Goal: Task Accomplishment & Management: Complete application form

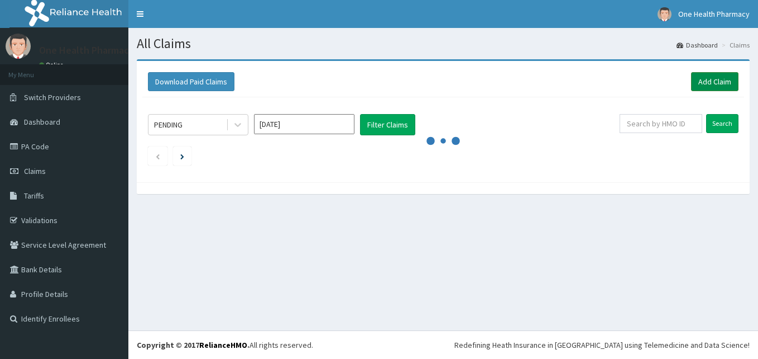
click at [717, 84] on link "Add Claim" at bounding box center [714, 81] width 47 height 19
click at [695, 82] on link "Add Claim" at bounding box center [714, 81] width 47 height 19
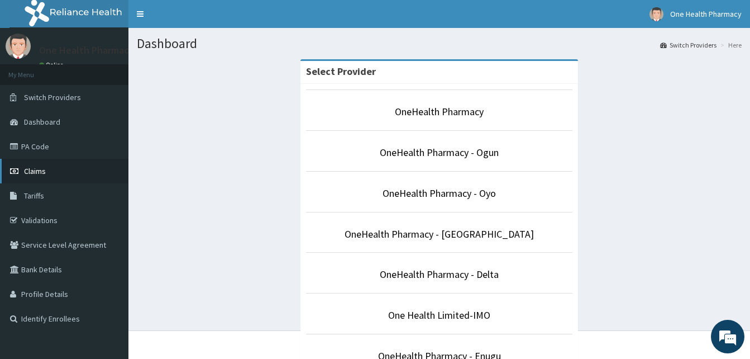
click at [59, 168] on link "Claims" at bounding box center [64, 171] width 128 height 25
click at [60, 172] on link "Claims" at bounding box center [64, 171] width 128 height 25
click at [51, 173] on link "Claims" at bounding box center [64, 171] width 128 height 25
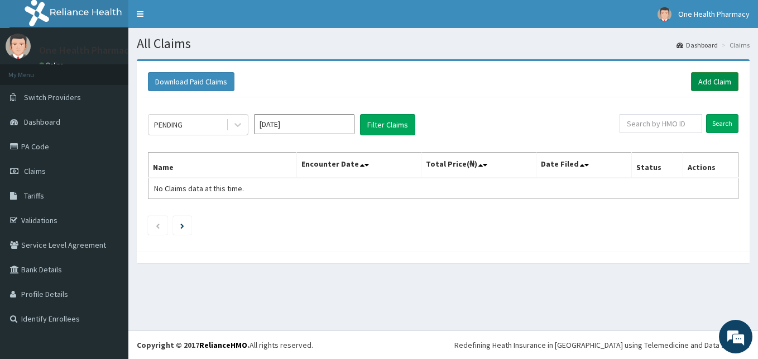
click at [699, 88] on link "Add Claim" at bounding box center [714, 81] width 47 height 19
click at [707, 84] on link "Add Claim" at bounding box center [714, 81] width 47 height 19
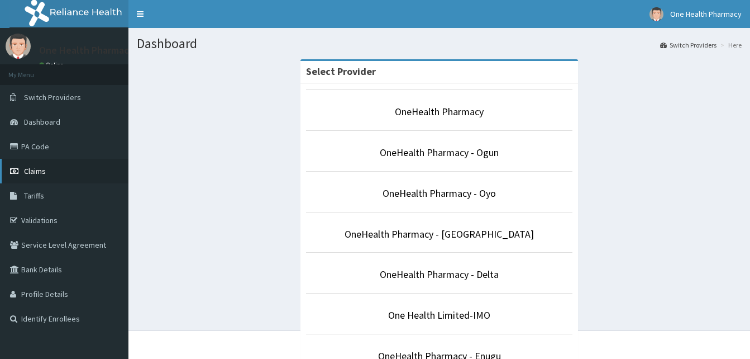
click at [47, 171] on link "Claims" at bounding box center [64, 171] width 128 height 25
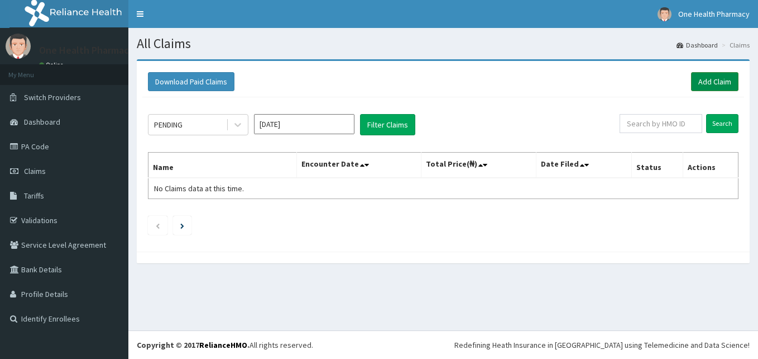
click at [708, 76] on link "Add Claim" at bounding box center [714, 81] width 47 height 19
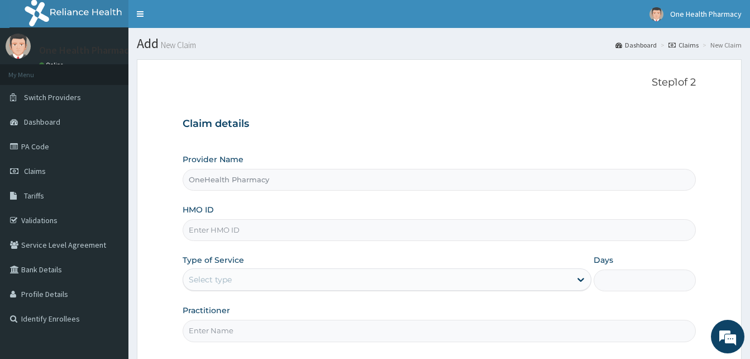
click at [242, 233] on input "HMO ID" at bounding box center [439, 230] width 513 height 22
paste input "QSC/10003/A"
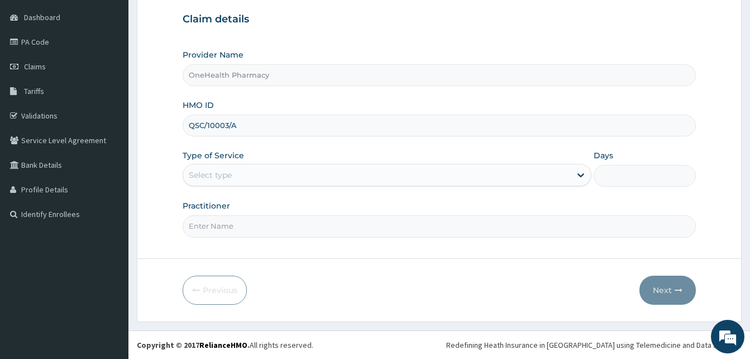
type input "QSC/10003/A"
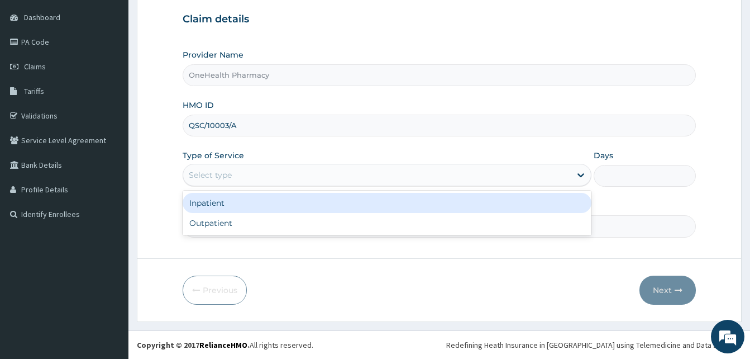
click at [341, 172] on div "Select type" at bounding box center [377, 175] width 388 height 18
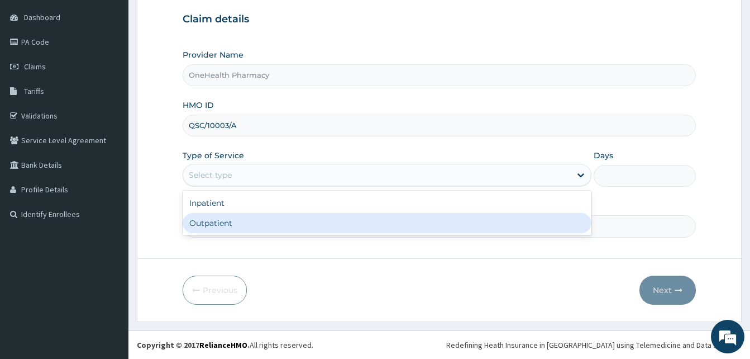
click at [312, 223] on div "Outpatient" at bounding box center [387, 223] width 409 height 20
type input "1"
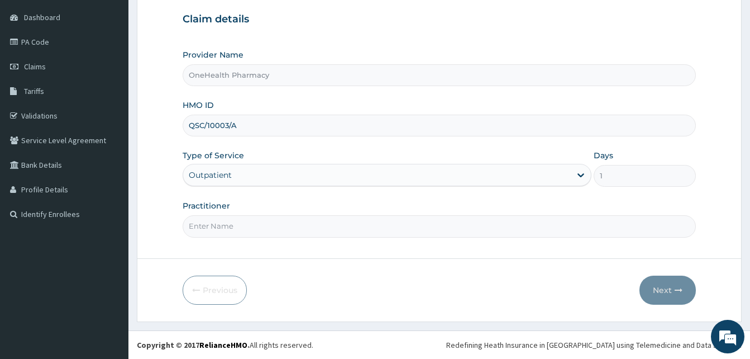
click at [312, 223] on input "Practitioner" at bounding box center [439, 226] width 513 height 22
type input "ONE HEALTH"
click at [657, 292] on button "Next" at bounding box center [668, 289] width 56 height 29
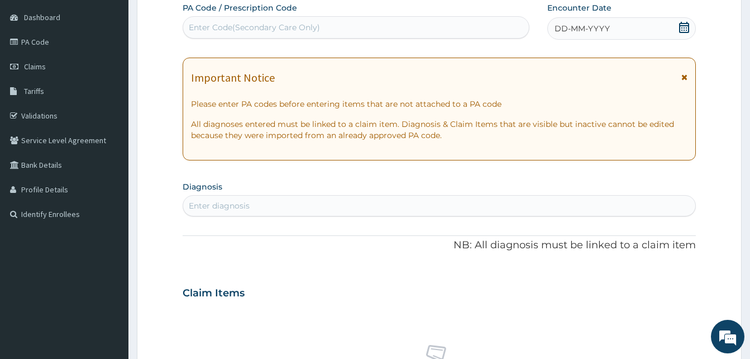
click at [607, 26] on span "DD-MM-YYYY" at bounding box center [582, 28] width 55 height 11
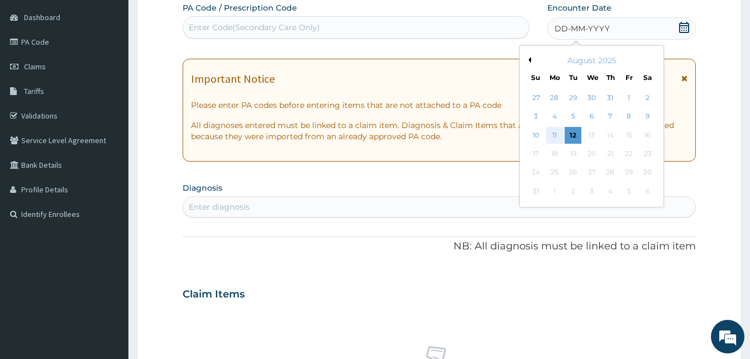
click at [548, 132] on div "11" at bounding box center [554, 135] width 17 height 17
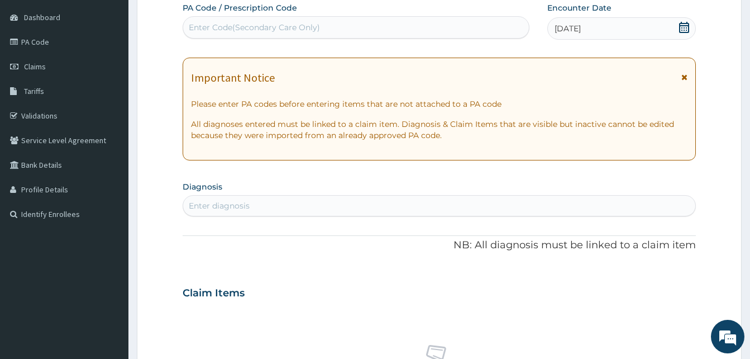
click at [324, 209] on div "Enter diagnosis" at bounding box center [439, 206] width 512 height 18
type input "malari"
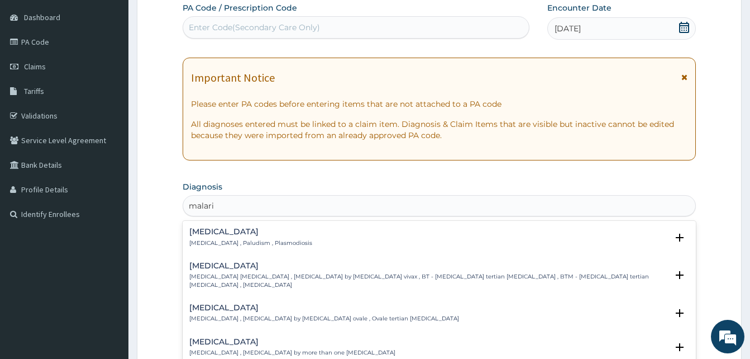
click at [263, 235] on h4 "Malaria" at bounding box center [250, 231] width 123 height 8
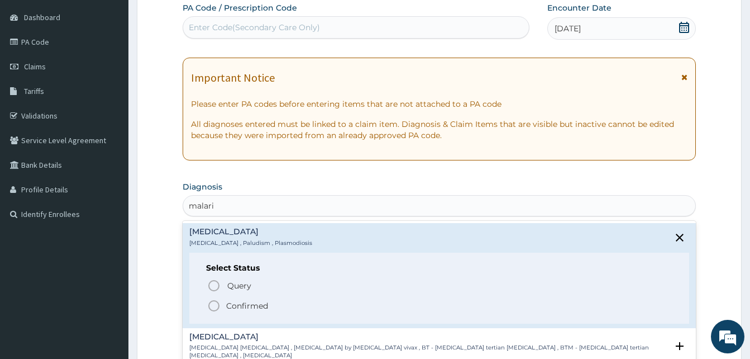
click at [281, 303] on span "Confirmed" at bounding box center [439, 305] width 465 height 13
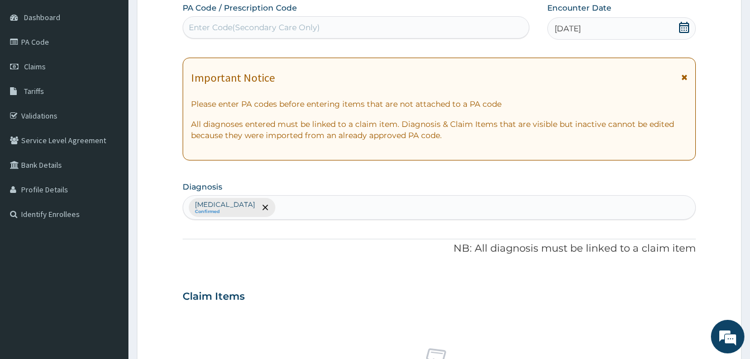
scroll to position [447, 0]
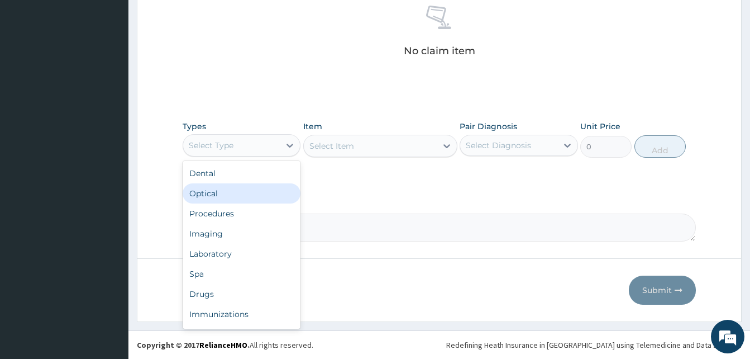
drag, startPoint x: 250, startPoint y: 151, endPoint x: 298, endPoint y: 204, distance: 71.2
click at [298, 156] on div "option Optical focused, 2 of 10. 10 results available. Use Up and Down to choos…" at bounding box center [242, 145] width 118 height 22
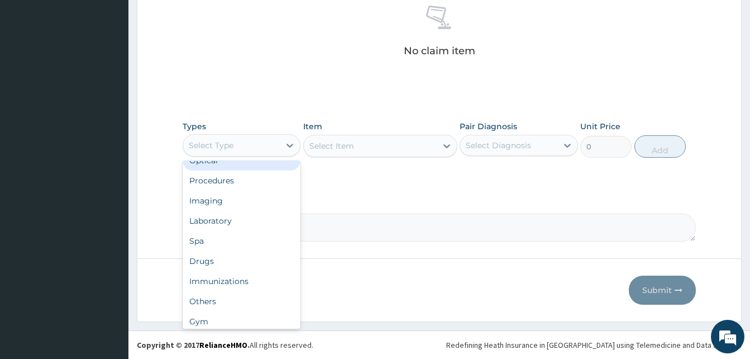
scroll to position [34, 0]
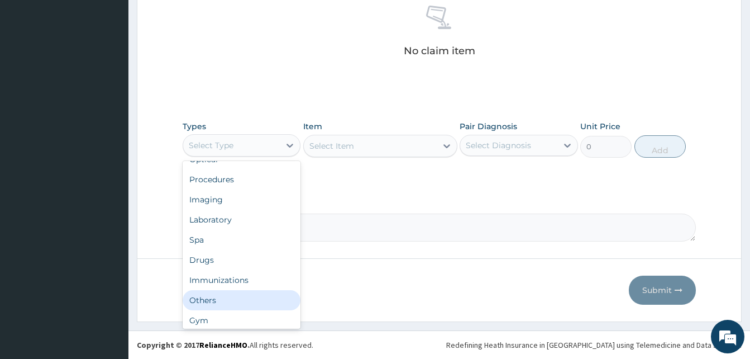
click at [231, 297] on div "Others" at bounding box center [242, 300] width 118 height 20
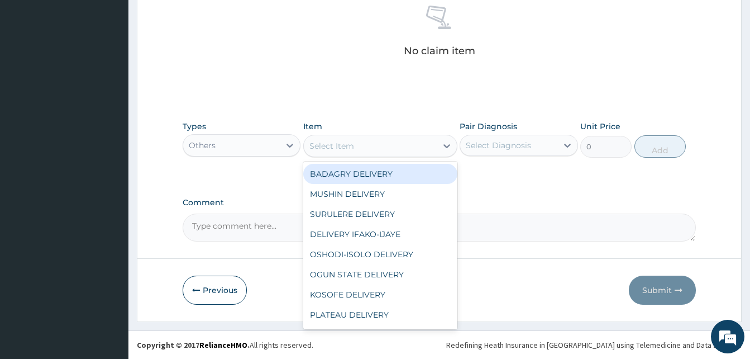
click at [383, 150] on div "Select Item" at bounding box center [370, 146] width 133 height 18
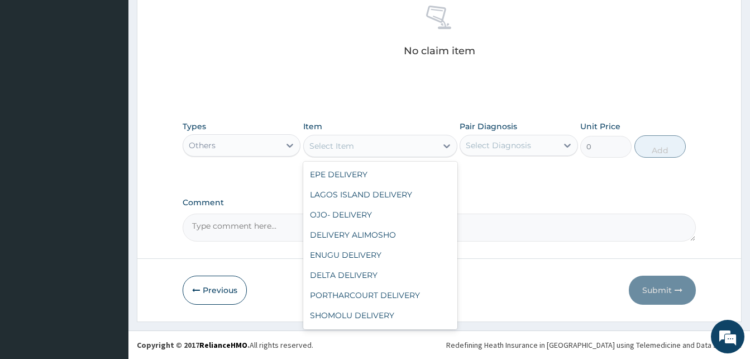
scroll to position [420, 0]
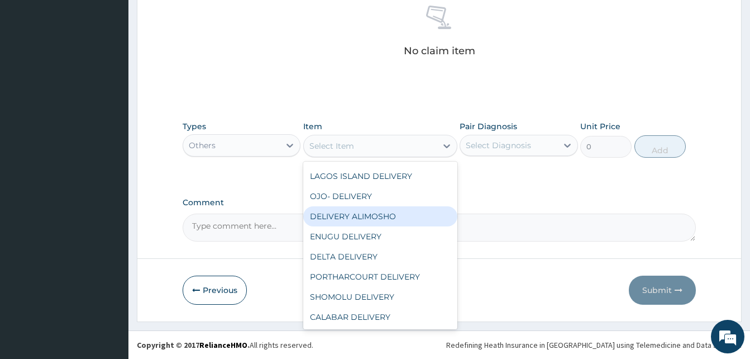
click at [404, 218] on div "DELIVERY ALIMOSHO" at bounding box center [380, 216] width 154 height 20
type input "3000"
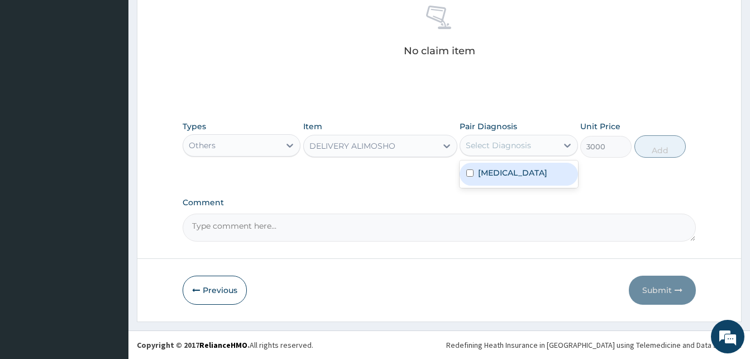
click at [512, 151] on div "Select Diagnosis" at bounding box center [508, 145] width 97 height 18
click at [531, 177] on div "Malaria" at bounding box center [519, 174] width 118 height 23
checkbox input "true"
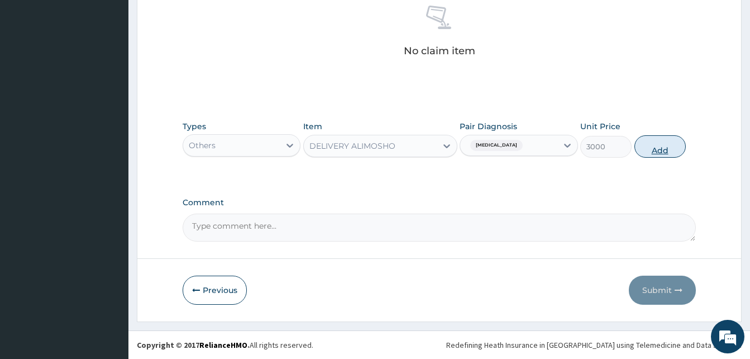
click at [642, 146] on button "Add" at bounding box center [659, 146] width 51 height 22
type input "0"
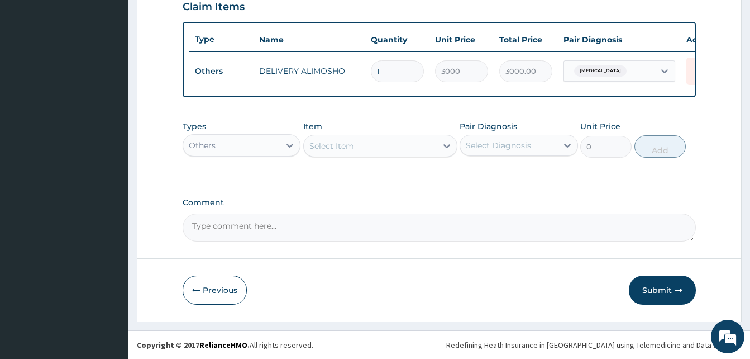
click at [271, 137] on div "Others" at bounding box center [231, 145] width 97 height 18
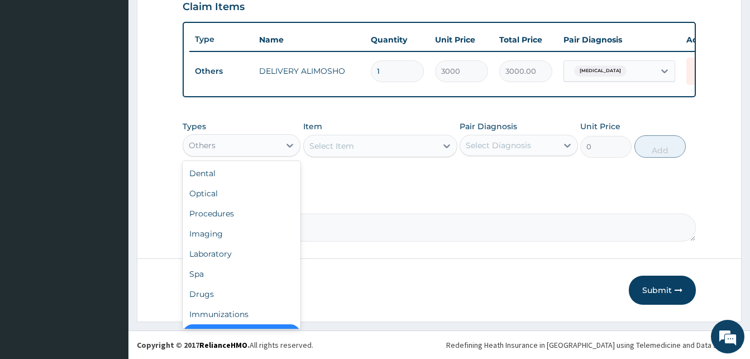
scroll to position [22, 0]
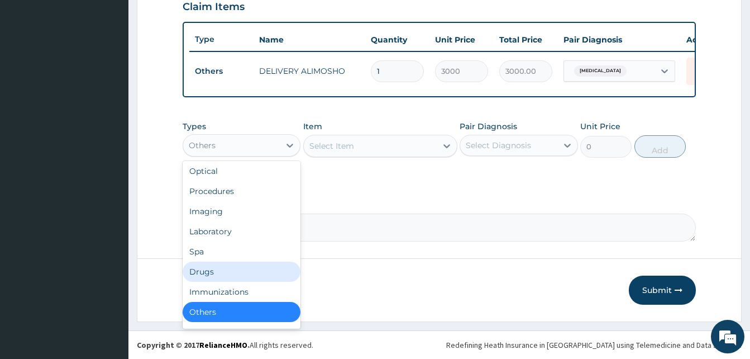
click at [238, 266] on div "Drugs" at bounding box center [242, 271] width 118 height 20
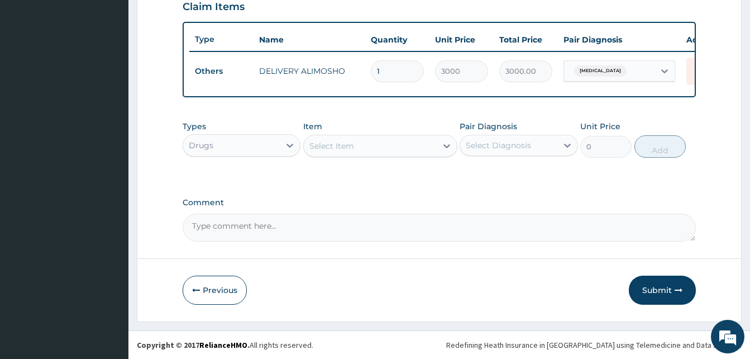
click at [367, 149] on div "Select Item" at bounding box center [370, 146] width 133 height 18
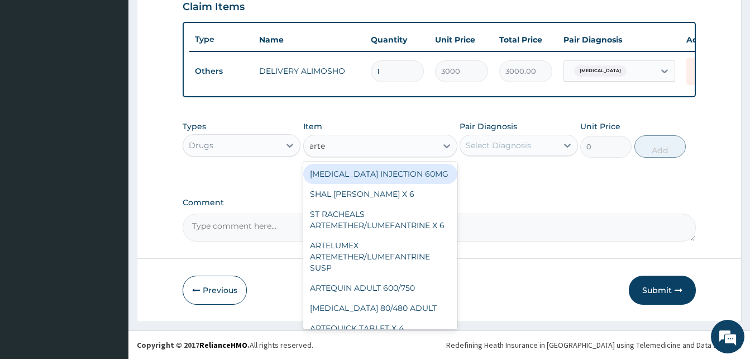
type input "artel"
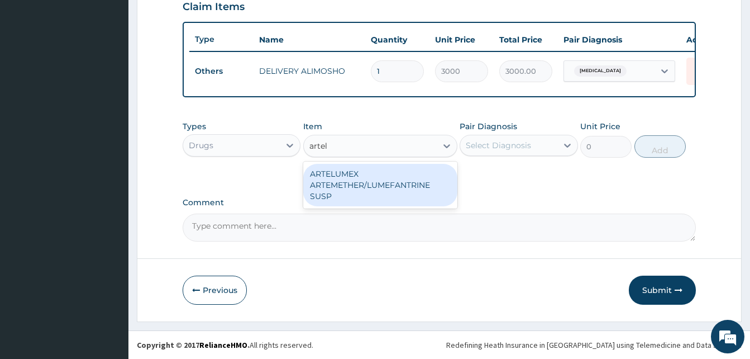
click at [395, 176] on div "ARTELUMEX ARTEMETHER/LUMEFANTRINE SUSP" at bounding box center [380, 185] width 154 height 42
type input "1260"
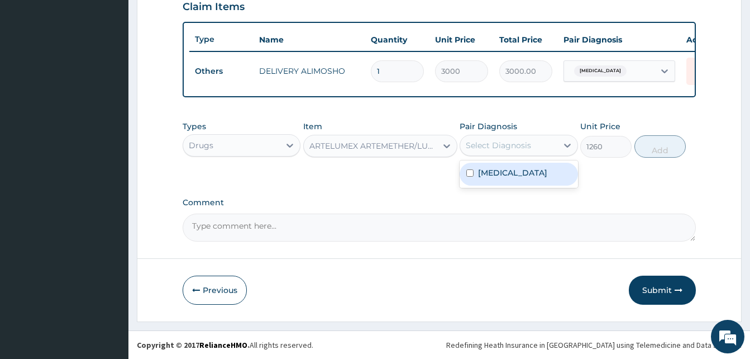
drag, startPoint x: 478, startPoint y: 149, endPoint x: 507, endPoint y: 173, distance: 37.8
click at [507, 156] on div "option Malaria, selected. option Malaria focused, 1 of 1. 1 result available. U…" at bounding box center [519, 145] width 118 height 21
click at [507, 173] on label "Malaria" at bounding box center [512, 172] width 69 height 11
checkbox input "true"
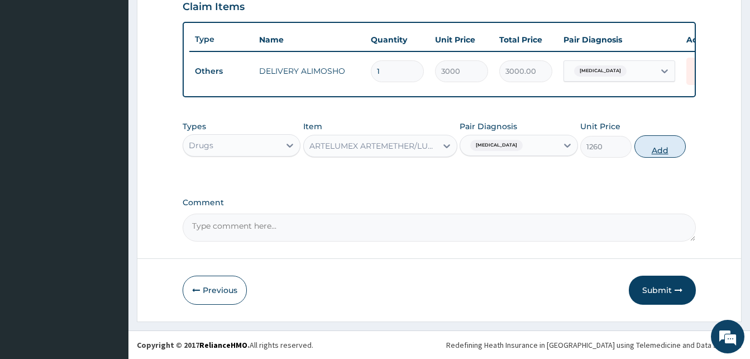
click at [645, 150] on button "Add" at bounding box center [659, 146] width 51 height 22
type input "0"
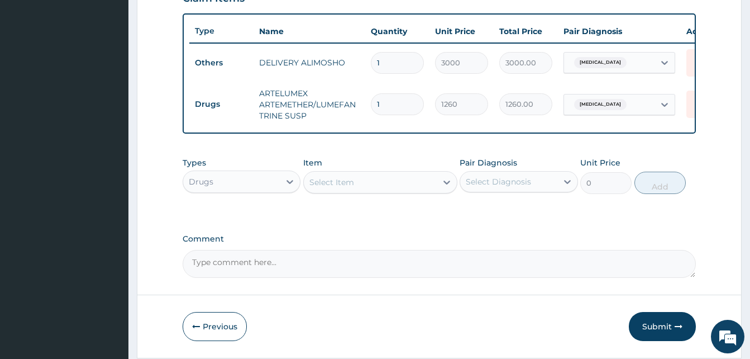
click at [381, 190] on div "Select Item" at bounding box center [370, 182] width 133 height 18
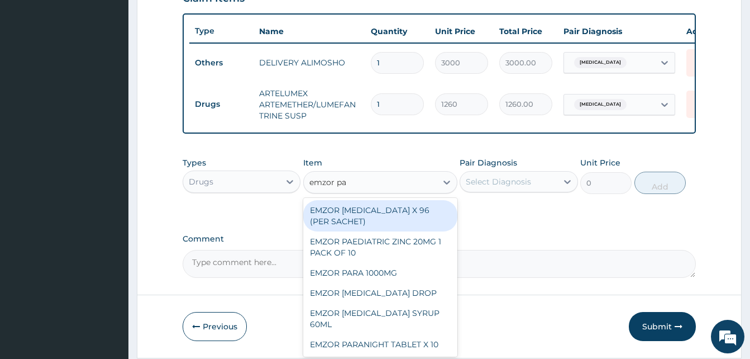
type input "emzor par"
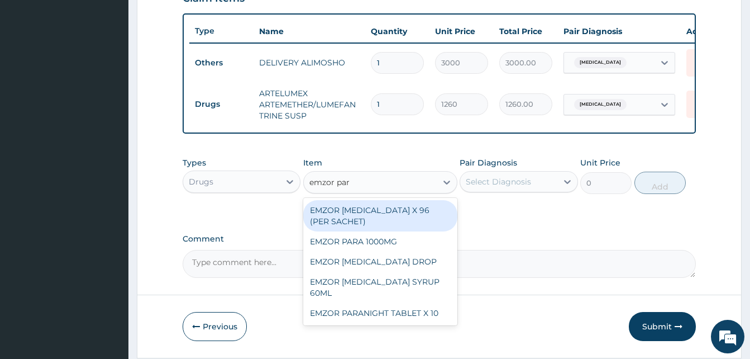
click at [411, 213] on div "EMZOR PARACETAMOL X 96 (PER SACHET)" at bounding box center [380, 215] width 154 height 31
type input "17.5"
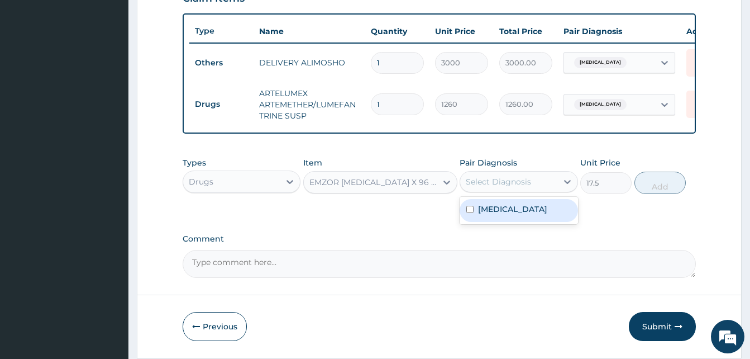
click at [496, 187] on div "Select Diagnosis" at bounding box center [498, 181] width 65 height 11
click at [514, 213] on div "Malaria" at bounding box center [519, 210] width 118 height 23
checkbox input "true"
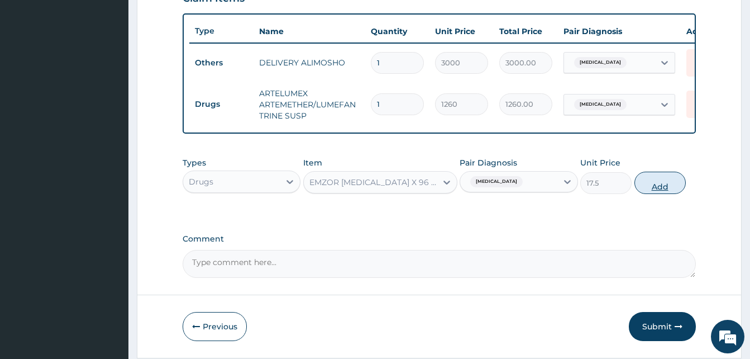
click at [652, 194] on button "Add" at bounding box center [659, 182] width 51 height 22
type input "0"
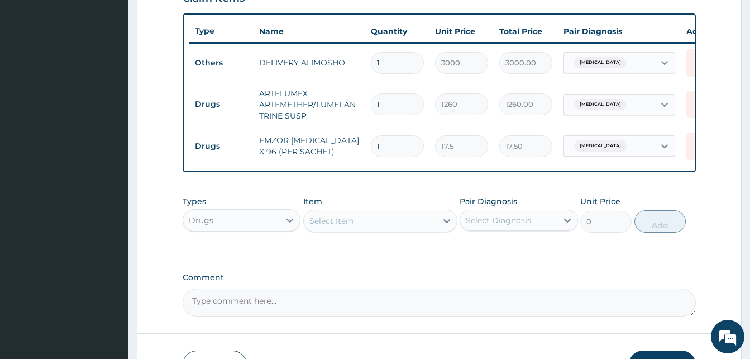
type input "0.00"
type input "3"
type input "52.50"
type input "36"
type input "630.00"
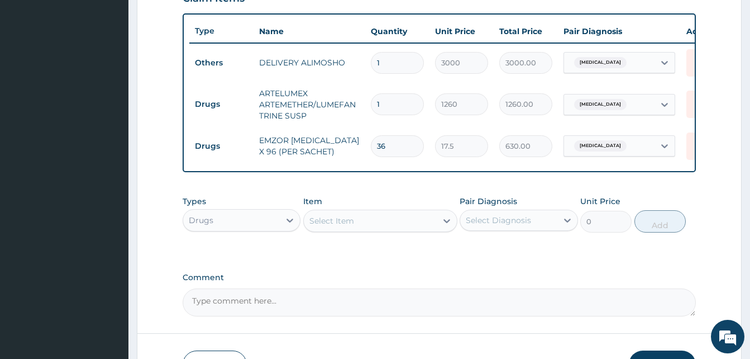
scroll to position [485, 0]
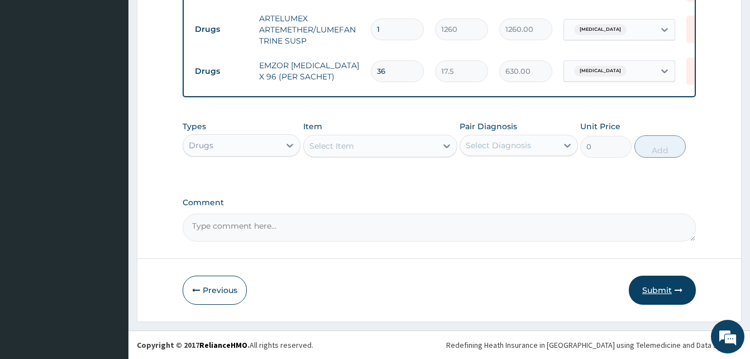
type input "36"
click at [666, 292] on button "Submit" at bounding box center [662, 289] width 67 height 29
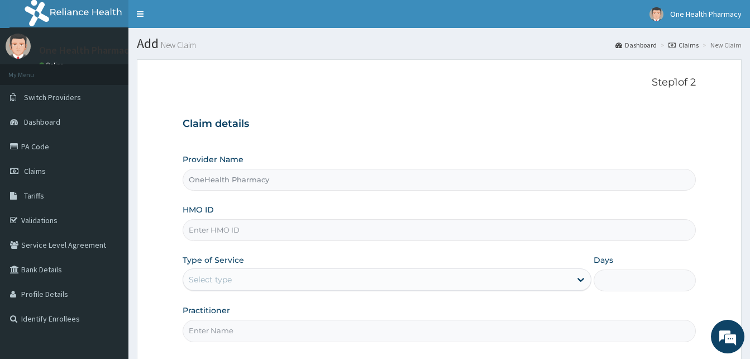
click at [256, 227] on input "HMO ID" at bounding box center [439, 230] width 513 height 22
paste input "ASD/10006/C"
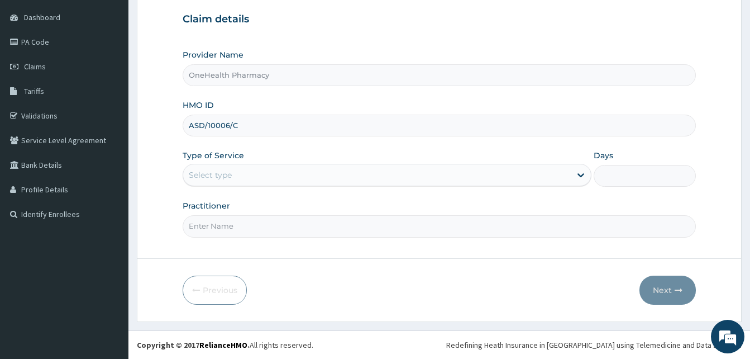
type input "ASD/10006/C"
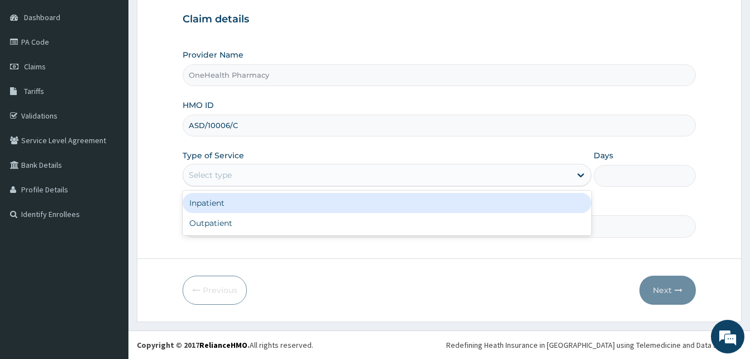
click at [345, 174] on div "Select type" at bounding box center [377, 175] width 388 height 18
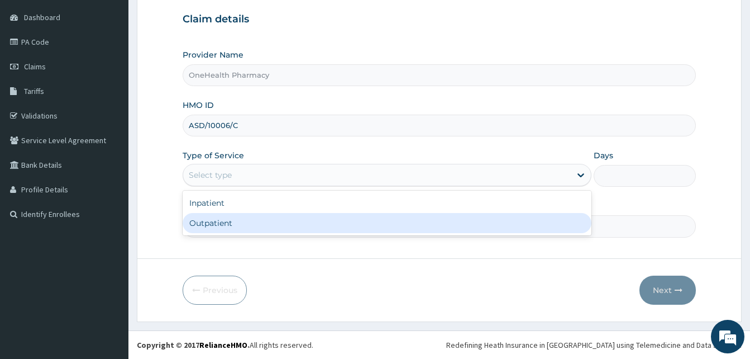
click at [335, 217] on div "Outpatient" at bounding box center [387, 223] width 409 height 20
type input "1"
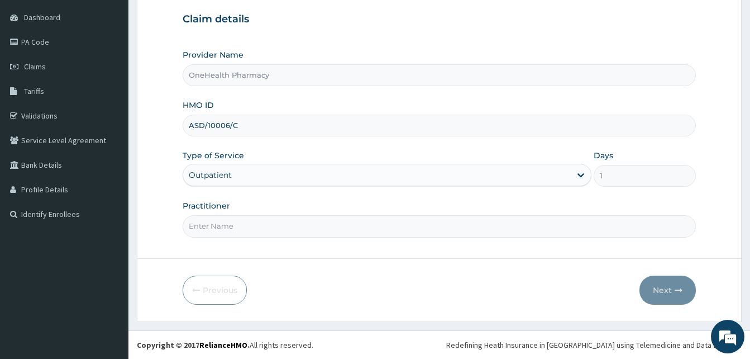
drag, startPoint x: 335, startPoint y: 217, endPoint x: 294, endPoint y: 136, distance: 90.4
click at [294, 136] on div "Provider Name OneHealth Pharmacy HMO ID ASD/10006/C Type of Service Outpatient …" at bounding box center [439, 143] width 513 height 188
type input "One Health"
click at [661, 283] on button "Next" at bounding box center [668, 289] width 56 height 29
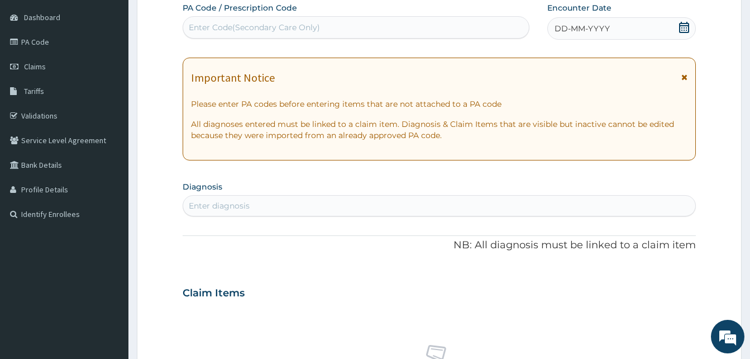
click at [638, 36] on div "DD-MM-YYYY" at bounding box center [621, 28] width 149 height 22
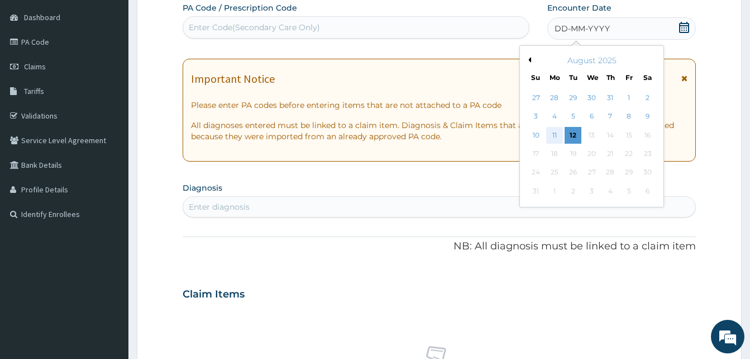
click at [549, 132] on div "11" at bounding box center [554, 135] width 17 height 17
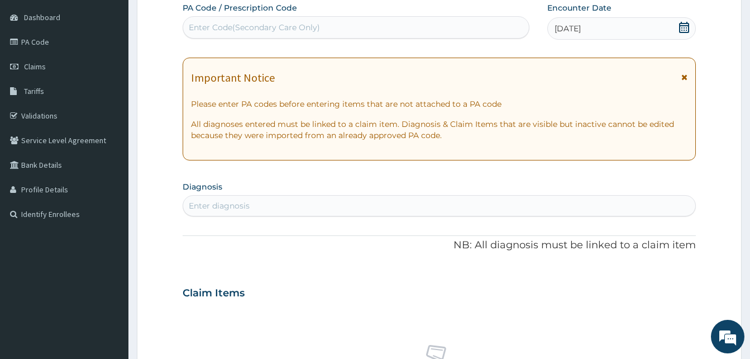
click at [343, 204] on div "Enter diagnosis" at bounding box center [439, 206] width 512 height 18
type input "p"
type input "pain"
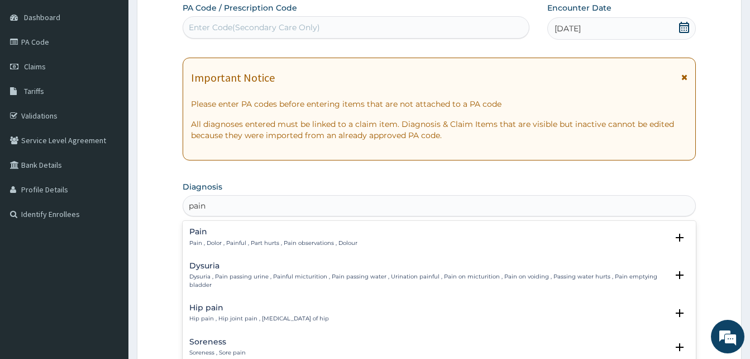
click at [269, 233] on h4 "Pain" at bounding box center [273, 231] width 168 height 8
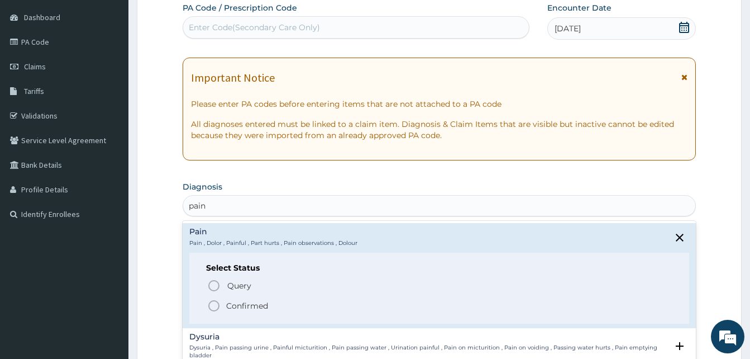
click at [291, 302] on span "Confirmed" at bounding box center [439, 305] width 465 height 13
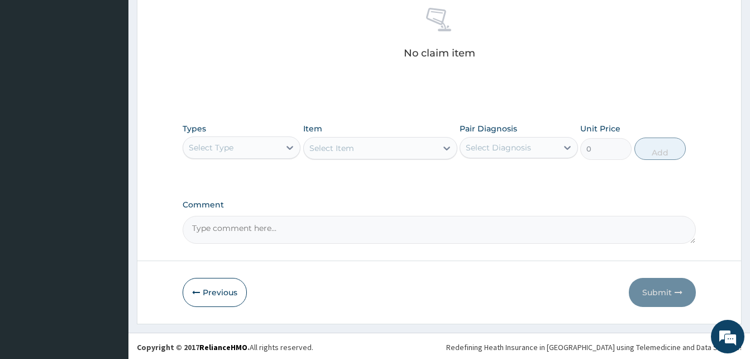
scroll to position [447, 0]
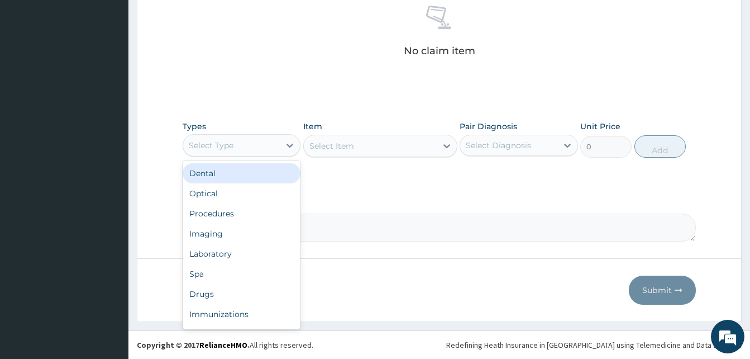
click at [265, 150] on div "Select Type" at bounding box center [231, 145] width 97 height 18
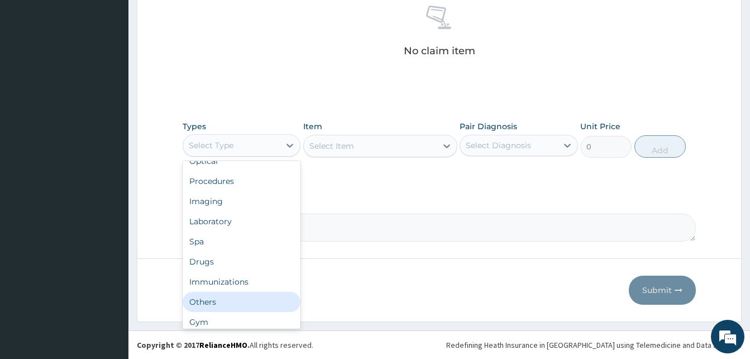
click at [246, 297] on div "Others" at bounding box center [242, 302] width 118 height 20
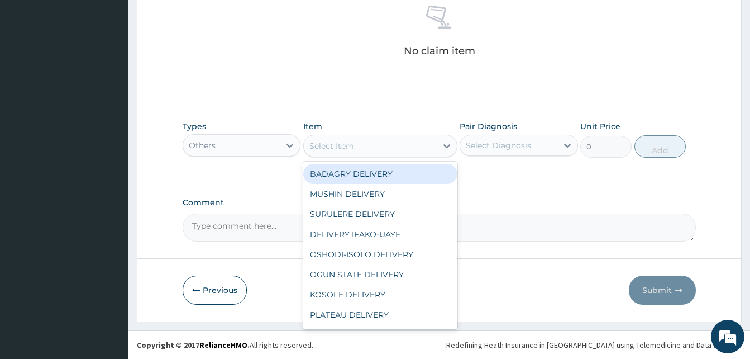
click at [362, 148] on div "Select Item" at bounding box center [370, 146] width 133 height 18
click at [398, 171] on div "BADAGRY DELIVERY" at bounding box center [380, 174] width 154 height 20
type input "3700"
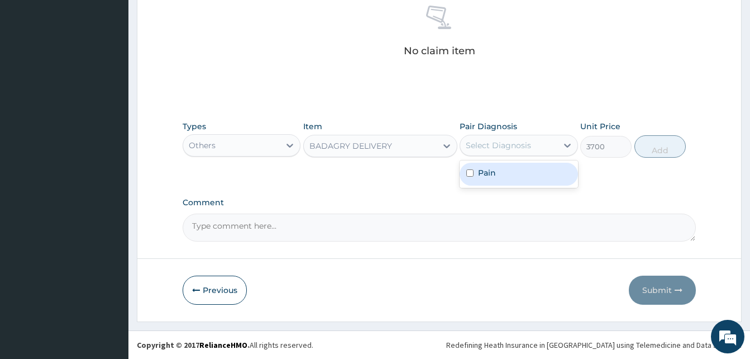
drag, startPoint x: 470, startPoint y: 151, endPoint x: 502, endPoint y: 170, distance: 36.6
click at [502, 156] on div "option Pain focused, 1 of 1. 1 result available. Use Up and Down to choose opti…" at bounding box center [519, 145] width 118 height 21
click at [502, 170] on div "Pain" at bounding box center [519, 174] width 118 height 23
checkbox input "true"
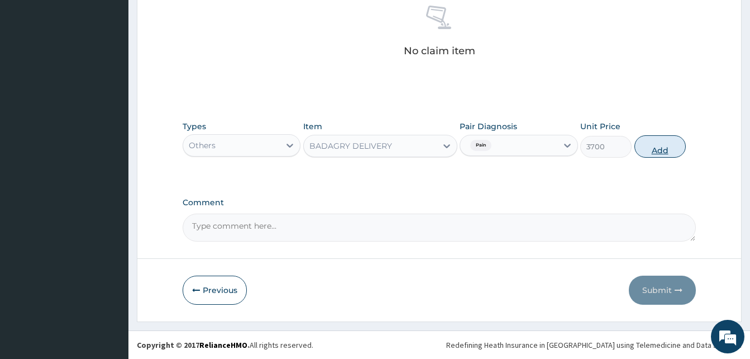
click at [657, 149] on button "Add" at bounding box center [659, 146] width 51 height 22
type input "0"
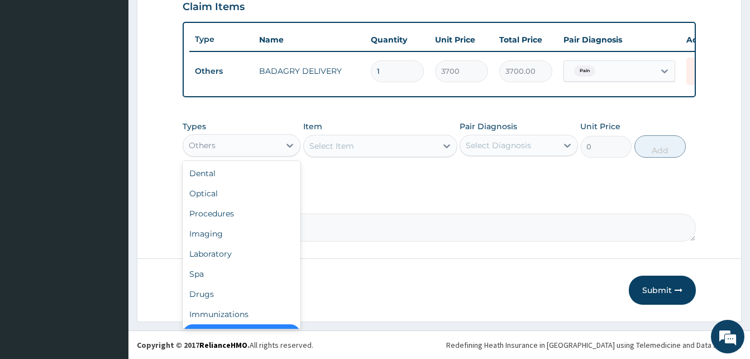
scroll to position [22, 0]
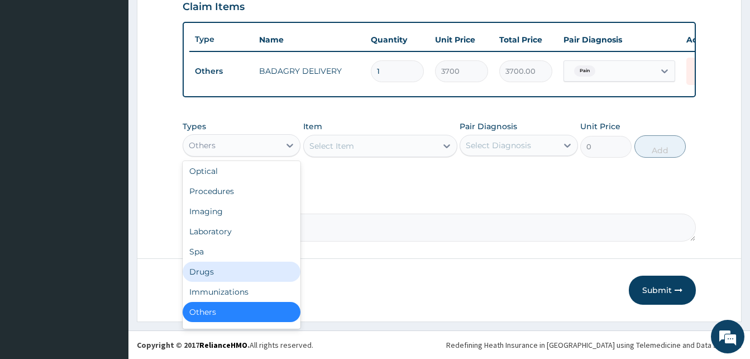
drag, startPoint x: 282, startPoint y: 139, endPoint x: 256, endPoint y: 270, distance: 134.4
click at [256, 156] on div "option Others, selected. option Drugs focused, 7 of 10. 10 results available. U…" at bounding box center [242, 145] width 118 height 22
click at [256, 270] on div "Drugs" at bounding box center [242, 271] width 118 height 20
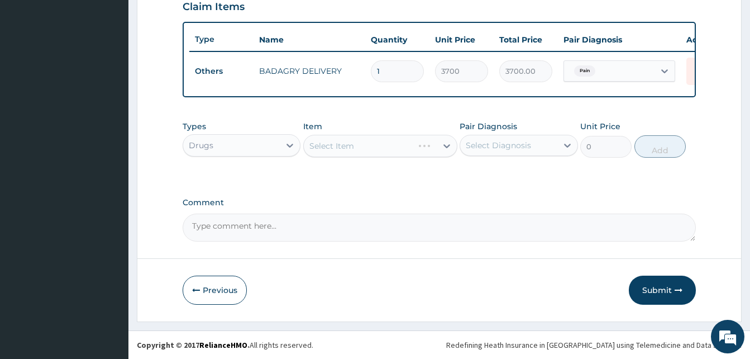
click at [379, 153] on div "Select Item" at bounding box center [380, 146] width 154 height 22
click at [379, 153] on div "Select Item" at bounding box center [370, 146] width 133 height 18
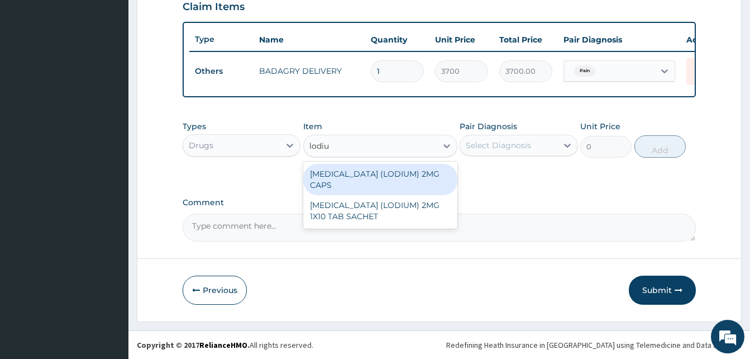
type input "lodium"
click at [411, 168] on div "LOPERAMIDE (LODIUM) 2MG CAPS" at bounding box center [380, 179] width 154 height 31
type input "70"
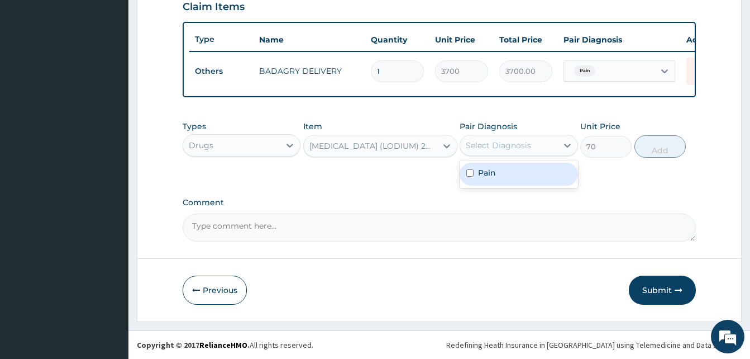
drag, startPoint x: 498, startPoint y: 147, endPoint x: 519, endPoint y: 167, distance: 28.4
click at [519, 156] on div "option Pain, selected. option Pain focused, 1 of 1. 1 result available. Use Up …" at bounding box center [519, 145] width 118 height 21
click at [519, 167] on div "Pain" at bounding box center [519, 174] width 118 height 23
checkbox input "true"
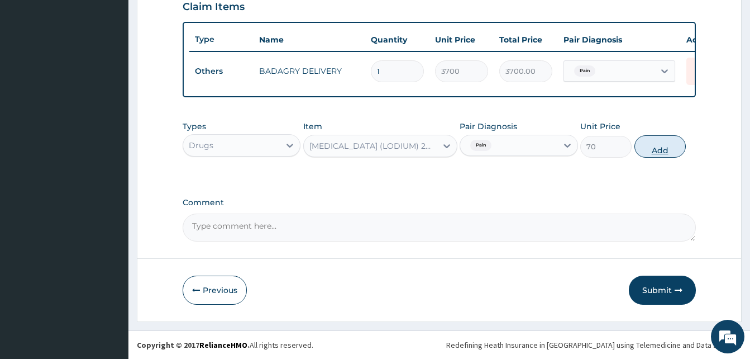
click at [665, 145] on button "Add" at bounding box center [659, 146] width 51 height 22
type input "0"
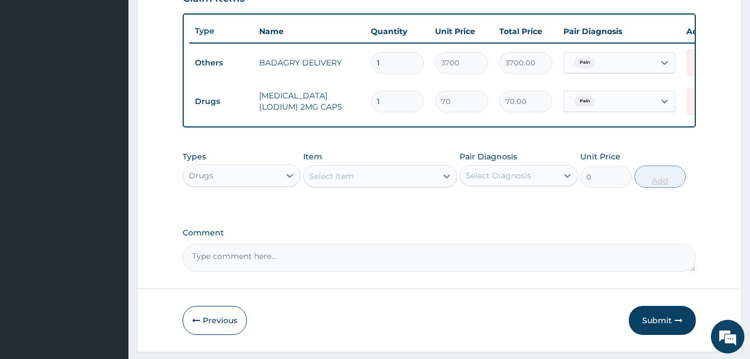
type input "10"
type input "700.00"
type input "10"
click at [397, 185] on div "Select Item" at bounding box center [370, 176] width 133 height 18
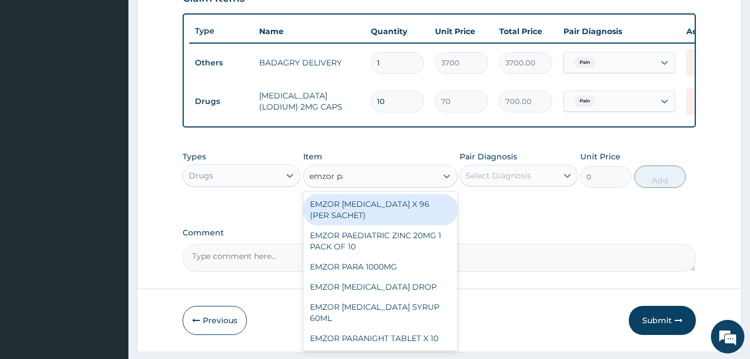
type input "emzor pae"
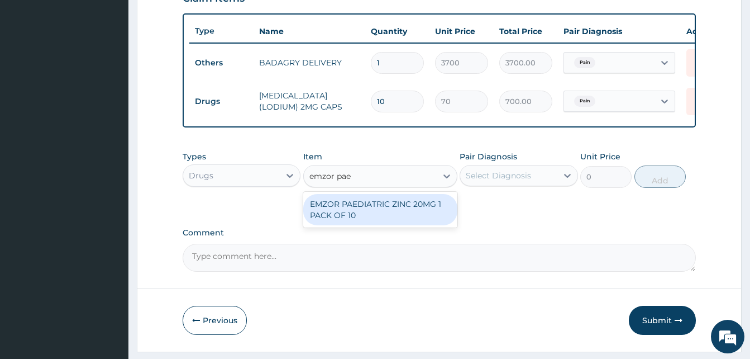
click at [412, 215] on div "EMZOR PAEDIATRIC ZINC 20MG 1 PACK OF 10" at bounding box center [380, 209] width 154 height 31
type input "28"
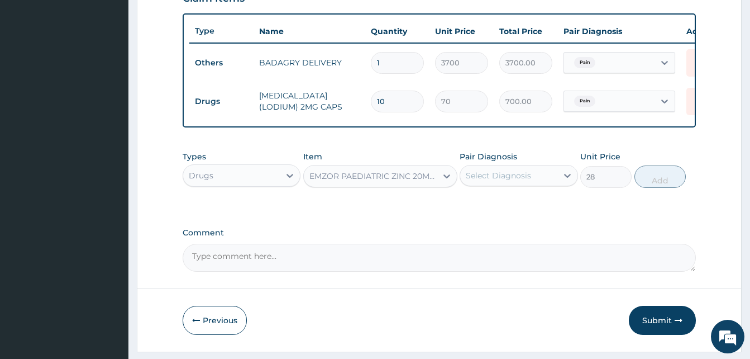
click at [495, 184] on div "Select Diagnosis" at bounding box center [508, 175] width 97 height 18
click at [531, 206] on div "Pain" at bounding box center [519, 204] width 118 height 23
checkbox input "true"
click at [664, 188] on button "Add" at bounding box center [659, 176] width 51 height 22
type input "0"
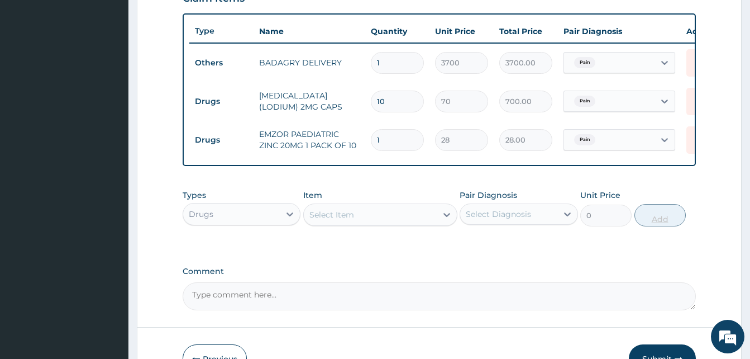
type input "0.00"
type input "2"
type input "56.00"
type input "20"
type input "560.00"
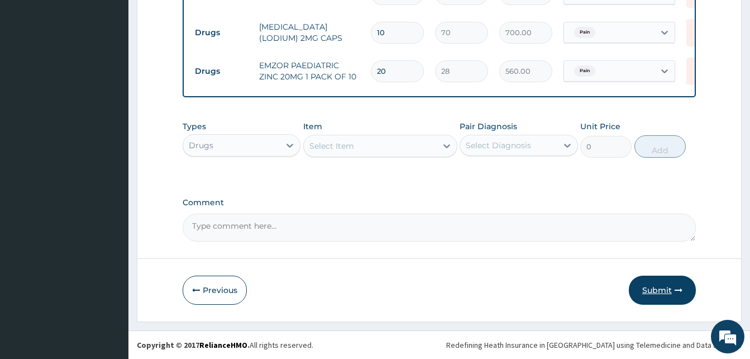
type input "20"
click at [655, 290] on button "Submit" at bounding box center [662, 289] width 67 height 29
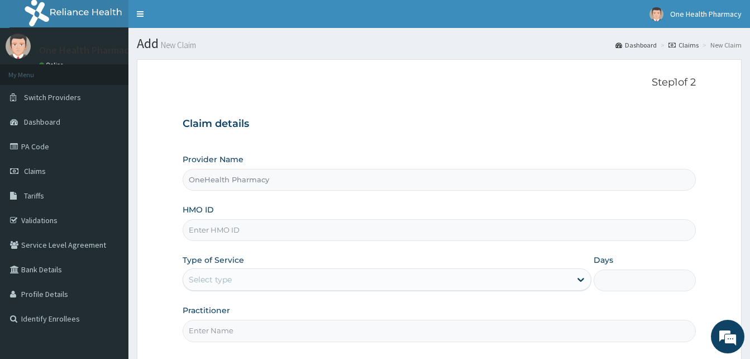
click at [254, 222] on input "HMO ID" at bounding box center [439, 230] width 513 height 22
paste input "OKB/11911/A"
type input "OKB/11911/A"
drag, startPoint x: 746, startPoint y: 126, endPoint x: 755, endPoint y: 125, distance: 9.0
click at [750, 125] on html "R EL Toggle navigation One Health Pharmacy One Health Pharmacy - tosin@onehealt…" at bounding box center [375, 231] width 750 height 463
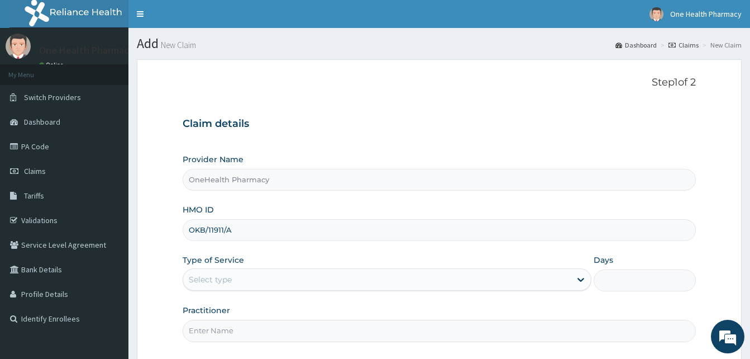
scroll to position [104, 0]
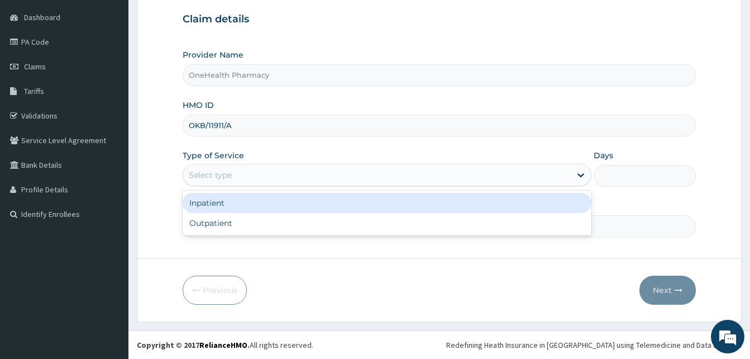
click at [363, 173] on div "Select type" at bounding box center [377, 175] width 388 height 18
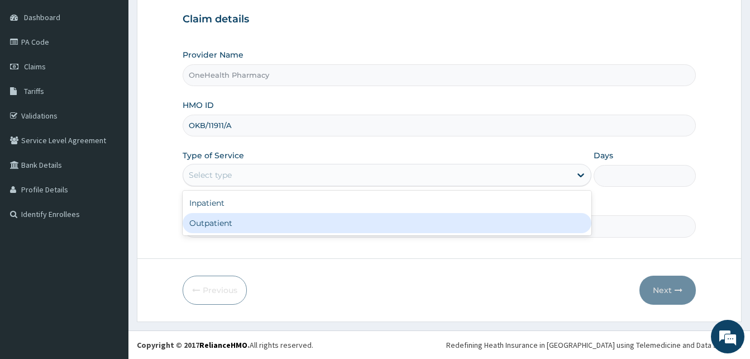
click at [333, 220] on div "Outpatient" at bounding box center [387, 223] width 409 height 20
type input "1"
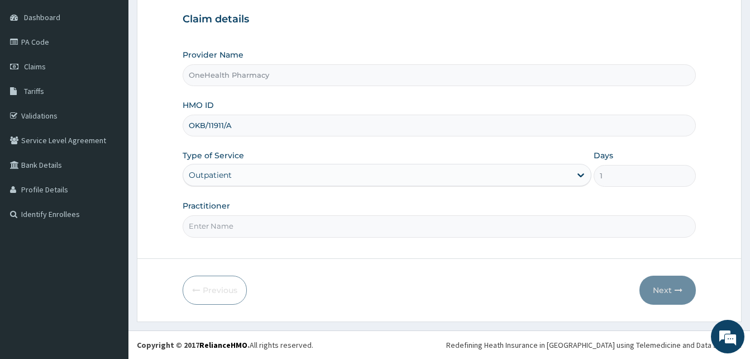
click at [333, 220] on input "Practitioner" at bounding box center [439, 226] width 513 height 22
type input "one health"
click at [672, 282] on button "Next" at bounding box center [668, 289] width 56 height 29
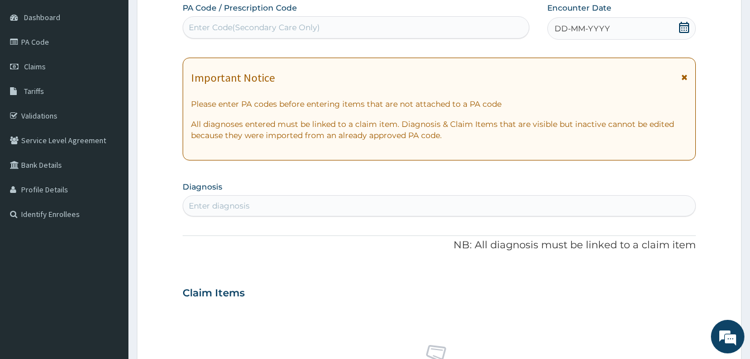
click at [649, 34] on div "DD-MM-YYYY" at bounding box center [621, 28] width 149 height 22
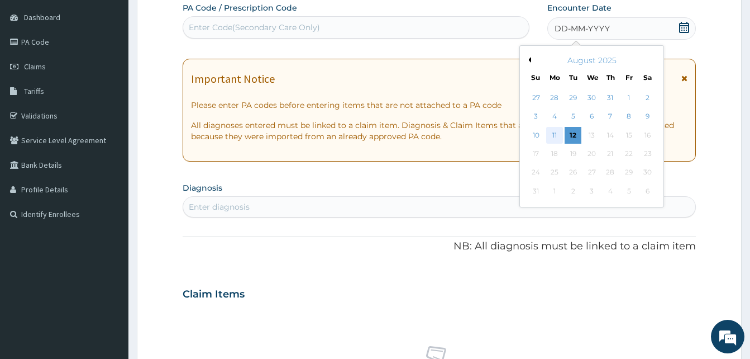
click at [550, 131] on div "11" at bounding box center [554, 135] width 17 height 17
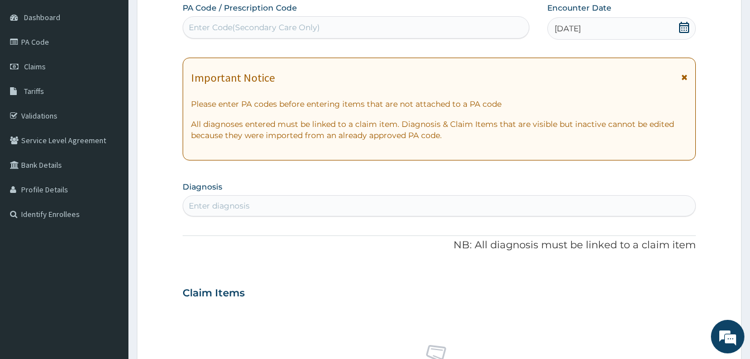
click at [311, 203] on div "Enter diagnosis" at bounding box center [439, 206] width 512 height 18
type input "pain"
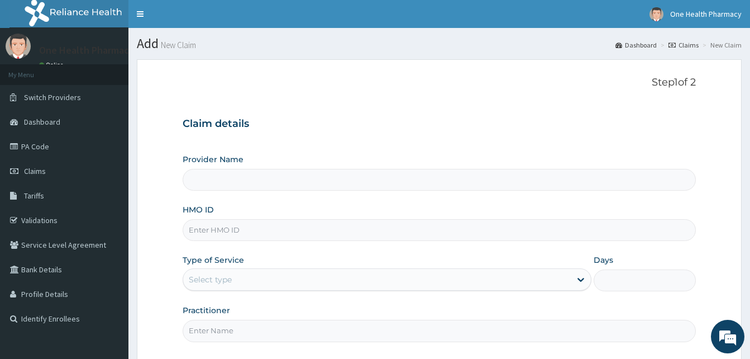
type input "OneHealth Pharmacy"
click at [279, 231] on input "HMO ID" at bounding box center [439, 230] width 513 height 22
paste input "OKB/11911/A"
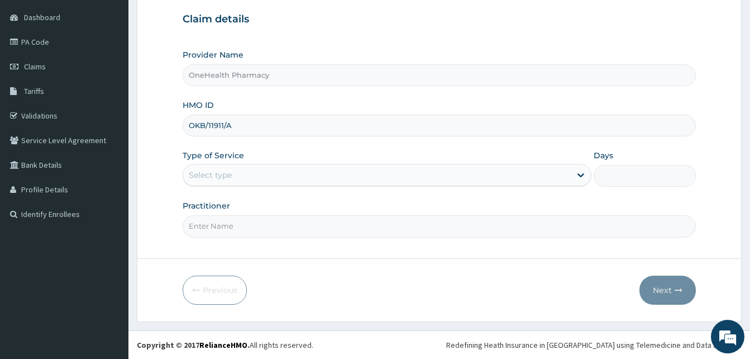
type input "OKB/11911/A"
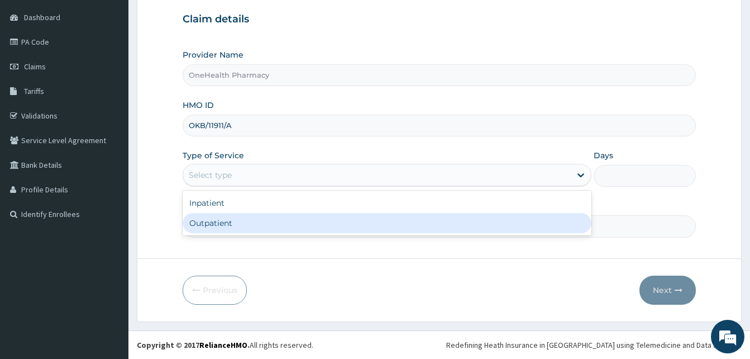
drag, startPoint x: 300, startPoint y: 169, endPoint x: 350, endPoint y: 223, distance: 73.2
click at [350, 186] on div "option Outpatient focused, 2 of 2. 2 results available. Use Up and Down to choo…" at bounding box center [387, 175] width 409 height 22
click at [350, 223] on div "Outpatient" at bounding box center [387, 223] width 409 height 20
type input "1"
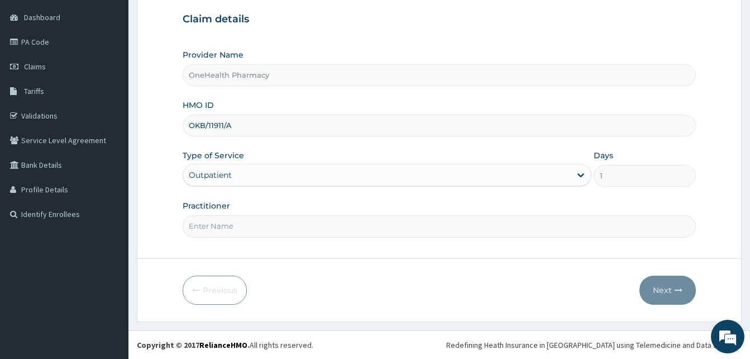
click at [350, 223] on input "Practitioner" at bounding box center [439, 226] width 513 height 22
type input "ONE HEALTH"
click at [664, 287] on button "Next" at bounding box center [668, 289] width 56 height 29
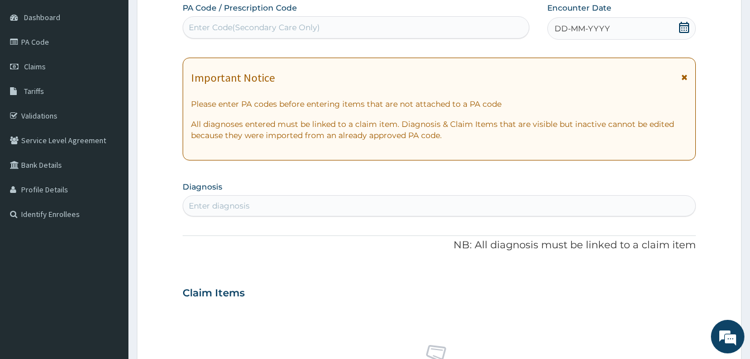
click at [625, 31] on div "DD-MM-YYYY" at bounding box center [621, 28] width 149 height 22
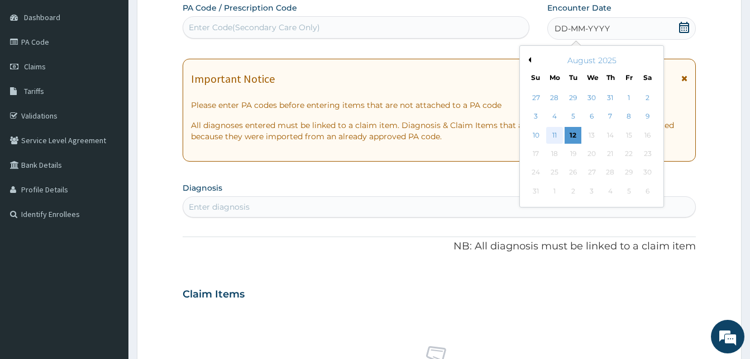
click at [551, 133] on div "11" at bounding box center [554, 135] width 17 height 17
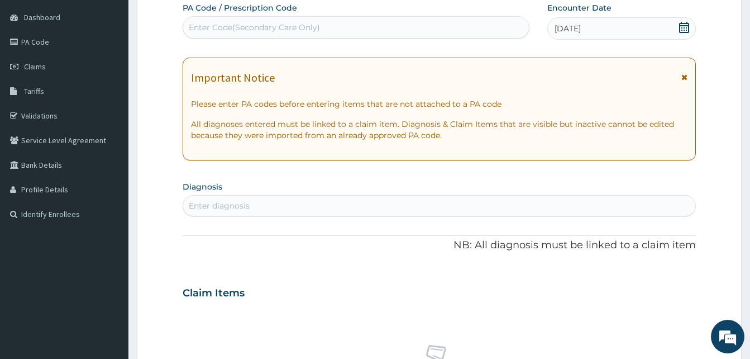
click at [419, 208] on div "Enter diagnosis" at bounding box center [439, 206] width 512 height 18
type input "pain"
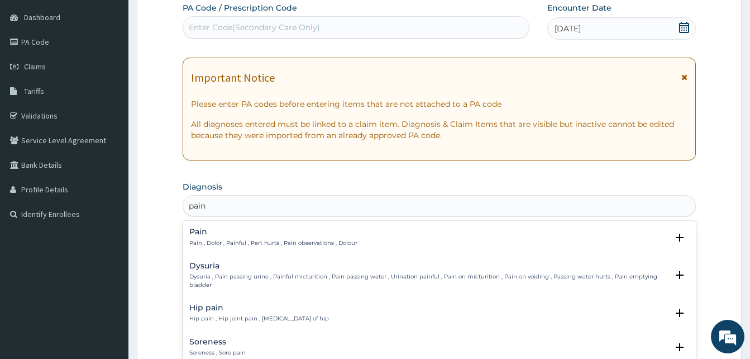
click at [323, 234] on h4 "Pain" at bounding box center [273, 231] width 168 height 8
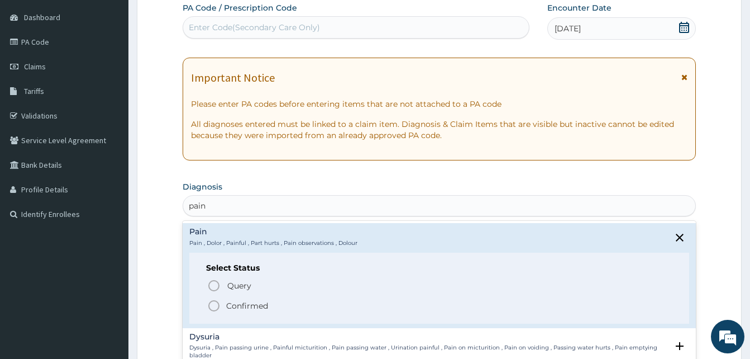
click at [297, 306] on span "Confirmed" at bounding box center [439, 305] width 465 height 13
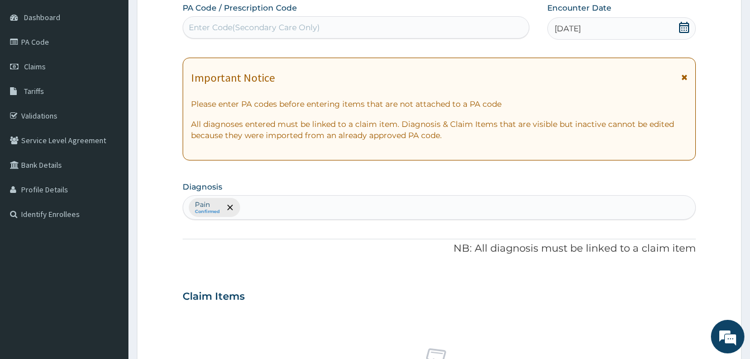
scroll to position [447, 0]
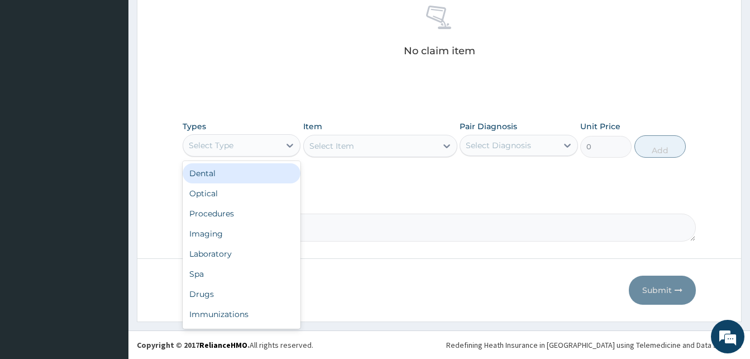
click at [232, 142] on div "Select Type" at bounding box center [211, 145] width 45 height 11
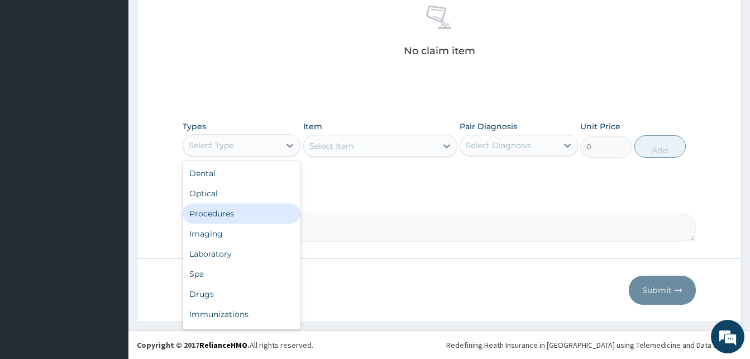
scroll to position [38, 0]
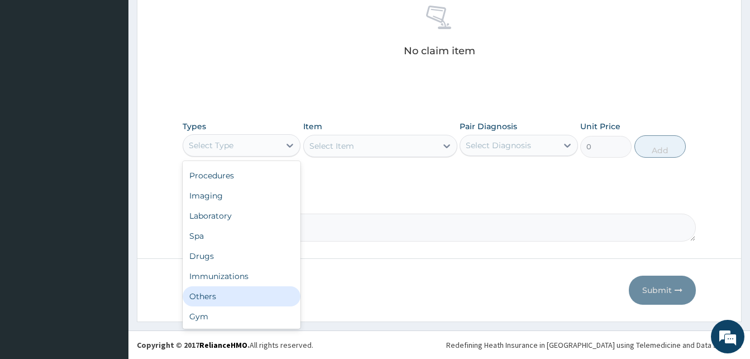
click at [243, 294] on div "Others" at bounding box center [242, 296] width 118 height 20
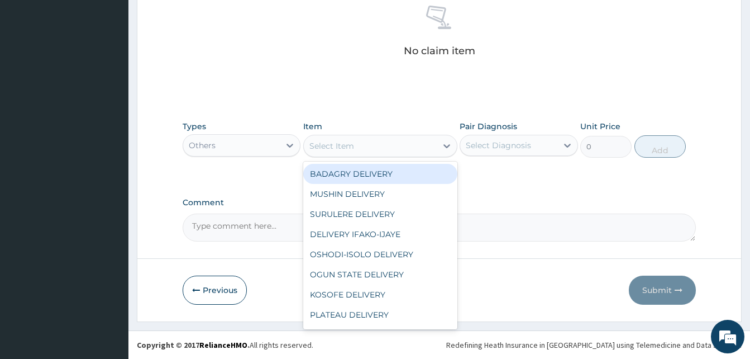
click at [368, 147] on div "Select Item" at bounding box center [370, 146] width 133 height 18
click at [396, 174] on div "BADAGRY DELIVERY" at bounding box center [380, 174] width 154 height 20
type input "3700"
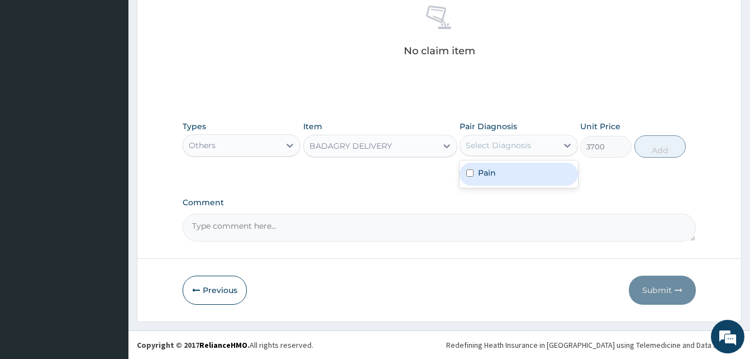
drag, startPoint x: 490, startPoint y: 146, endPoint x: 516, endPoint y: 174, distance: 37.9
click at [516, 156] on div "option Pain focused, 1 of 1. 1 result available. Use Up and Down to choose opti…" at bounding box center [519, 145] width 118 height 21
click at [516, 174] on div "Pain" at bounding box center [519, 174] width 118 height 23
checkbox input "true"
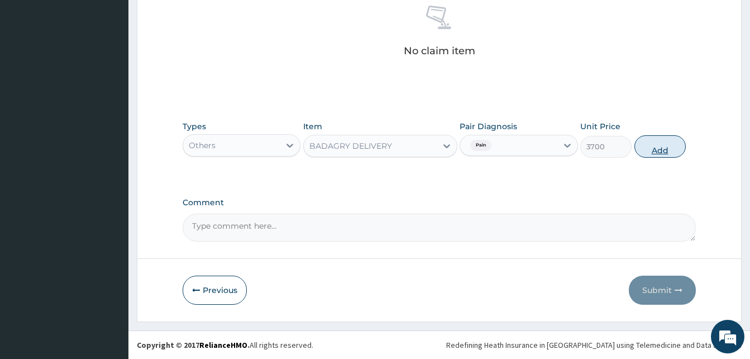
click at [662, 143] on button "Add" at bounding box center [659, 146] width 51 height 22
type input "0"
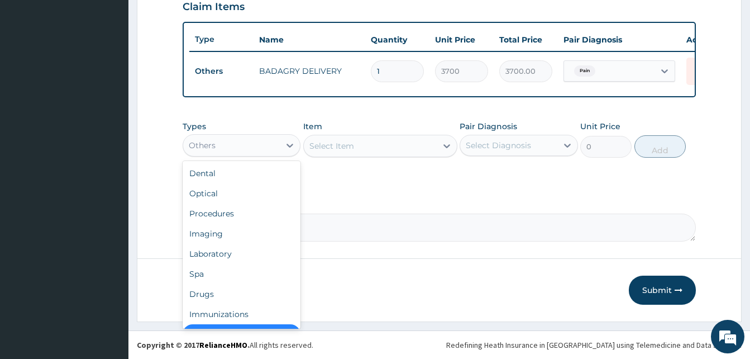
scroll to position [22, 0]
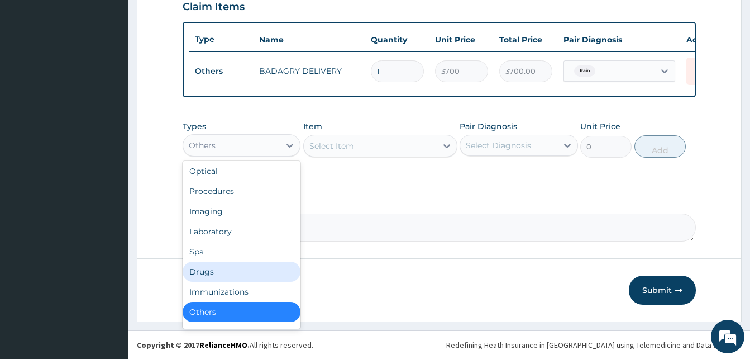
drag, startPoint x: 252, startPoint y: 139, endPoint x: 242, endPoint y: 272, distance: 133.9
click at [242, 156] on div "option Others, selected. option Drugs focused, 7 of 10. 10 results available. U…" at bounding box center [242, 145] width 118 height 22
click at [242, 272] on div "Drugs" at bounding box center [242, 271] width 118 height 20
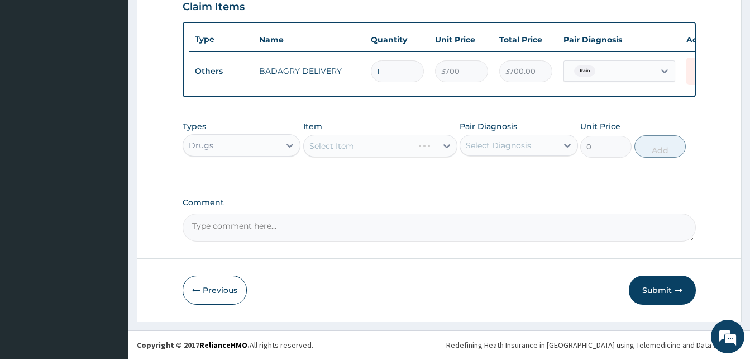
click at [356, 147] on div "Select Item" at bounding box center [380, 146] width 154 height 22
click at [378, 153] on div "Select Item" at bounding box center [380, 146] width 154 height 22
click at [375, 147] on div "Select Item" at bounding box center [380, 146] width 154 height 22
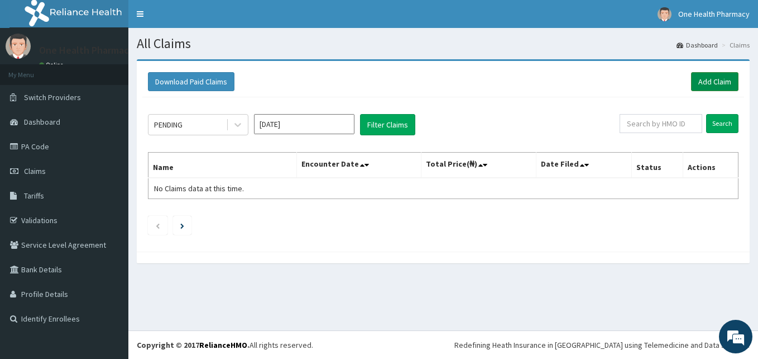
click at [708, 84] on link "Add Claim" at bounding box center [714, 81] width 47 height 19
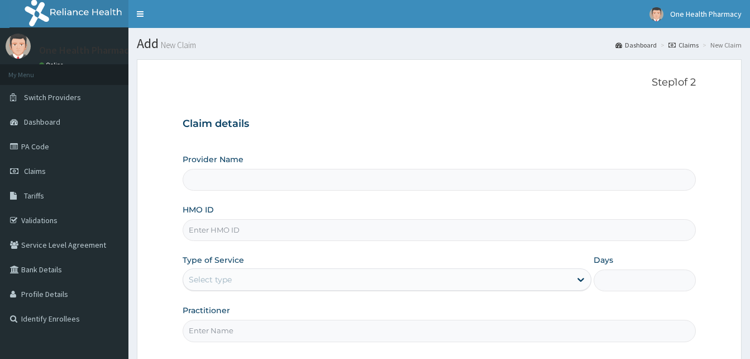
type input "OneHealth Pharmacy"
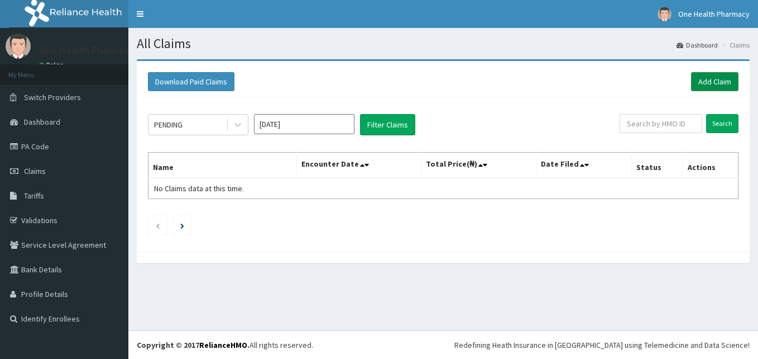
click at [707, 86] on link "Add Claim" at bounding box center [714, 81] width 47 height 19
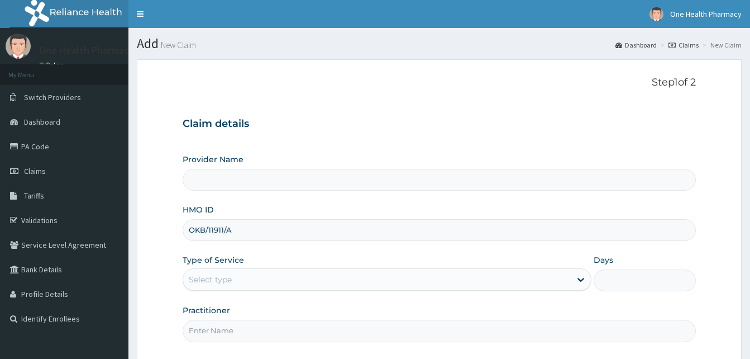
type input "OneHealth Pharmacy"
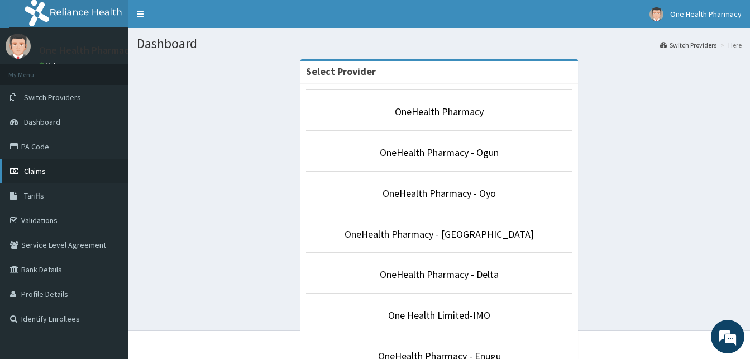
click at [79, 168] on link "Claims" at bounding box center [64, 171] width 128 height 25
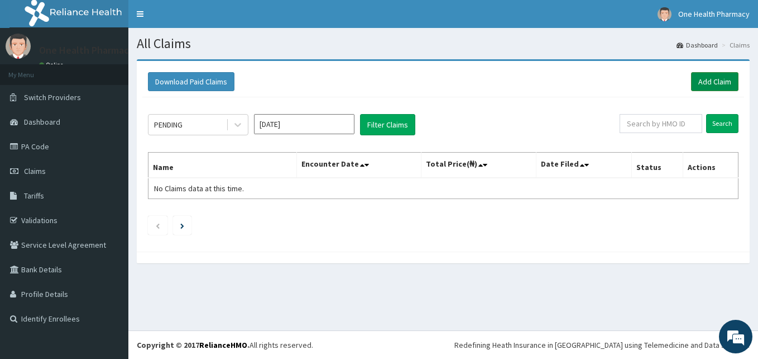
click at [707, 85] on link "Add Claim" at bounding box center [714, 81] width 47 height 19
click at [699, 78] on link "Add Claim" at bounding box center [714, 81] width 47 height 19
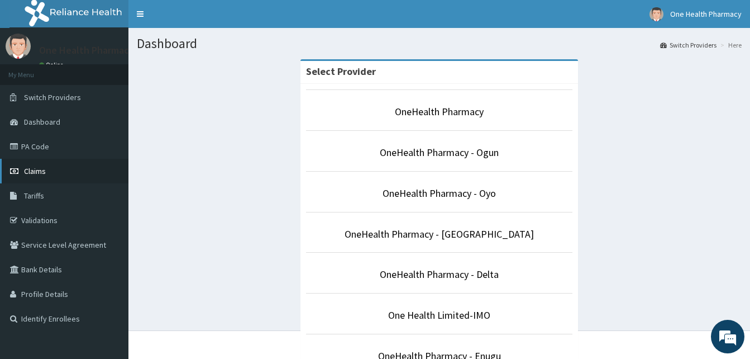
click at [83, 159] on link "Claims" at bounding box center [64, 171] width 128 height 25
click at [62, 170] on link "Claims" at bounding box center [64, 171] width 128 height 25
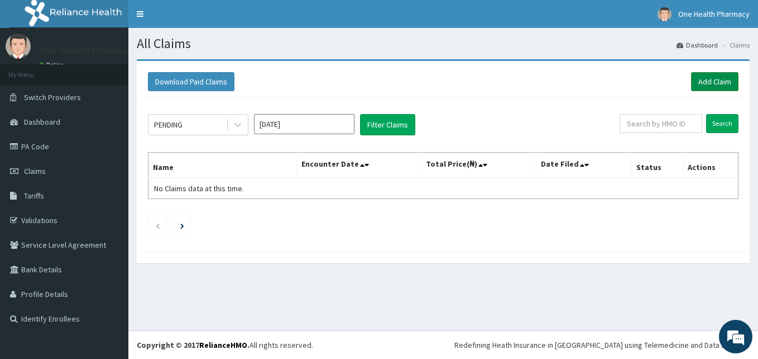
click at [702, 83] on link "Add Claim" at bounding box center [714, 81] width 47 height 19
click at [707, 85] on link "Add Claim" at bounding box center [714, 81] width 47 height 19
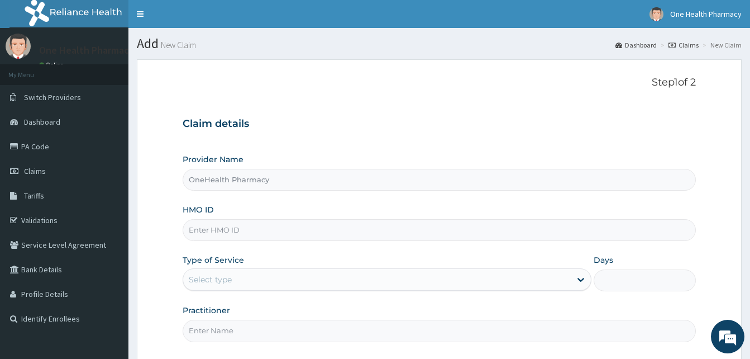
click at [237, 223] on input "HMO ID" at bounding box center [439, 230] width 513 height 22
paste input "HIC/10298/A"
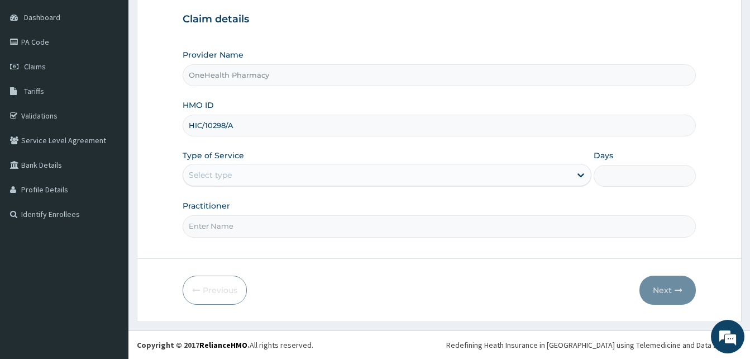
type input "HIC/10298/A"
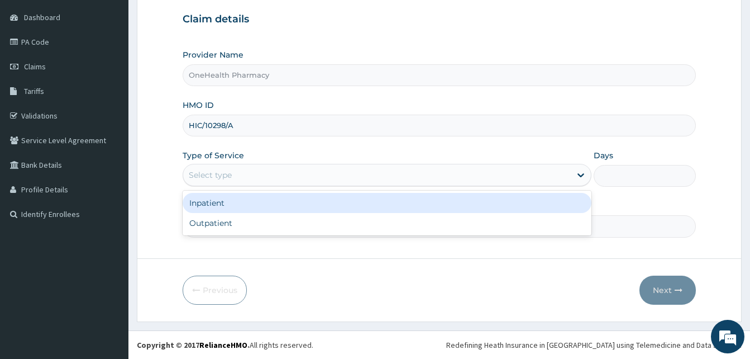
click at [369, 172] on div "Select type" at bounding box center [377, 175] width 388 height 18
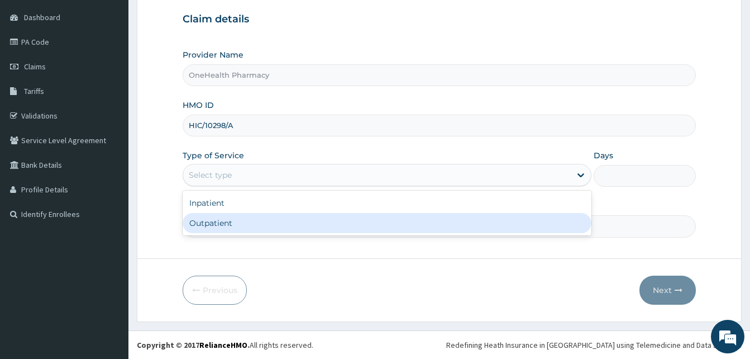
click at [302, 217] on div "Outpatient" at bounding box center [387, 223] width 409 height 20
type input "1"
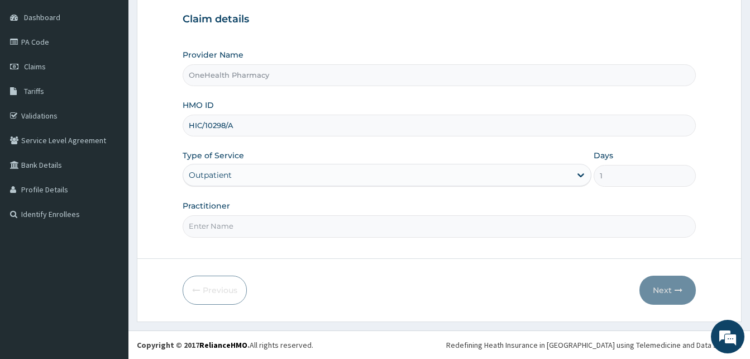
drag, startPoint x: 302, startPoint y: 217, endPoint x: 279, endPoint y: 149, distance: 72.4
click at [279, 149] on div "Provider Name OneHealth Pharmacy HMO ID HIC/10298/A Type of Service Outpatient …" at bounding box center [439, 143] width 513 height 188
type input "ONEHEALTH"
click at [664, 287] on button "Next" at bounding box center [668, 289] width 56 height 29
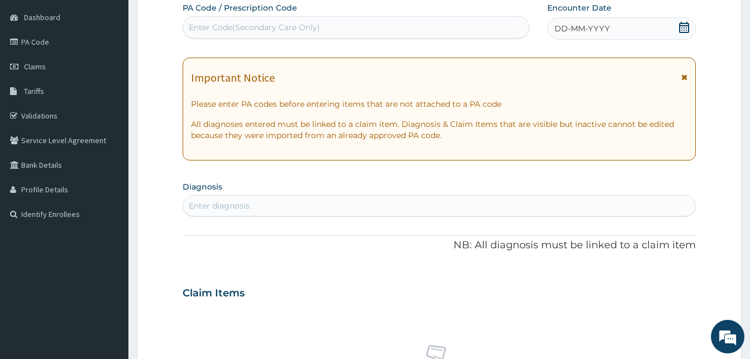
click at [628, 32] on div "DD-MM-YYYY" at bounding box center [621, 28] width 149 height 22
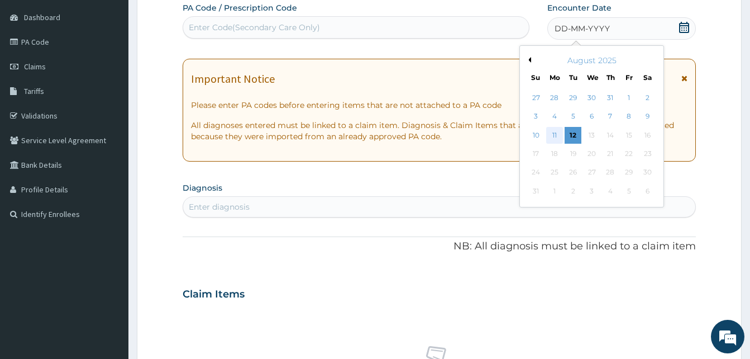
click at [554, 131] on div "11" at bounding box center [554, 135] width 17 height 17
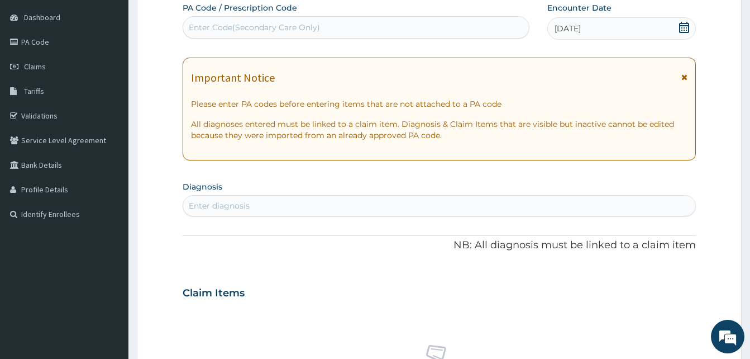
click at [238, 206] on div "Enter diagnosis" at bounding box center [219, 205] width 61 height 11
type input "pain"
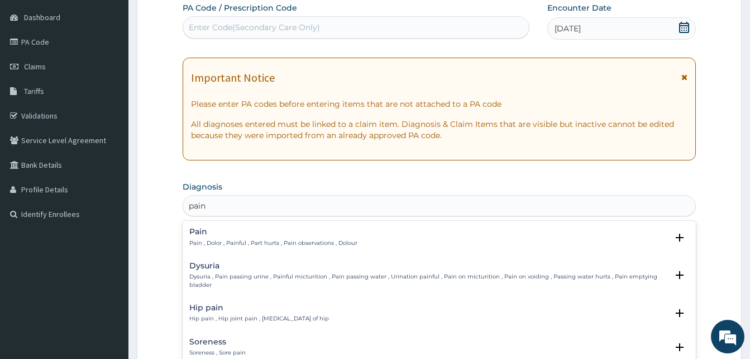
click at [265, 233] on h4 "Pain" at bounding box center [273, 231] width 168 height 8
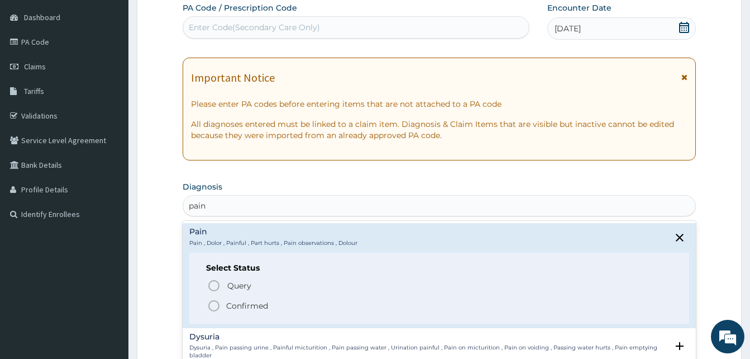
click at [307, 314] on div "Select Status Query Query covers suspected (?), Keep in view (kiv), Ruled out (…" at bounding box center [439, 287] width 500 height 71
click at [304, 309] on span "Confirmed" at bounding box center [439, 305] width 465 height 13
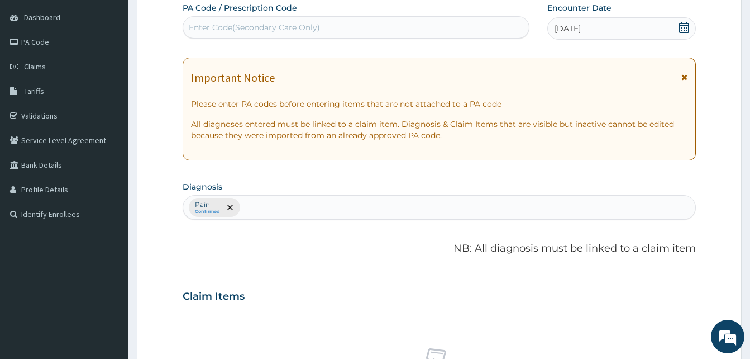
scroll to position [447, 0]
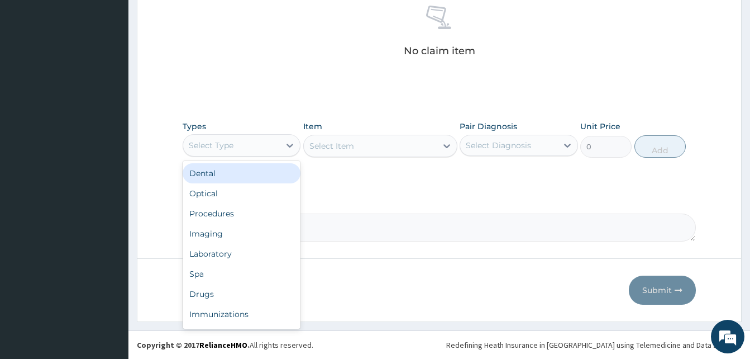
click at [244, 135] on div "Select Type" at bounding box center [242, 145] width 118 height 22
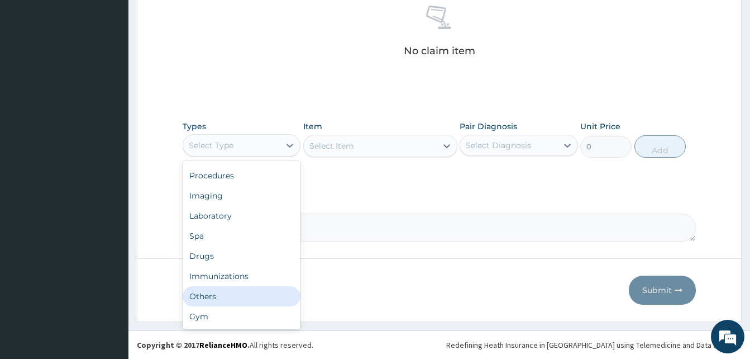
click at [246, 295] on div "Others" at bounding box center [242, 296] width 118 height 20
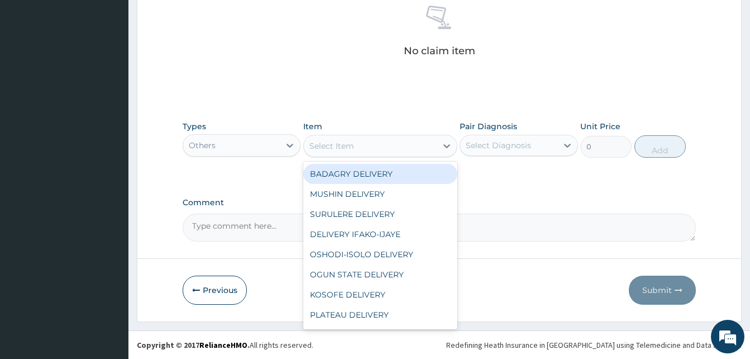
click at [360, 148] on div "Select Item" at bounding box center [370, 146] width 133 height 18
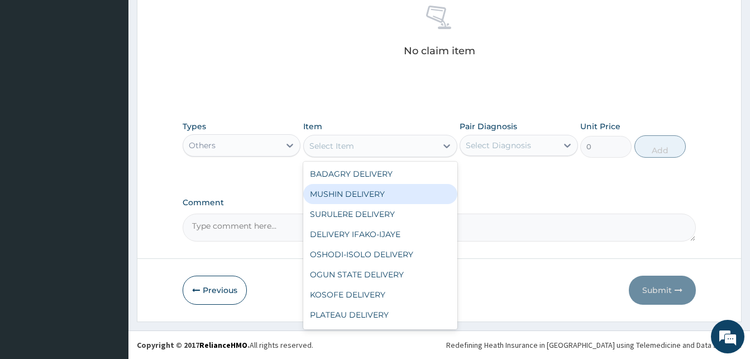
click at [376, 189] on div "MUSHIN DELIVERY" at bounding box center [380, 194] width 154 height 20
type input "2200"
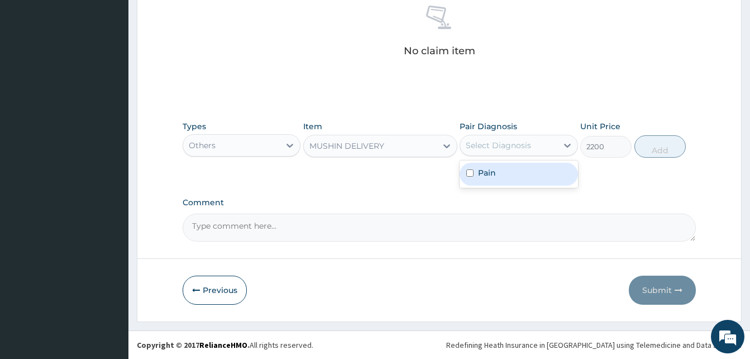
click at [484, 142] on div "Select Diagnosis" at bounding box center [498, 145] width 65 height 11
click at [519, 175] on div "Pain" at bounding box center [519, 174] width 118 height 23
checkbox input "true"
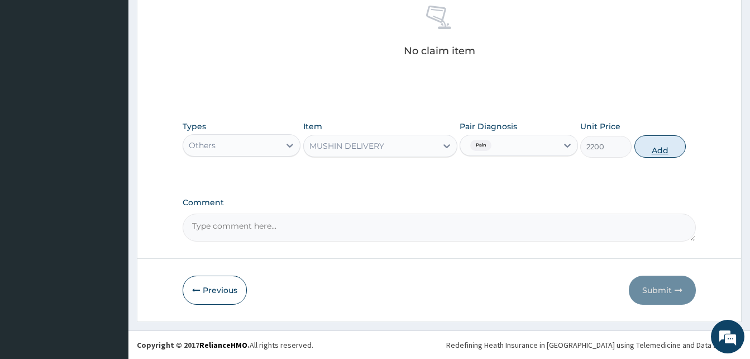
click at [654, 150] on button "Add" at bounding box center [659, 146] width 51 height 22
type input "0"
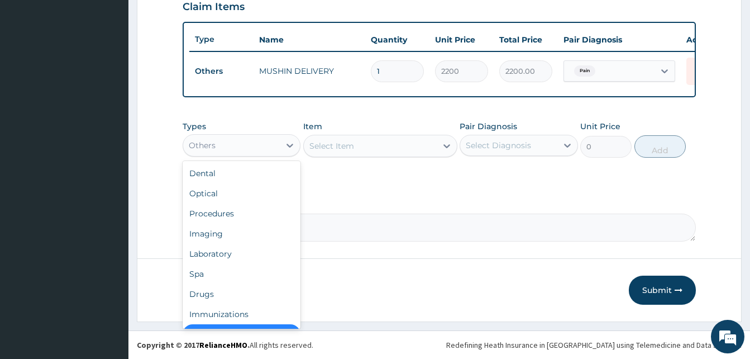
click at [254, 150] on div "Others" at bounding box center [231, 145] width 97 height 18
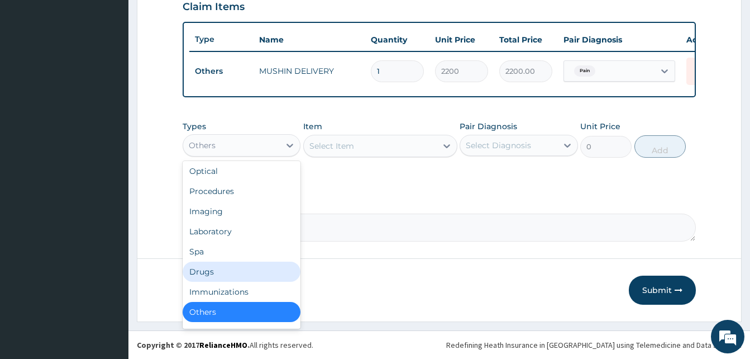
click at [225, 270] on div "Drugs" at bounding box center [242, 271] width 118 height 20
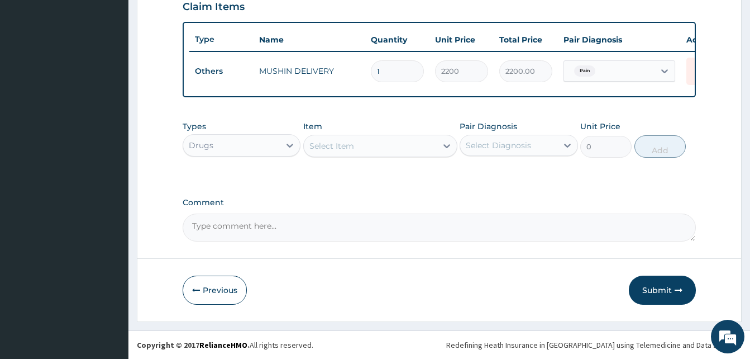
click at [366, 144] on div "Select Item" at bounding box center [370, 146] width 133 height 18
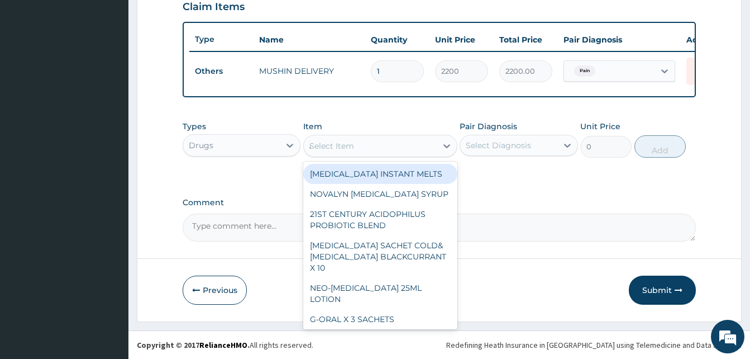
type input "atady"
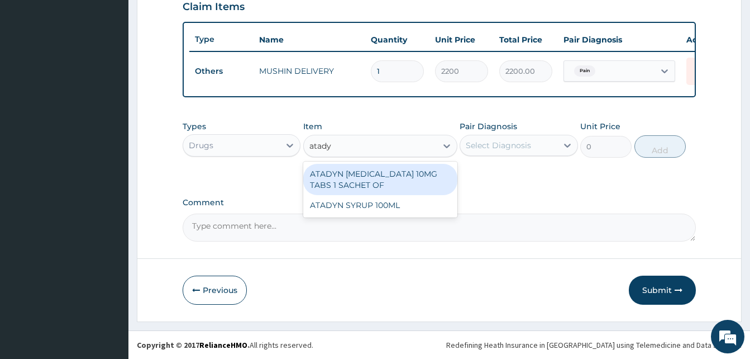
click at [407, 175] on div "ATADYN [MEDICAL_DATA] 10MG TABS 1 SACHET OF" at bounding box center [380, 179] width 154 height 31
type input "350"
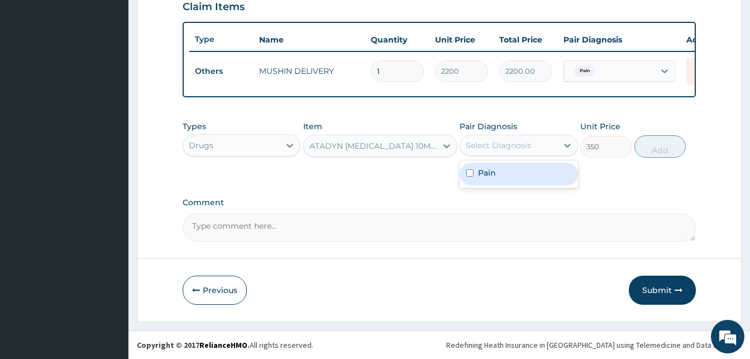
drag, startPoint x: 493, startPoint y: 147, endPoint x: 533, endPoint y: 175, distance: 49.1
click at [533, 156] on div "option Pain, selected. option Pain focused, 1 of 1. 1 result available. Use Up …" at bounding box center [519, 145] width 118 height 21
click at [533, 175] on div "Pain" at bounding box center [519, 174] width 118 height 23
checkbox input "true"
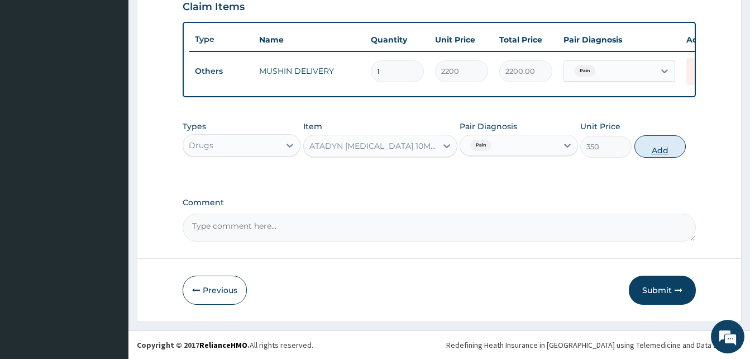
click at [661, 145] on button "Add" at bounding box center [659, 146] width 51 height 22
type input "0"
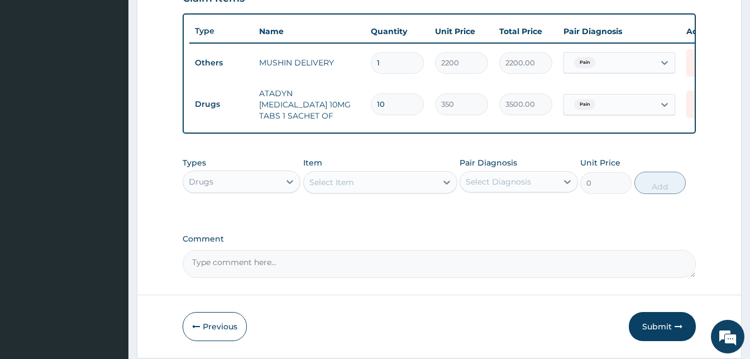
type input "10"
click at [370, 182] on div "Select Item" at bounding box center [370, 182] width 133 height 18
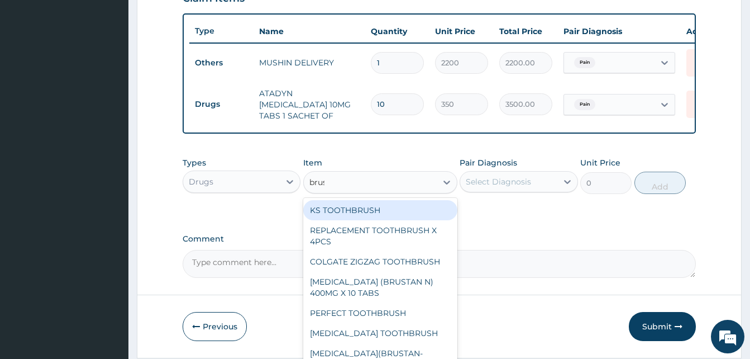
type input "brust"
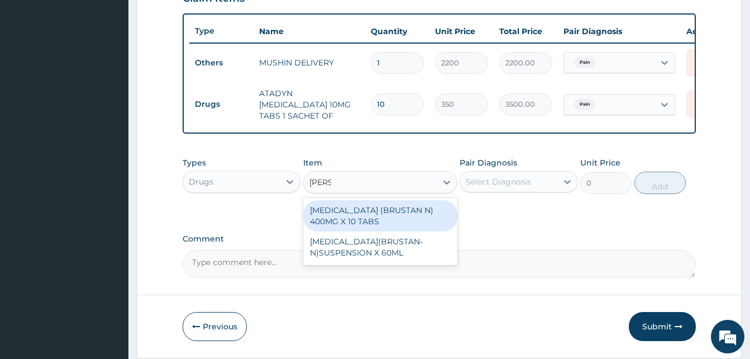
click at [387, 208] on div "[MEDICAL_DATA] (BRUSTAN N) 400MG X 10 TABS" at bounding box center [380, 215] width 154 height 31
type input "63"
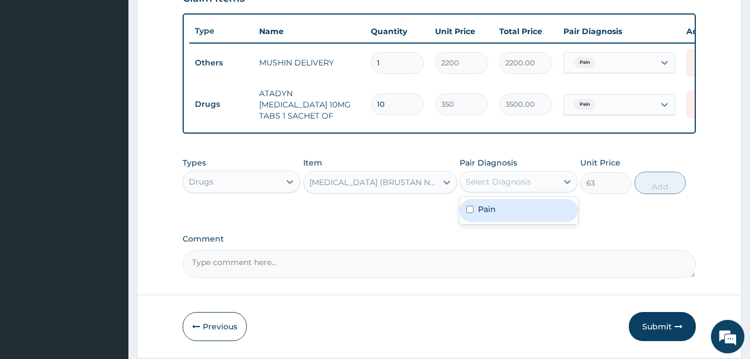
drag, startPoint x: 479, startPoint y: 184, endPoint x: 504, endPoint y: 217, distance: 41.8
click at [504, 192] on div "option Pain, selected. option Pain focused, 1 of 1. 1 result available. Use Up …" at bounding box center [519, 181] width 118 height 21
click at [504, 217] on div "Pain" at bounding box center [519, 210] width 118 height 23
checkbox input "true"
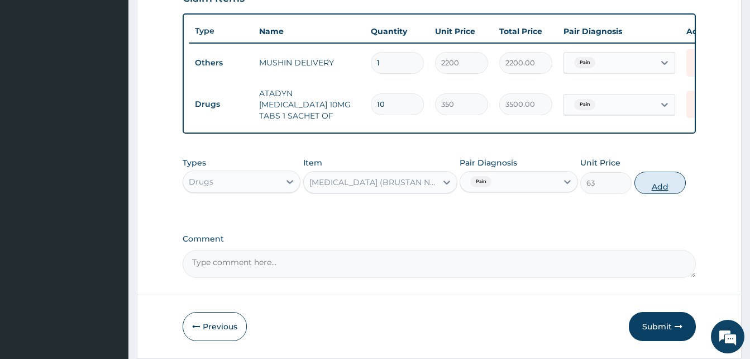
click at [659, 178] on button "Add" at bounding box center [659, 182] width 51 height 22
type input "0"
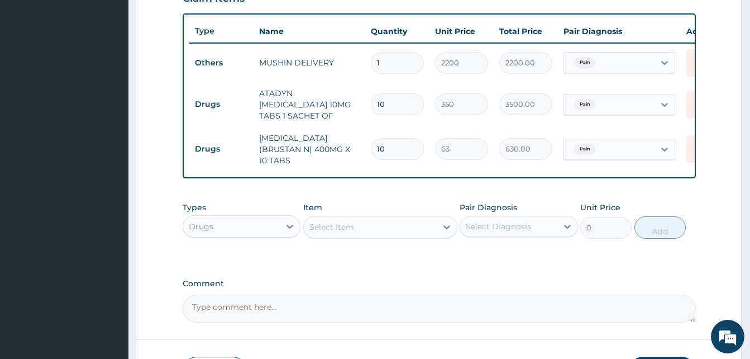
type input "10"
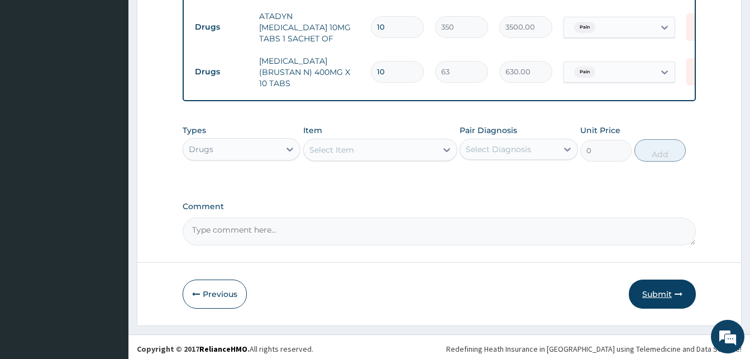
click at [679, 294] on button "Submit" at bounding box center [662, 293] width 67 height 29
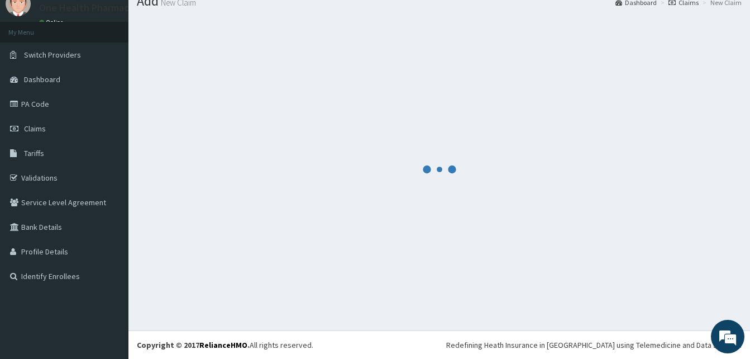
scroll to position [42, 0]
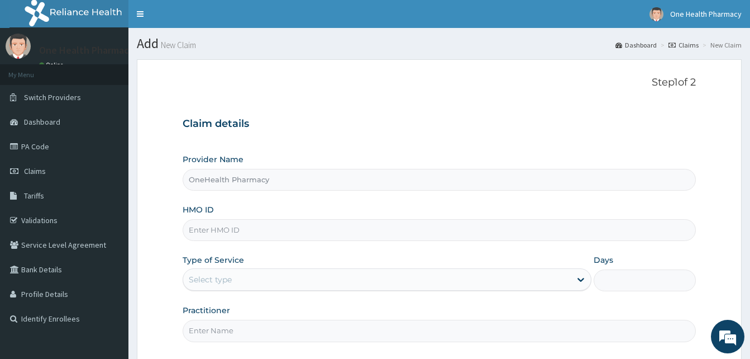
click at [242, 228] on input "HMO ID" at bounding box center [439, 230] width 513 height 22
paste input "OKB/11911/A"
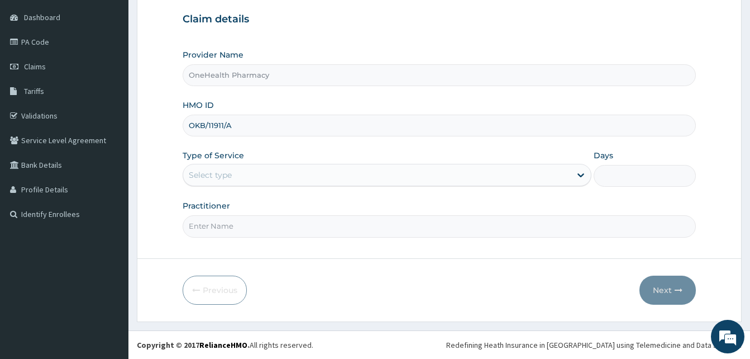
type input "OKB/11911/A"
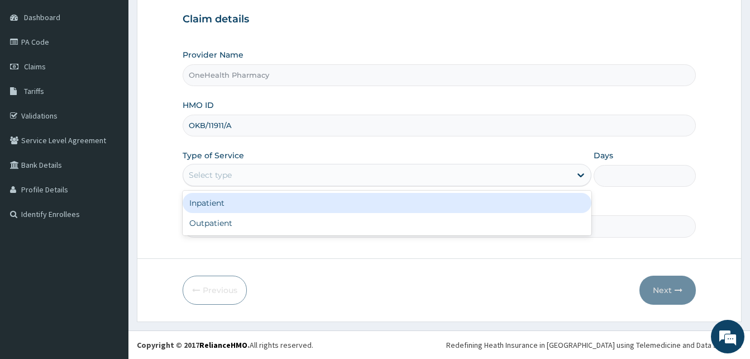
click at [308, 168] on div "Select type" at bounding box center [377, 175] width 388 height 18
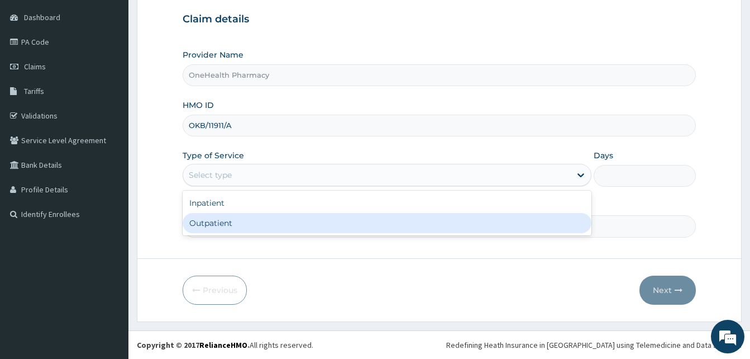
click at [338, 227] on div "Outpatient" at bounding box center [387, 223] width 409 height 20
type input "1"
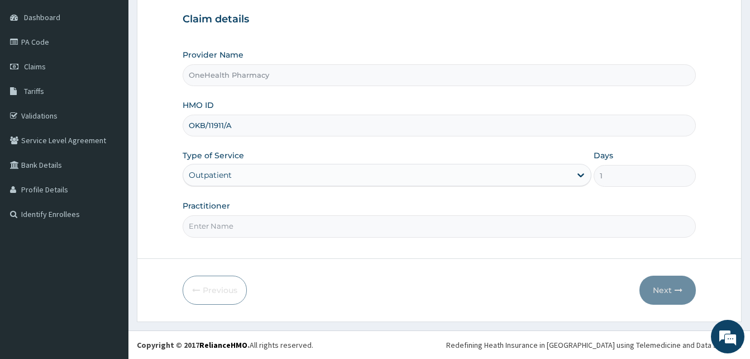
click at [338, 227] on input "Practitioner" at bounding box center [439, 226] width 513 height 22
type input "ONEHEALTH"
click at [679, 293] on icon "button" at bounding box center [679, 290] width 8 height 8
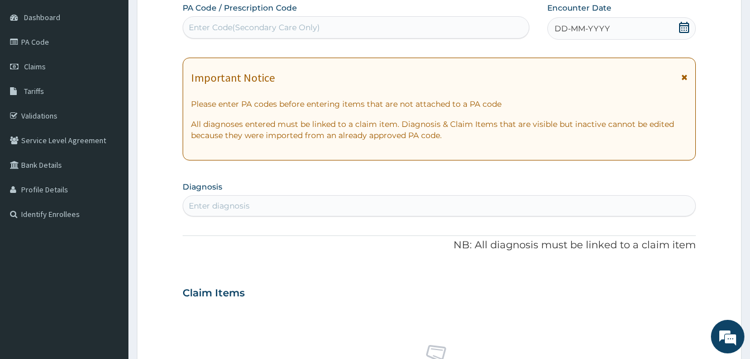
click at [679, 293] on div "Claim Items" at bounding box center [439, 290] width 513 height 29
click at [622, 25] on div "DD-MM-YYYY" at bounding box center [621, 28] width 149 height 22
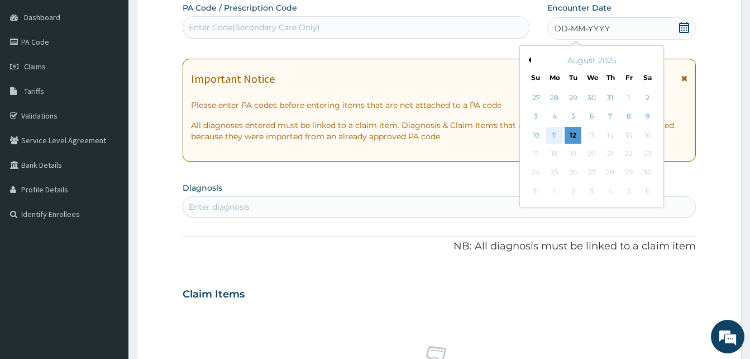
click at [551, 134] on div "11" at bounding box center [554, 135] width 17 height 17
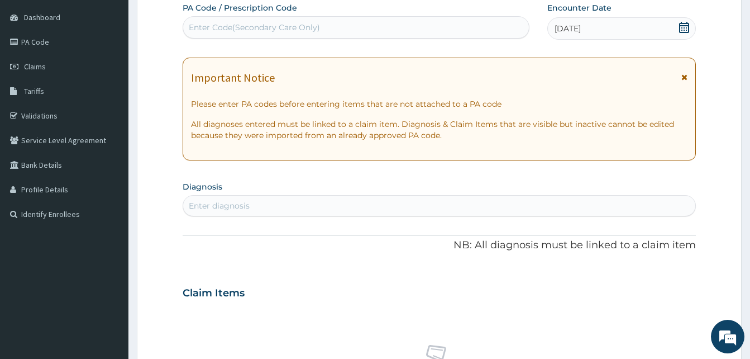
click at [323, 204] on div "Enter diagnosis" at bounding box center [439, 206] width 512 height 18
type input "pain"
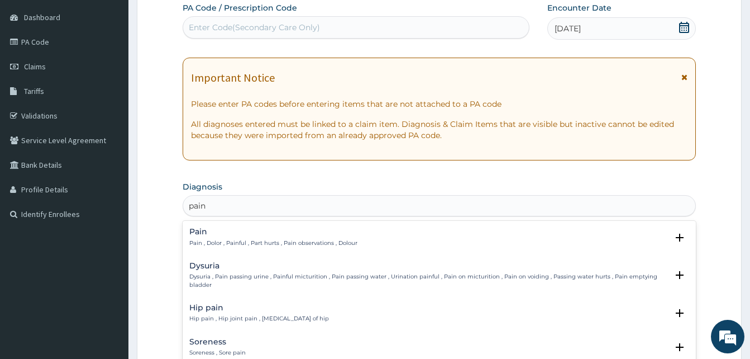
click at [285, 239] on p "Pain , Dolor , Painful , Part hurts , Pain observations , Dolour" at bounding box center [273, 243] width 168 height 8
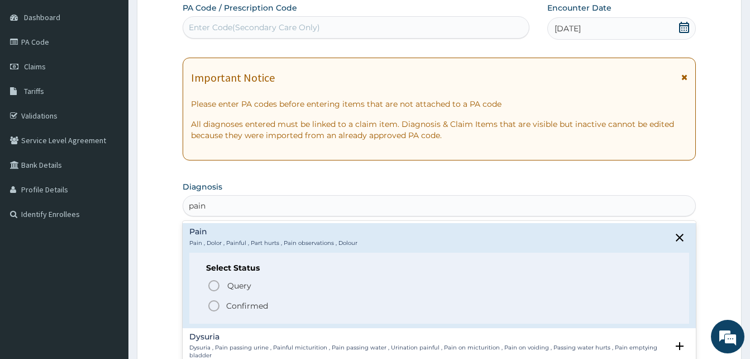
click at [295, 306] on span "Confirmed" at bounding box center [439, 305] width 465 height 13
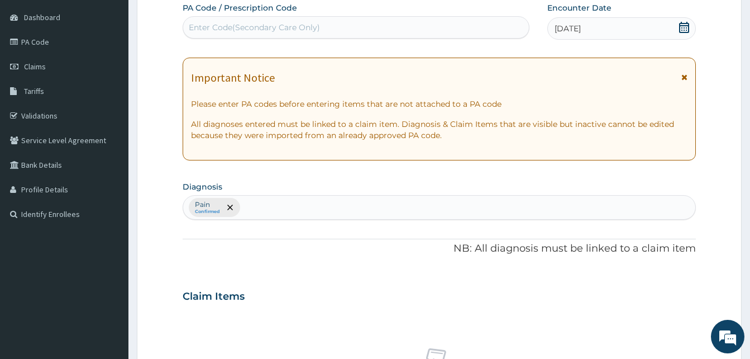
scroll to position [447, 0]
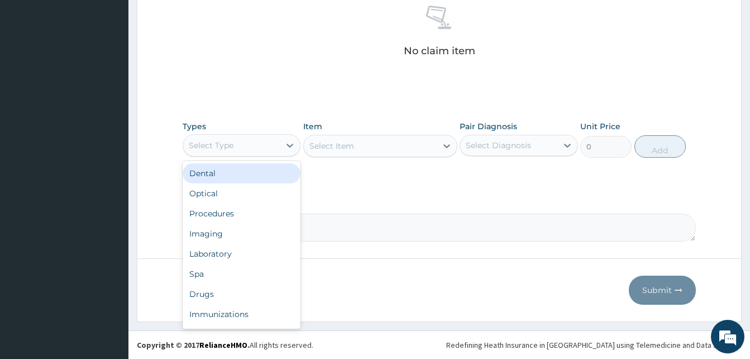
drag, startPoint x: 284, startPoint y: 149, endPoint x: 294, endPoint y: 187, distance: 38.7
click at [294, 156] on div "option Dental focused, 1 of 10. 10 results available. Use Up and Down to choose…" at bounding box center [242, 145] width 118 height 22
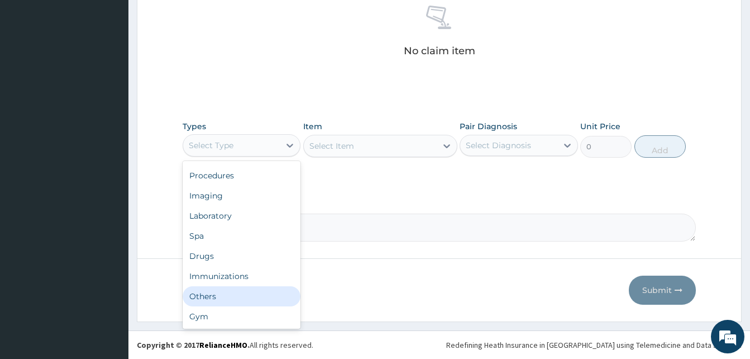
click at [255, 292] on div "Others" at bounding box center [242, 296] width 118 height 20
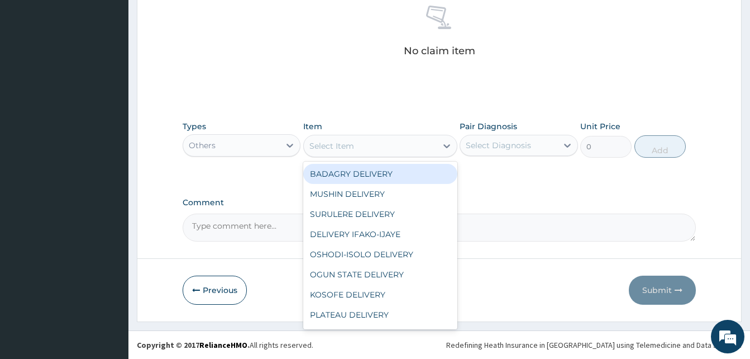
click at [380, 150] on div "Select Item" at bounding box center [370, 146] width 133 height 18
click at [411, 174] on div "BADAGRY DELIVERY" at bounding box center [380, 174] width 154 height 20
type input "3700"
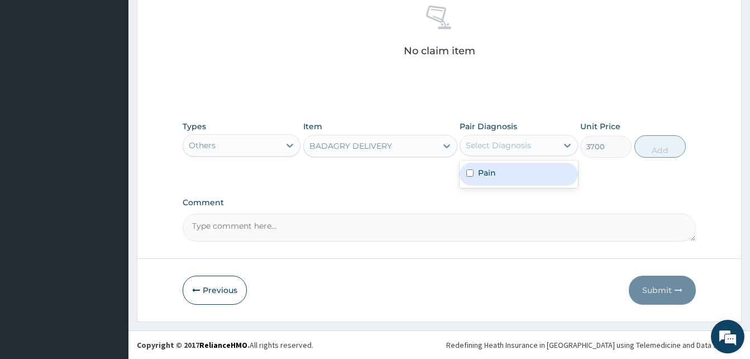
drag, startPoint x: 507, startPoint y: 143, endPoint x: 517, endPoint y: 174, distance: 33.0
click at [517, 156] on div "option Pain focused, 1 of 1. 1 result available. Use Up and Down to choose opti…" at bounding box center [519, 145] width 118 height 21
click at [517, 174] on div "Pain" at bounding box center [519, 174] width 118 height 23
checkbox input "true"
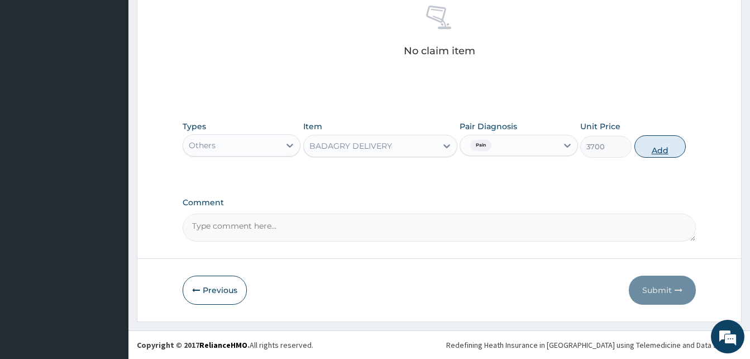
click at [654, 152] on button "Add" at bounding box center [659, 146] width 51 height 22
type input "0"
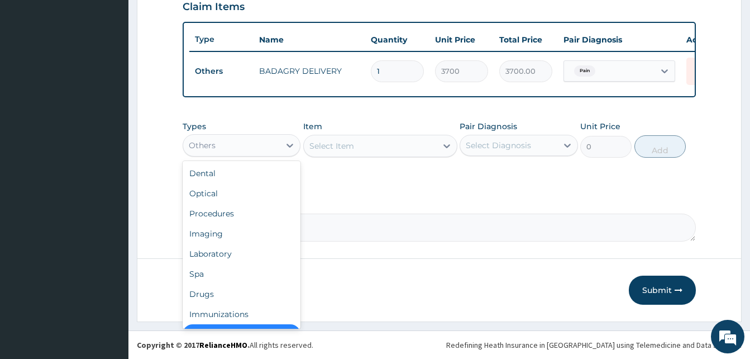
scroll to position [22, 0]
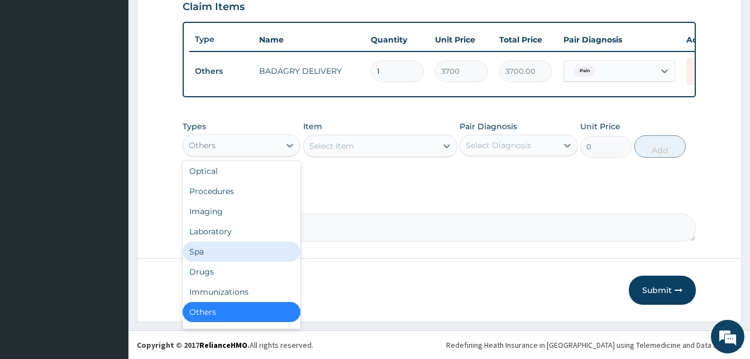
drag, startPoint x: 242, startPoint y: 142, endPoint x: 231, endPoint y: 267, distance: 125.6
click at [231, 156] on div "option Others, selected. option Spa focused, 6 of 10. 10 results available. Use…" at bounding box center [242, 145] width 118 height 22
click at [231, 267] on div "Drugs" at bounding box center [242, 271] width 118 height 20
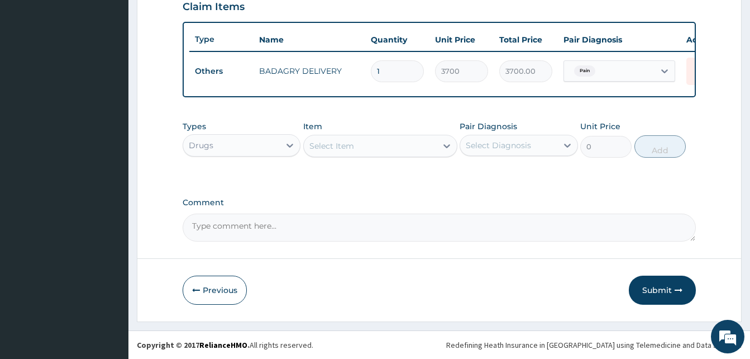
click at [373, 149] on div "Select Item" at bounding box center [370, 146] width 133 height 18
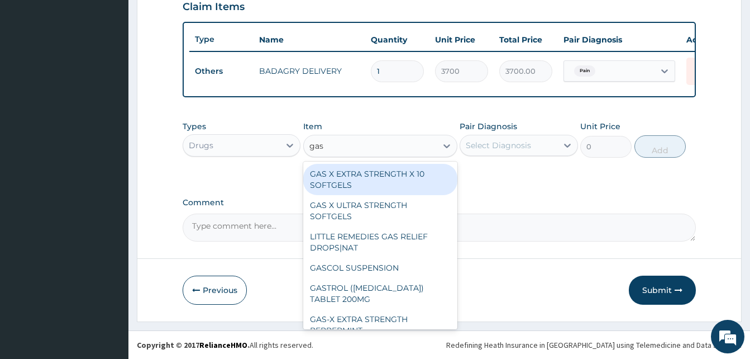
type input "gasc"
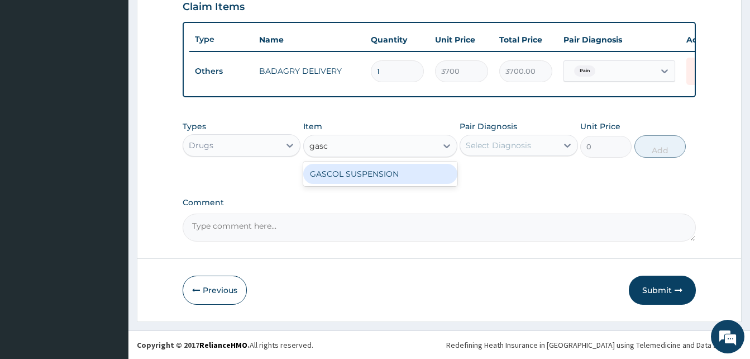
click at [408, 171] on div "GASCOL SUSPENSION" at bounding box center [380, 174] width 154 height 20
type input "1120"
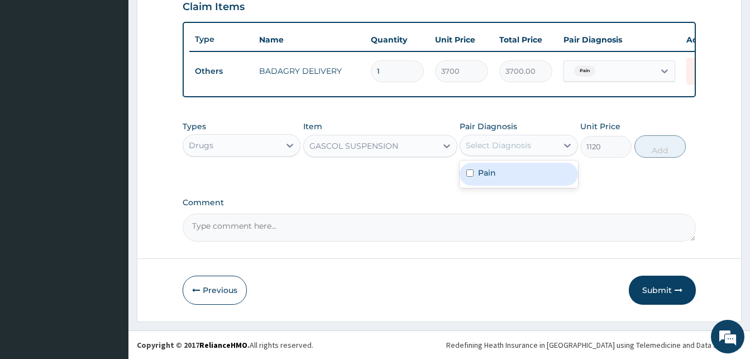
drag, startPoint x: 487, startPoint y: 145, endPoint x: 502, endPoint y: 168, distance: 27.0
click at [502, 156] on div "option Pain, selected. option Pain focused, 1 of 1. 1 result available. Use Up …" at bounding box center [519, 145] width 118 height 21
click at [502, 168] on div "Pain" at bounding box center [519, 174] width 118 height 23
checkbox input "true"
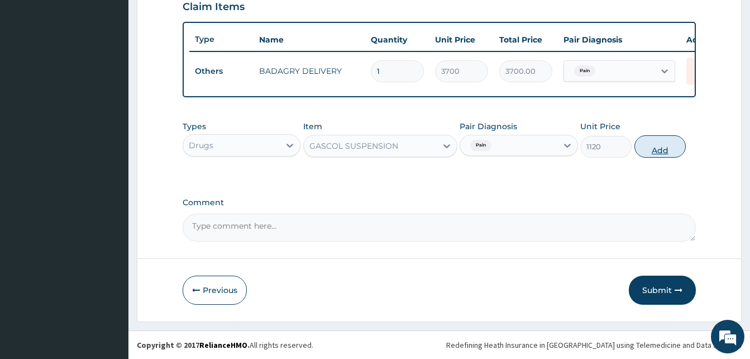
click at [655, 148] on button "Add" at bounding box center [659, 146] width 51 height 22
type input "0"
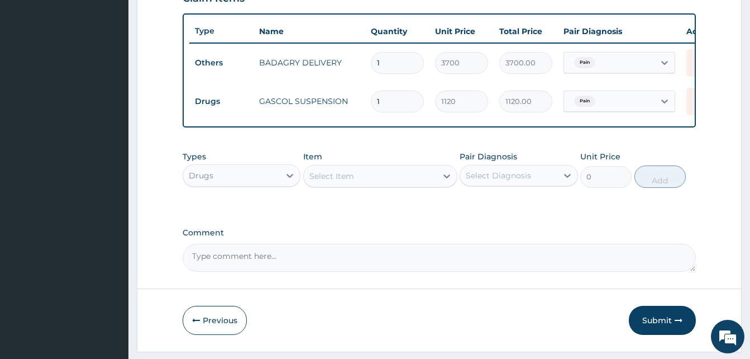
click at [397, 185] on div "Select Item" at bounding box center [370, 176] width 133 height 18
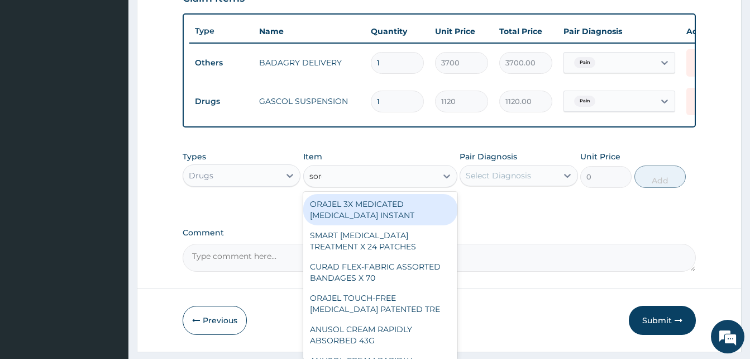
type input "sorep"
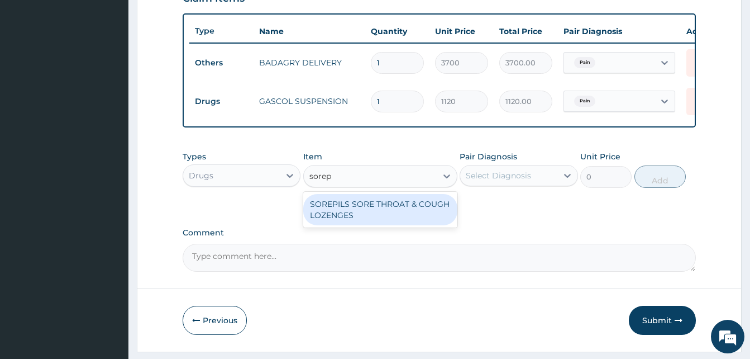
click at [430, 212] on div "SOREPILS SORE THROAT & COUGH LOZENGES" at bounding box center [380, 209] width 154 height 31
type input "40.83333206176758"
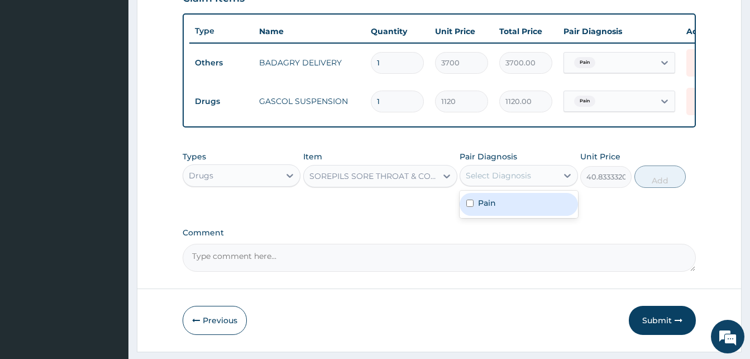
drag, startPoint x: 504, startPoint y: 185, endPoint x: 538, endPoint y: 214, distance: 44.4
click at [538, 186] on div "option Pain, selected. option Pain focused, 1 of 1. 1 result available. Use Up …" at bounding box center [519, 175] width 118 height 21
click at [538, 214] on div "Pain" at bounding box center [519, 204] width 118 height 23
checkbox input "true"
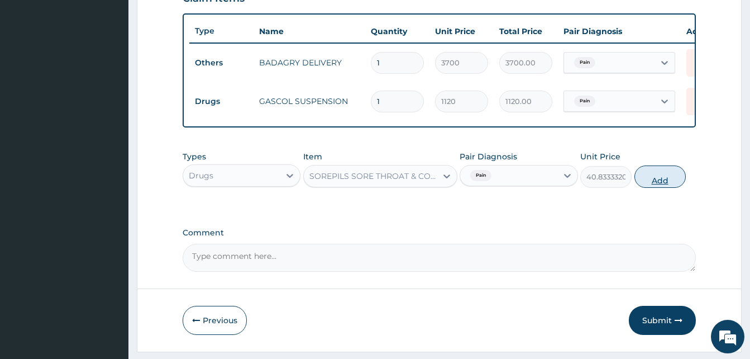
click at [660, 182] on button "Add" at bounding box center [659, 176] width 51 height 22
type input "0"
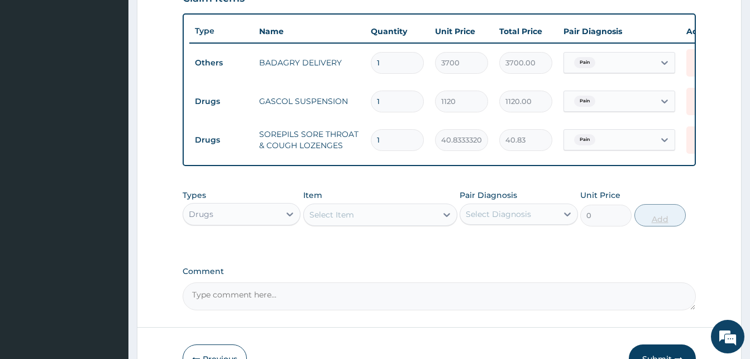
type input "0.00"
type input "2"
type input "81.67"
type input "24"
type input "980.00"
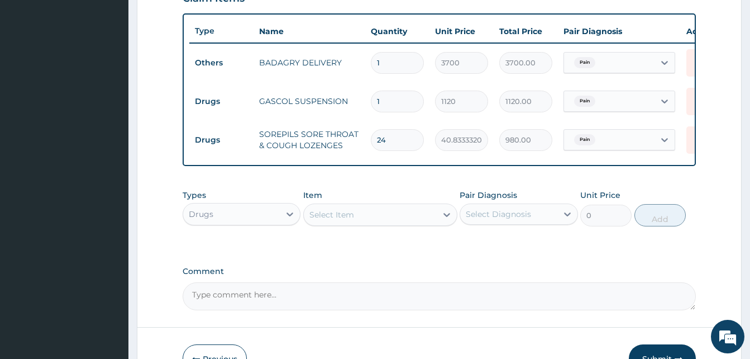
type input "24"
click at [382, 223] on div "Select Item" at bounding box center [370, 215] width 133 height 18
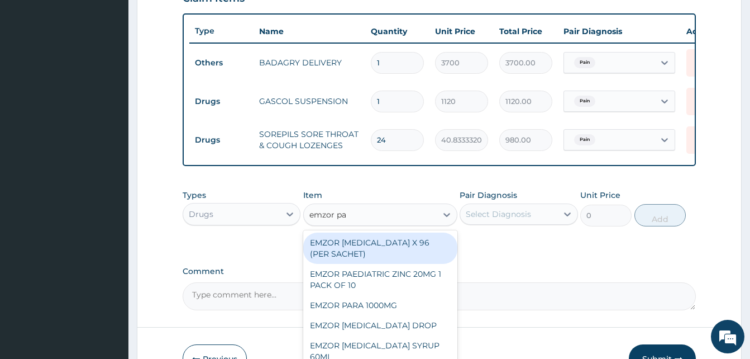
type input "emzor par"
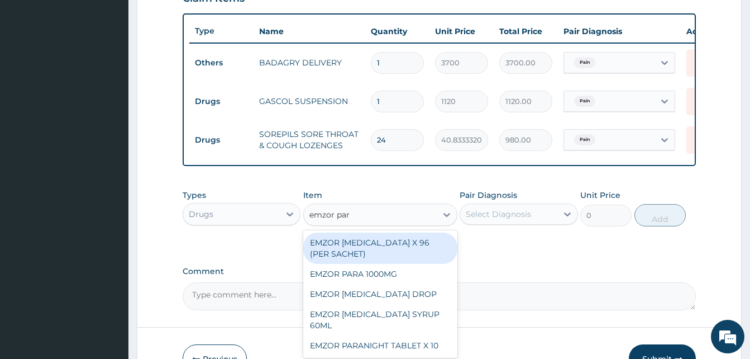
click at [417, 252] on div "EMZOR PARACETAMOL X 96 (PER SACHET)" at bounding box center [380, 247] width 154 height 31
type input "17.5"
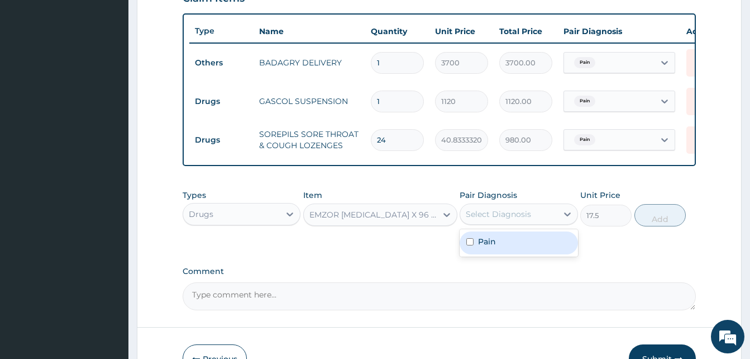
drag, startPoint x: 489, startPoint y: 230, endPoint x: 532, endPoint y: 247, distance: 46.2
click at [532, 225] on div "option Pain, selected. option Pain focused, 1 of 1. 1 result available. Use Up …" at bounding box center [519, 213] width 118 height 21
click at [532, 247] on div "Pain" at bounding box center [519, 242] width 118 height 23
checkbox input "true"
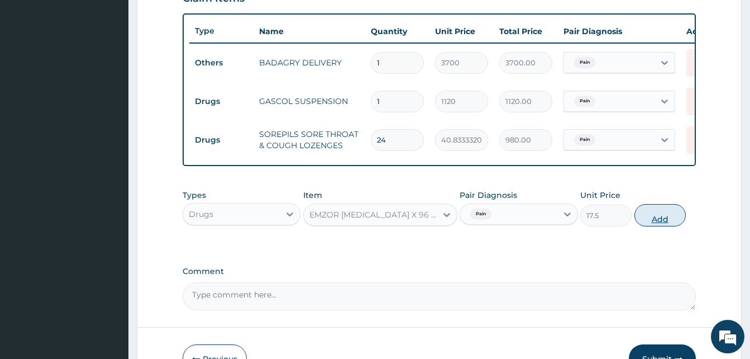
click at [662, 224] on button "Add" at bounding box center [659, 215] width 51 height 22
type input "0"
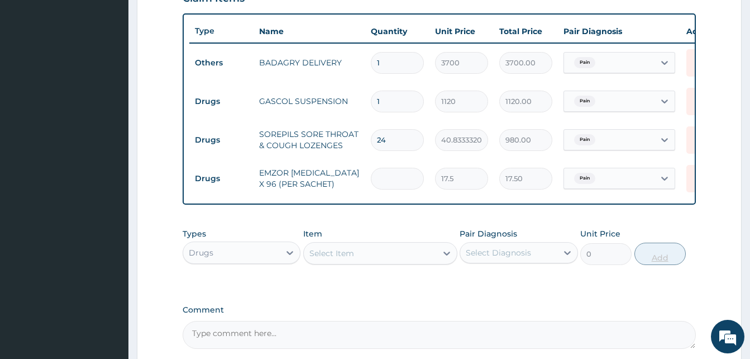
type input "0.00"
type input "3"
type input "52.50"
type input "36"
type input "630.00"
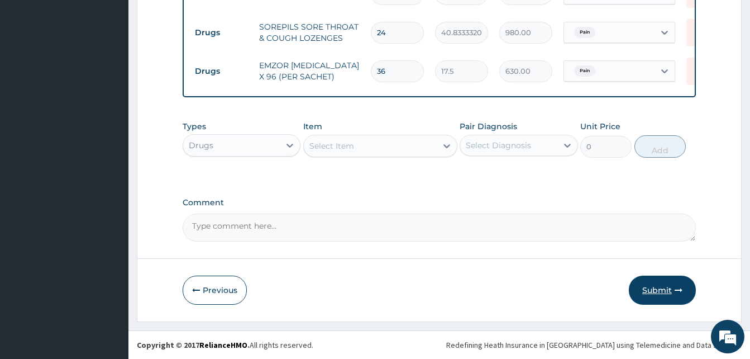
type input "36"
click at [659, 288] on button "Submit" at bounding box center [662, 289] width 67 height 29
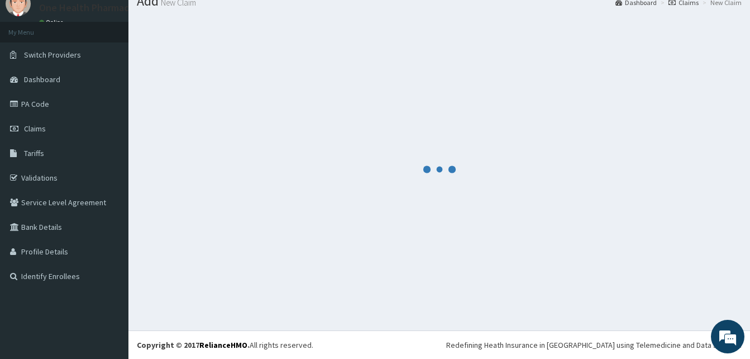
scroll to position [42, 0]
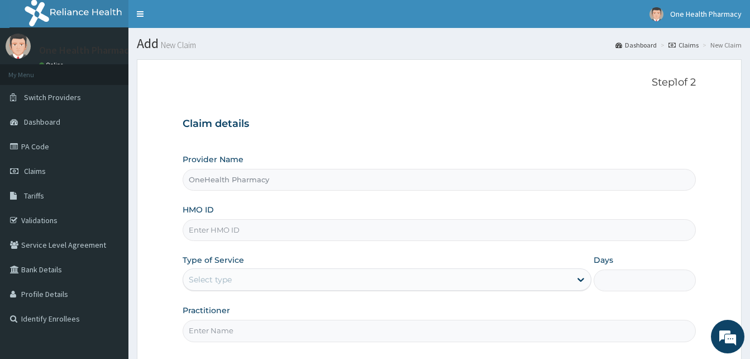
click at [266, 230] on input "HMO ID" at bounding box center [439, 230] width 513 height 22
paste input "XNY/10002/A"
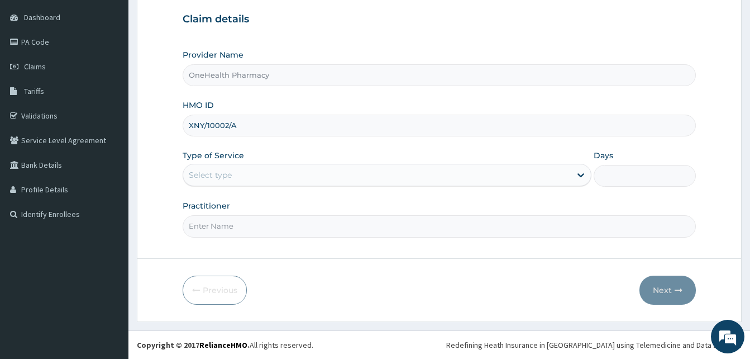
type input "XNY/10002/A"
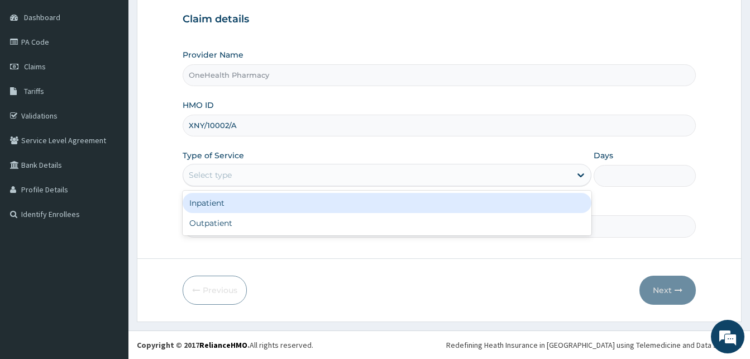
drag, startPoint x: 346, startPoint y: 178, endPoint x: 331, endPoint y: 221, distance: 45.8
click at [331, 186] on div "option Inpatient focused, 1 of 2. 2 results available. Use Up and Down to choos…" at bounding box center [387, 175] width 409 height 22
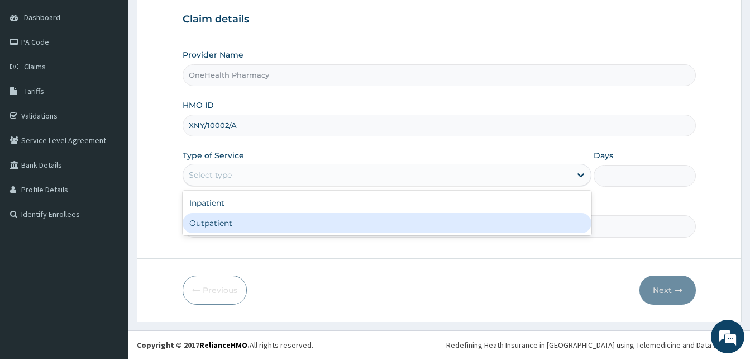
click at [331, 221] on div "Outpatient" at bounding box center [387, 223] width 409 height 20
type input "1"
click at [331, 221] on input "Practitioner" at bounding box center [439, 226] width 513 height 22
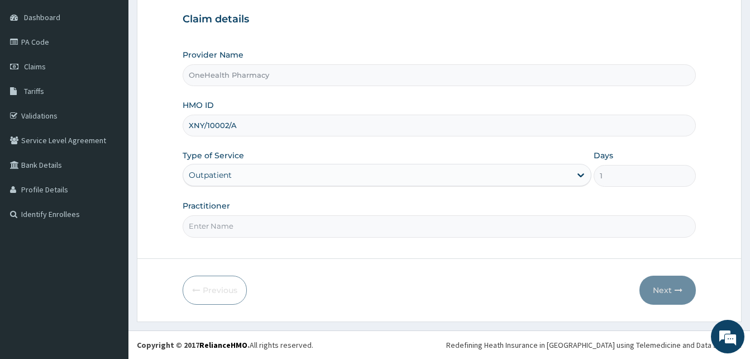
type input "ONE HEALTH"
click at [683, 298] on button "Next" at bounding box center [668, 289] width 56 height 29
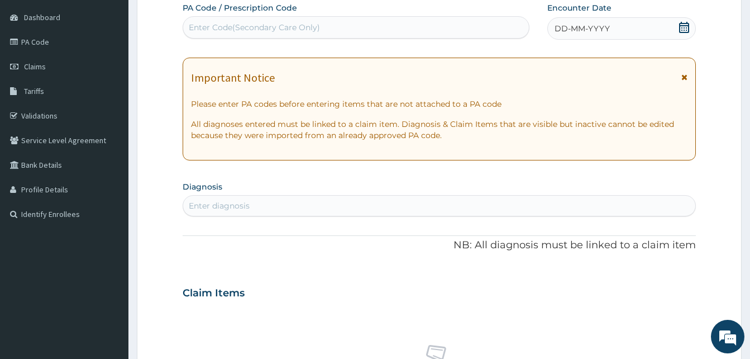
click at [630, 26] on div "DD-MM-YYYY" at bounding box center [621, 28] width 149 height 22
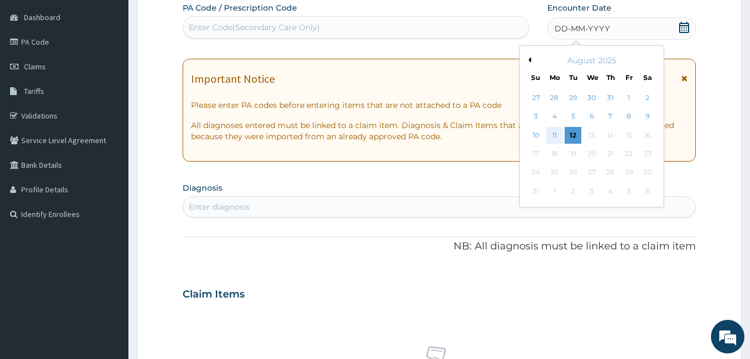
click at [555, 133] on div "11" at bounding box center [554, 135] width 17 height 17
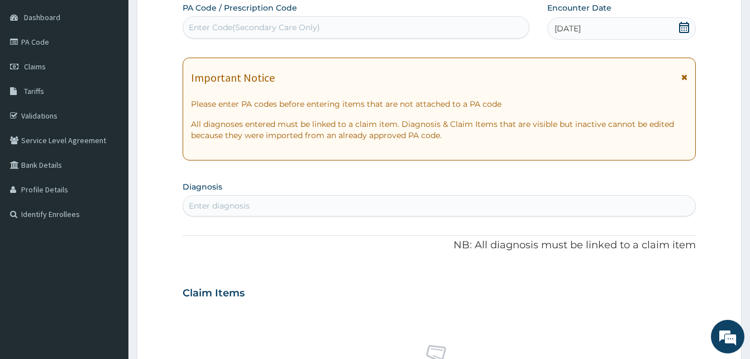
click at [335, 200] on div "Enter diagnosis" at bounding box center [439, 206] width 512 height 18
type input "malari"
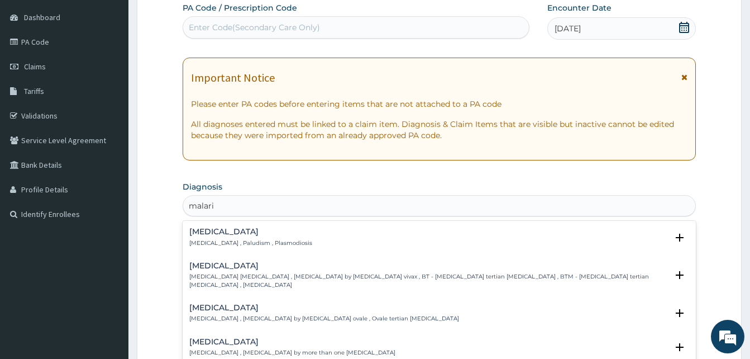
click at [283, 235] on div "[MEDICAL_DATA] [MEDICAL_DATA] , Paludism , Plasmodiosis" at bounding box center [439, 237] width 500 height 20
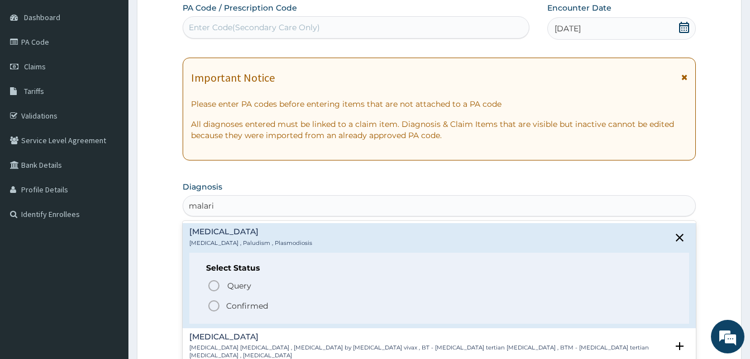
click at [292, 304] on span "Confirmed" at bounding box center [439, 305] width 465 height 13
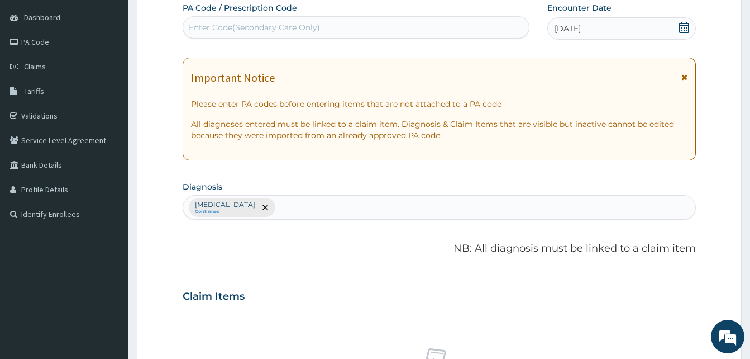
scroll to position [447, 0]
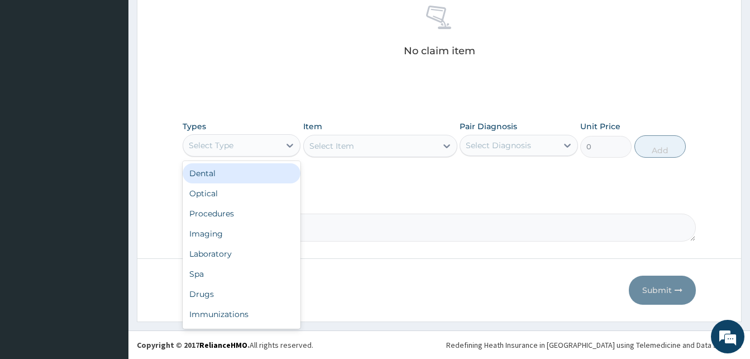
click at [276, 153] on div "Select Type" at bounding box center [231, 145] width 97 height 18
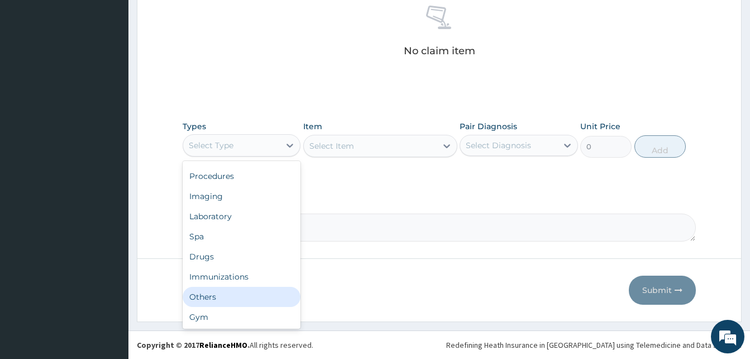
click at [241, 294] on div "Others" at bounding box center [242, 297] width 118 height 20
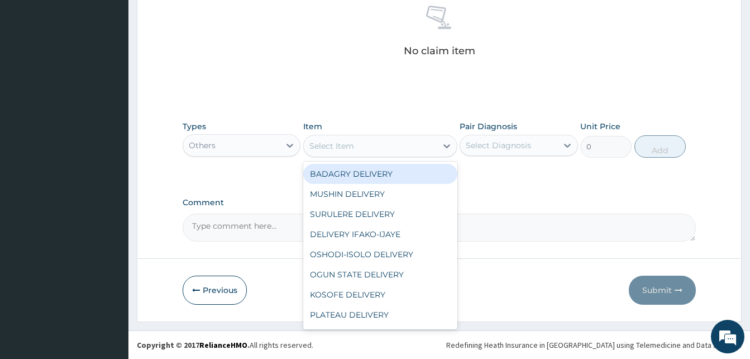
click at [368, 150] on div "Select Item" at bounding box center [370, 146] width 133 height 18
click at [402, 179] on div "BADAGRY DELIVERY" at bounding box center [380, 174] width 154 height 20
type input "3700"
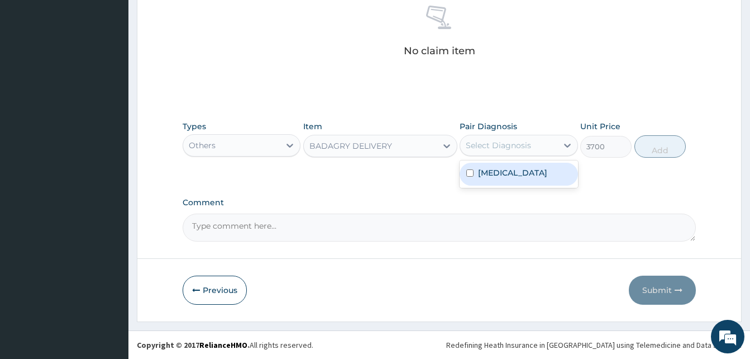
drag, startPoint x: 491, startPoint y: 146, endPoint x: 505, endPoint y: 166, distance: 24.8
click at [505, 156] on div "option [MEDICAL_DATA] focused, 1 of 1. 1 result available. Use Up and Down to c…" at bounding box center [519, 145] width 118 height 21
click at [505, 167] on label "[MEDICAL_DATA]" at bounding box center [512, 172] width 69 height 11
checkbox input "true"
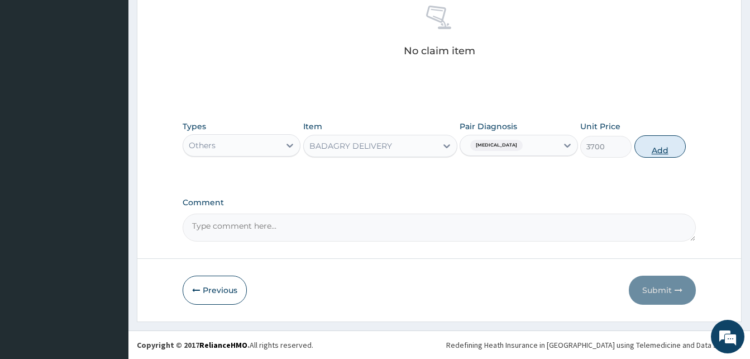
click at [660, 142] on button "Add" at bounding box center [659, 146] width 51 height 22
type input "0"
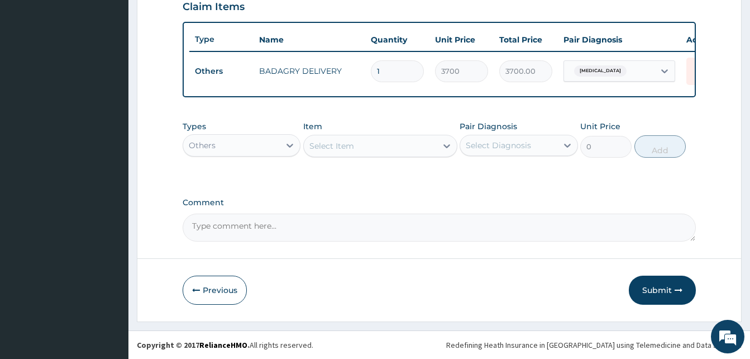
scroll to position [402, 0]
click at [275, 146] on div "Others" at bounding box center [231, 145] width 97 height 18
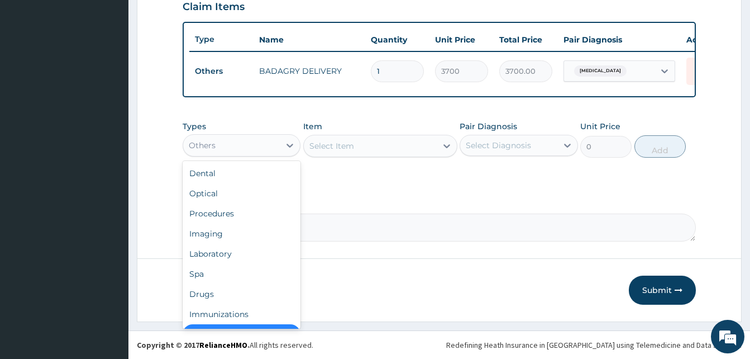
scroll to position [22, 0]
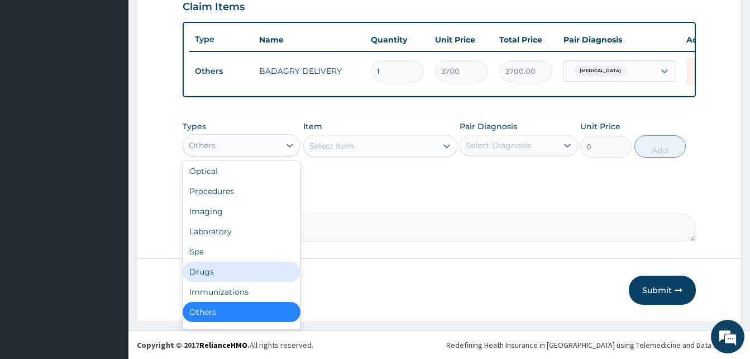
click at [233, 270] on div "Drugs" at bounding box center [242, 271] width 118 height 20
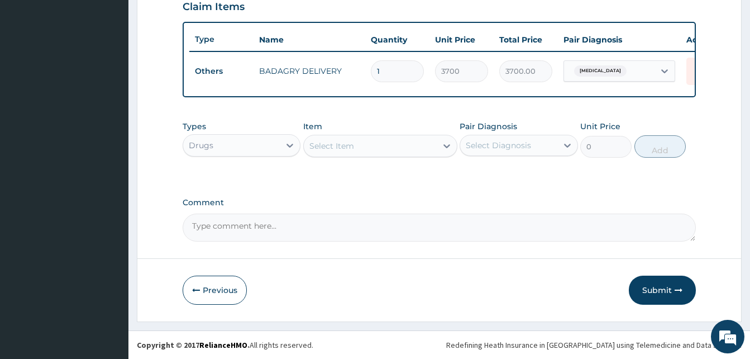
click at [373, 142] on div "Select Item" at bounding box center [370, 146] width 133 height 18
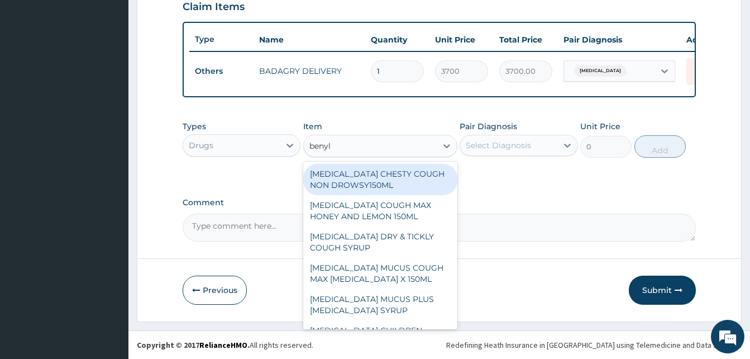
type input "benyli"
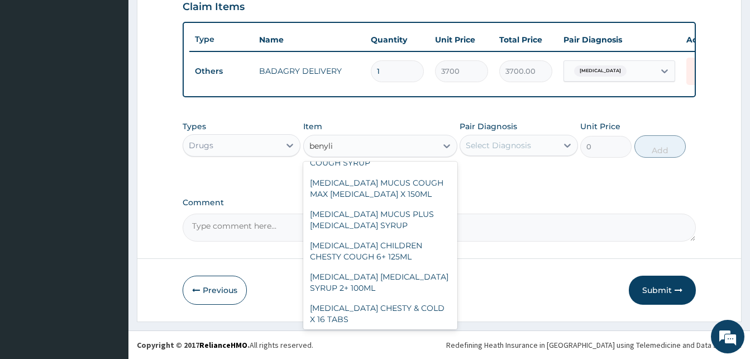
scroll to position [121, 0]
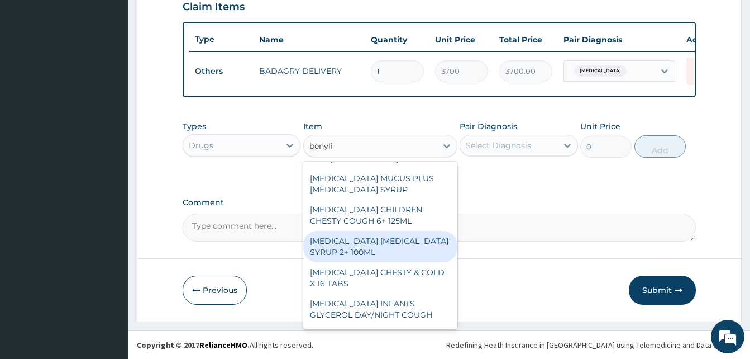
click at [419, 245] on div "[MEDICAL_DATA] [MEDICAL_DATA] SYRUP 2+ 100ML" at bounding box center [380, 246] width 154 height 31
type input "2100"
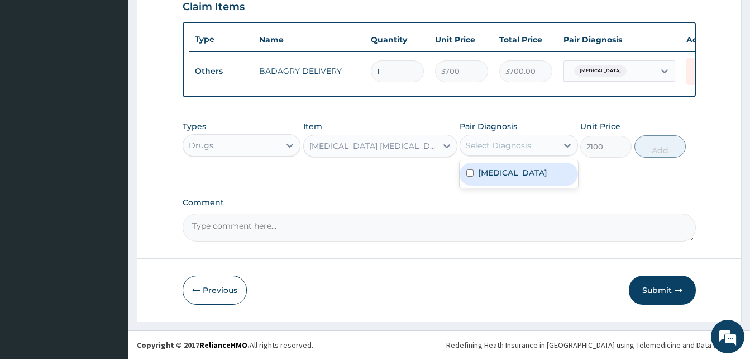
click at [516, 151] on div "Select Diagnosis" at bounding box center [508, 145] width 97 height 18
click at [524, 166] on div "Malaria" at bounding box center [519, 174] width 118 height 23
checkbox input "true"
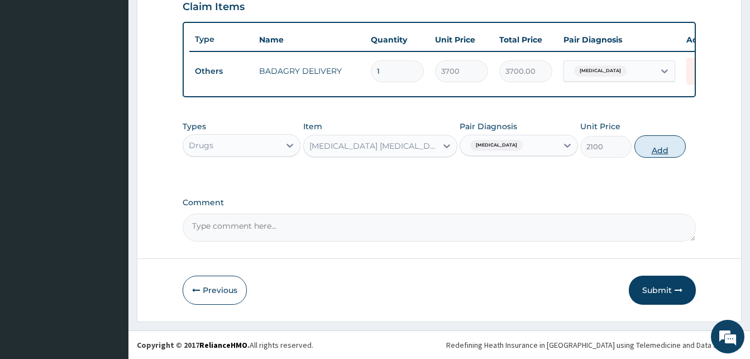
click at [644, 153] on button "Add" at bounding box center [659, 146] width 51 height 22
type input "0"
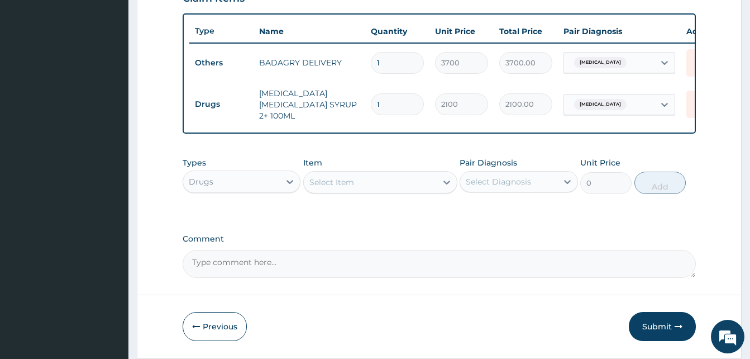
click at [359, 187] on div "Select Item" at bounding box center [370, 182] width 133 height 18
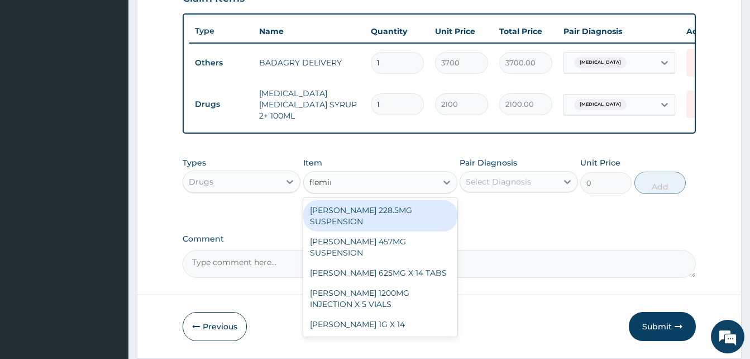
type input "fleming"
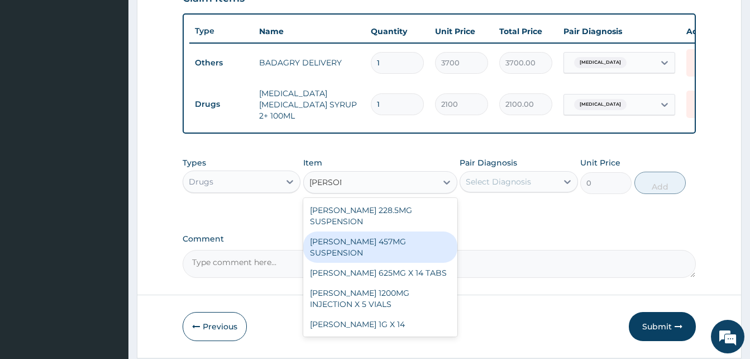
click at [400, 231] on div "[PERSON_NAME] 457MG SUSPENSION" at bounding box center [380, 246] width 154 height 31
type input "3360"
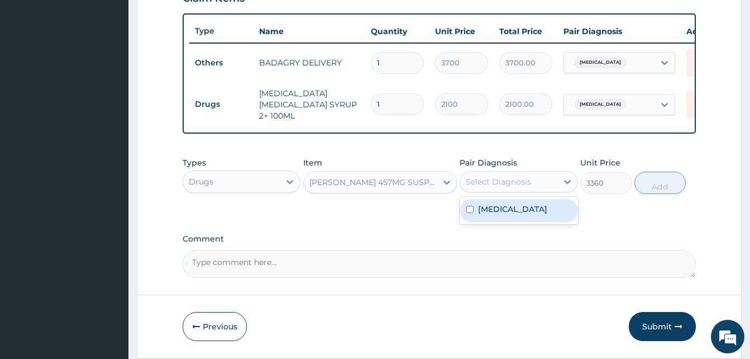
drag, startPoint x: 492, startPoint y: 183, endPoint x: 505, endPoint y: 205, distance: 26.1
click at [505, 192] on div "option Malaria, selected. option Malaria focused, 1 of 1. 1 result available. U…" at bounding box center [519, 181] width 118 height 21
click at [505, 205] on label "Malaria" at bounding box center [512, 208] width 69 height 11
checkbox input "true"
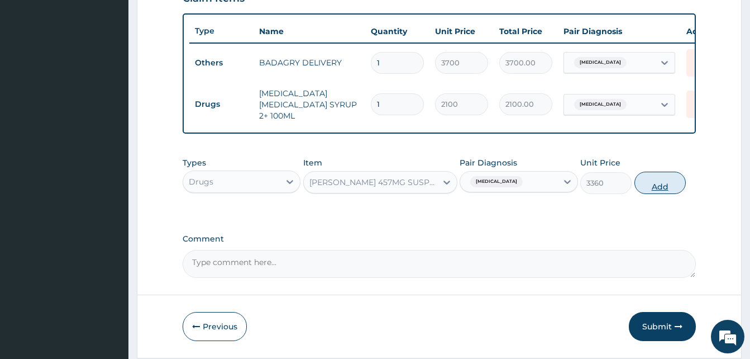
click at [642, 189] on button "Add" at bounding box center [659, 182] width 51 height 22
type input "0"
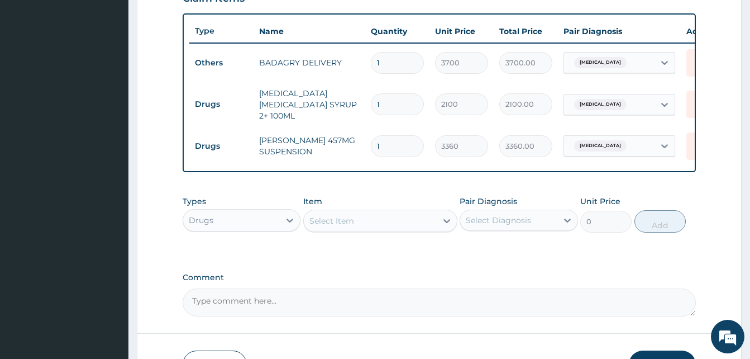
click at [379, 225] on div "Select Item" at bounding box center [370, 221] width 133 height 18
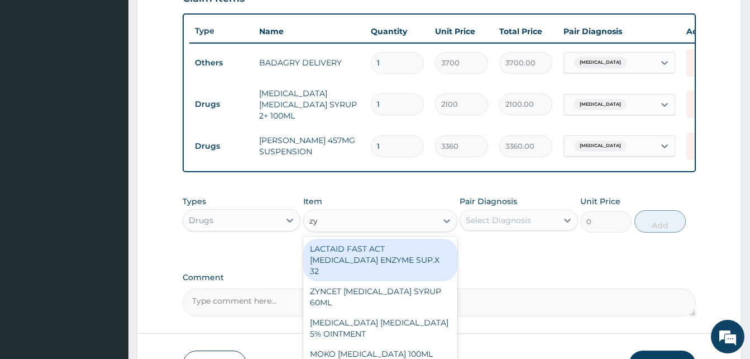
type input "zyn"
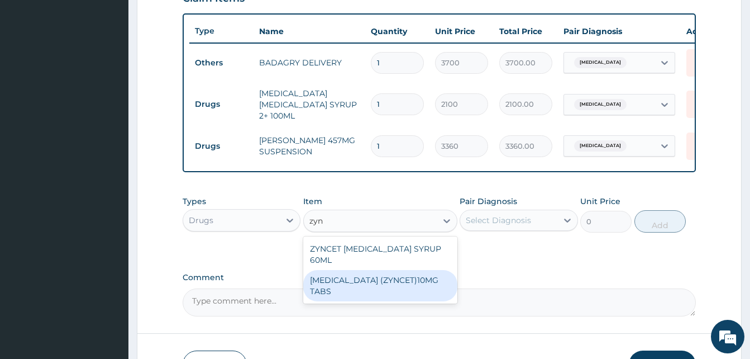
click at [426, 270] on div "[MEDICAL_DATA] (ZYNCET)10MG TABS" at bounding box center [380, 285] width 154 height 31
type input "119"
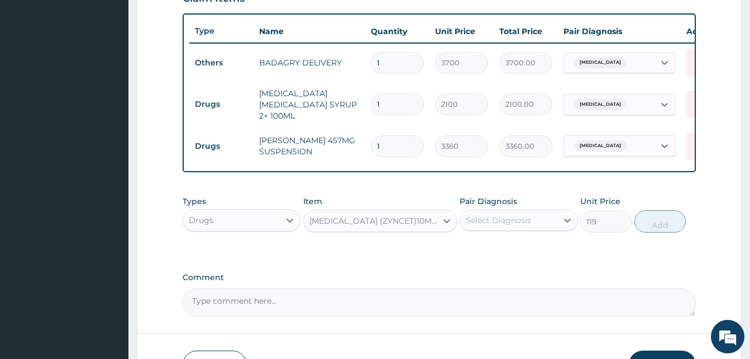
drag, startPoint x: 507, startPoint y: 233, endPoint x: 517, endPoint y: 233, distance: 10.6
click at [517, 232] on div "Pair Diagnosis Select Diagnosis" at bounding box center [519, 213] width 118 height 37
drag, startPoint x: 517, startPoint y: 233, endPoint x: 533, endPoint y: 231, distance: 15.8
click at [533, 231] on div "Pair Diagnosis Select Diagnosis" at bounding box center [519, 213] width 118 height 37
click at [533, 229] on div "Select Diagnosis" at bounding box center [508, 220] width 97 height 18
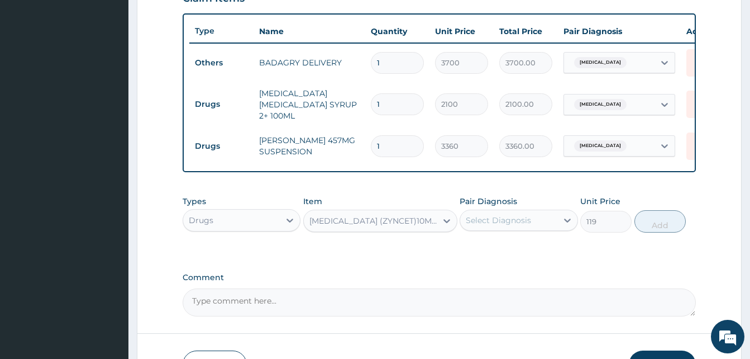
click at [538, 236] on div "Types Drugs Item CETIRIZINE (ZYNCET)10MG TABS Pair Diagnosis Select Diagnosis U…" at bounding box center [439, 214] width 513 height 48
drag, startPoint x: 540, startPoint y: 226, endPoint x: 555, endPoint y: 252, distance: 30.3
click at [555, 231] on div "option Malaria, selected. option Malaria focused, 1 of 1. 1 result available. U…" at bounding box center [519, 219] width 118 height 21
click at [555, 252] on div "Malaria" at bounding box center [519, 248] width 118 height 23
checkbox input "true"
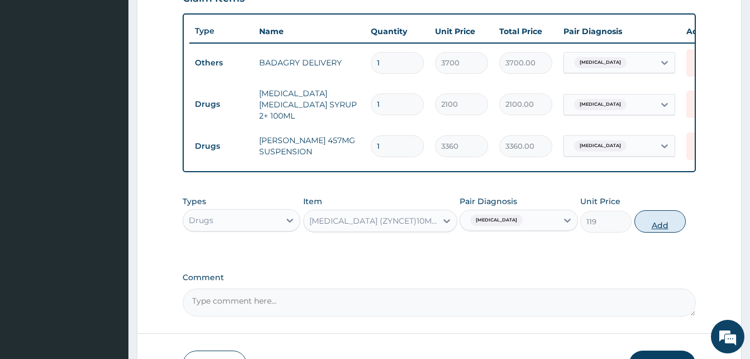
click at [665, 229] on button "Add" at bounding box center [659, 221] width 51 height 22
type input "0"
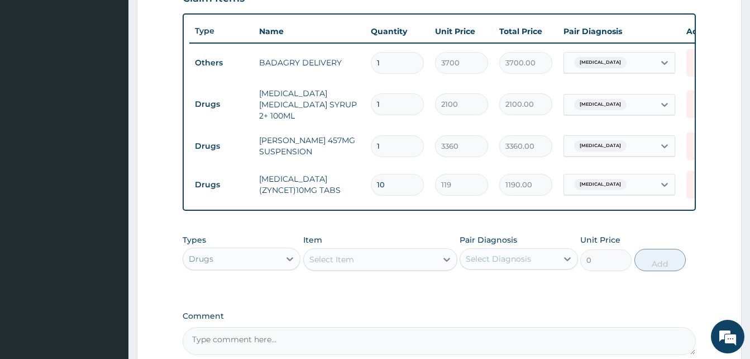
type input "10"
click at [364, 254] on div "Select Item" at bounding box center [370, 259] width 133 height 18
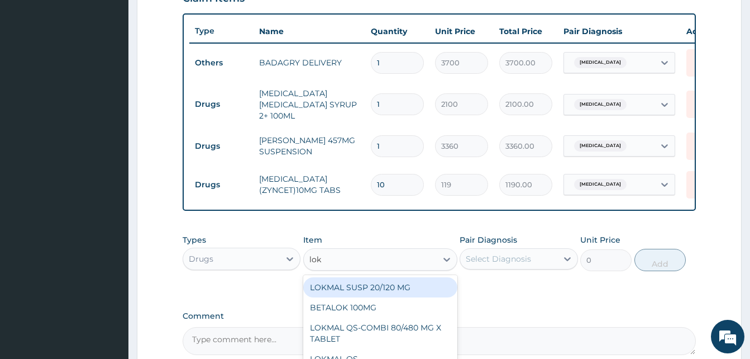
type input "lokm"
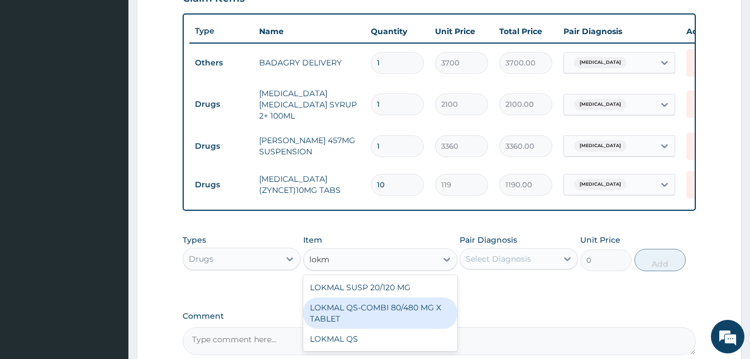
click at [404, 308] on div "LOKMAL QS-COMBI 80/480 MG X TABLET" at bounding box center [380, 312] width 154 height 31
type input "245"
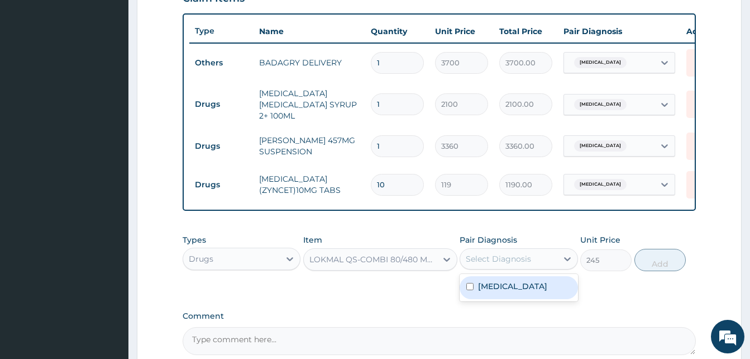
drag, startPoint x: 512, startPoint y: 257, endPoint x: 535, endPoint y: 291, distance: 40.6
click at [535, 269] on div "option Malaria, selected. option Malaria focused, 1 of 1. 1 result available. U…" at bounding box center [519, 258] width 118 height 21
click at [535, 291] on div "Malaria" at bounding box center [519, 287] width 118 height 23
checkbox input "true"
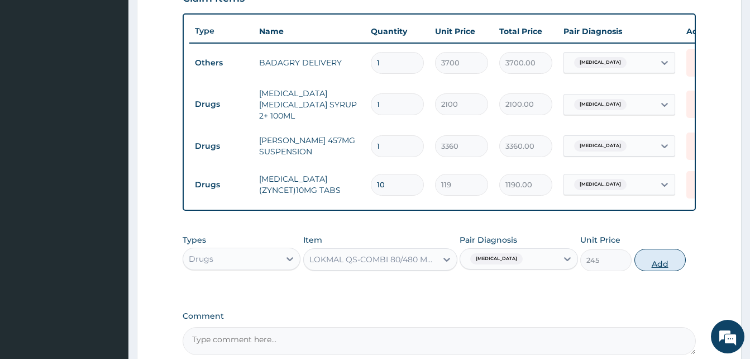
click at [646, 260] on button "Add" at bounding box center [659, 260] width 51 height 22
type input "0"
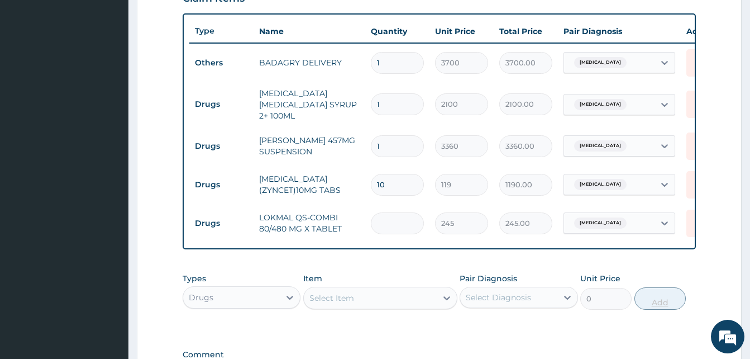
type input "0.00"
type input "6"
type input "1470.00"
type input "6"
click at [405, 297] on div "Select Item" at bounding box center [370, 298] width 133 height 18
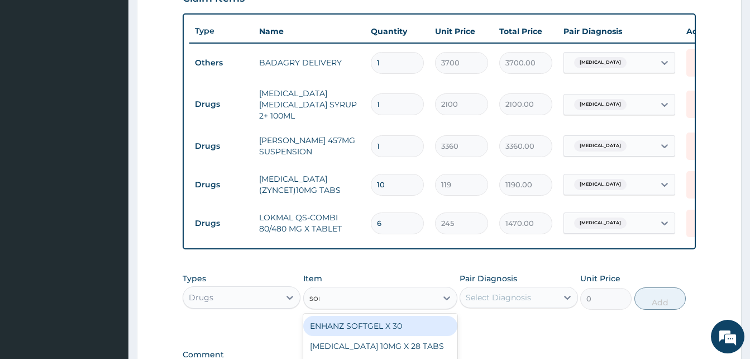
type input "sorep"
click at [423, 321] on div "SOREPILS SORE THROAT & COUGH LOZENGES" at bounding box center [380, 331] width 154 height 31
type input "40.83333206176758"
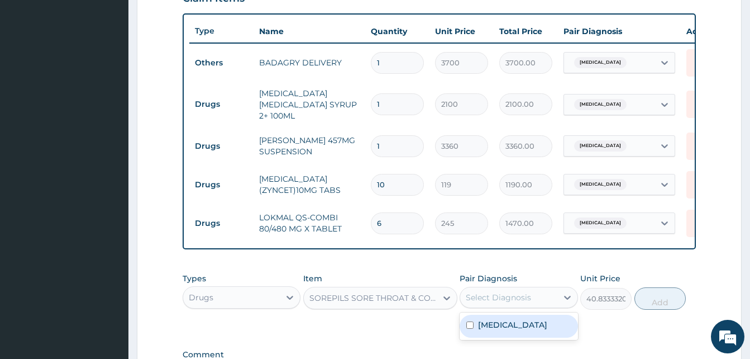
drag, startPoint x: 483, startPoint y: 300, endPoint x: 532, endPoint y: 334, distance: 60.0
click at [532, 308] on div "option Malaria, selected. option Malaria focused, 1 of 1. 1 result available. U…" at bounding box center [519, 297] width 118 height 21
click at [532, 334] on div "Malaria" at bounding box center [519, 325] width 118 height 23
checkbox input "true"
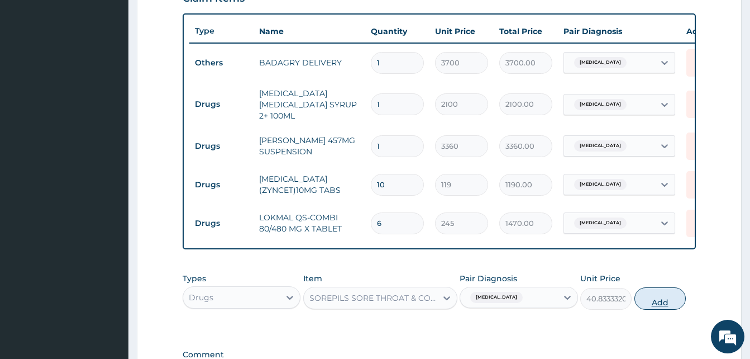
click at [666, 298] on button "Add" at bounding box center [659, 298] width 51 height 22
type input "0"
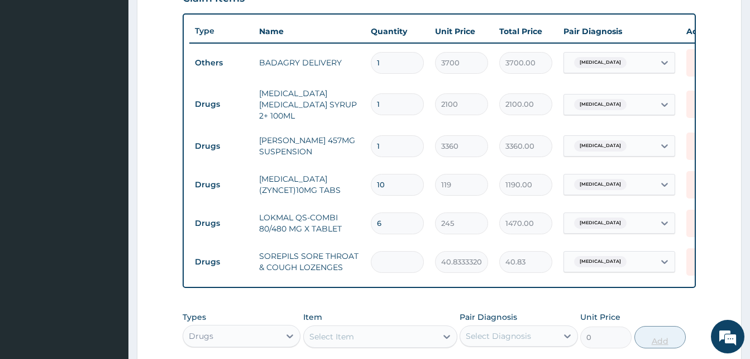
type input "0.00"
type input "2"
type input "81.67"
type input "24"
type input "980.00"
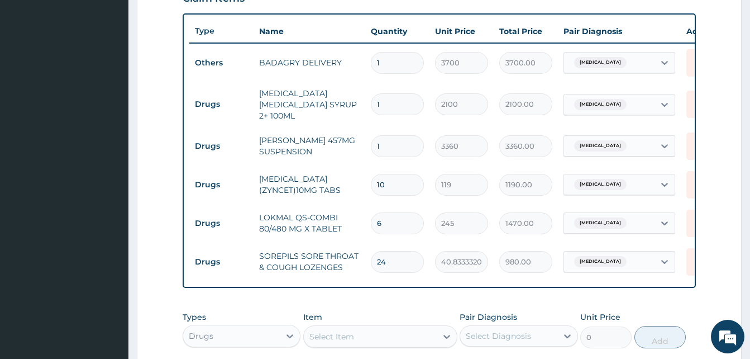
scroll to position [595, 0]
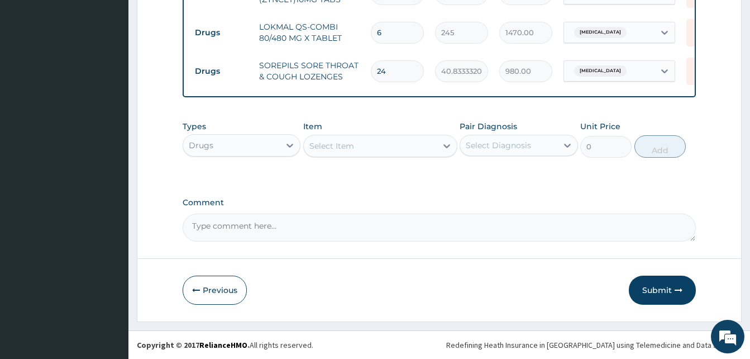
type input "24"
click at [408, 141] on div "Select Item" at bounding box center [370, 146] width 133 height 18
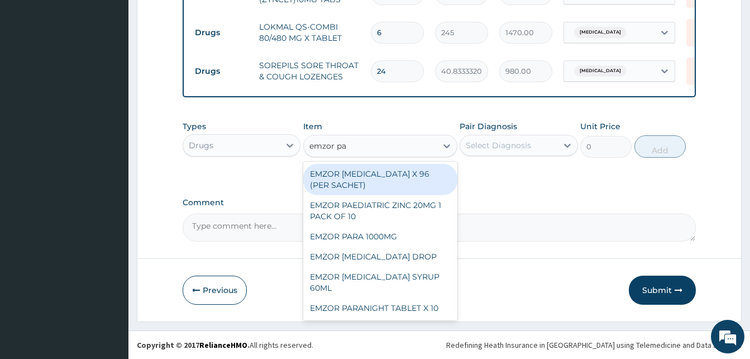
type input "emzor par"
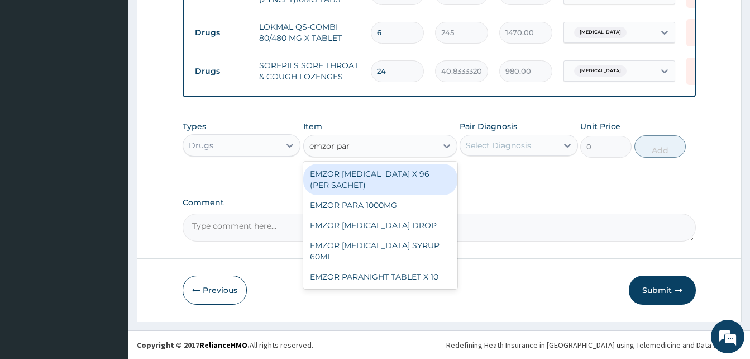
click at [415, 174] on div "EMZOR PARACETAMOL X 96 (PER SACHET)" at bounding box center [380, 179] width 154 height 31
type input "17.5"
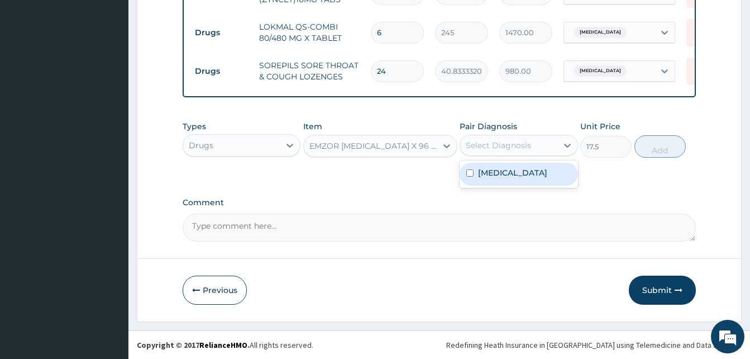
drag, startPoint x: 484, startPoint y: 155, endPoint x: 517, endPoint y: 174, distance: 37.8
click at [517, 156] on div "option Malaria, selected. option Malaria focused, 1 of 1. 1 result available. U…" at bounding box center [519, 145] width 118 height 21
click at [517, 174] on div "Malaria" at bounding box center [519, 174] width 118 height 23
checkbox input "true"
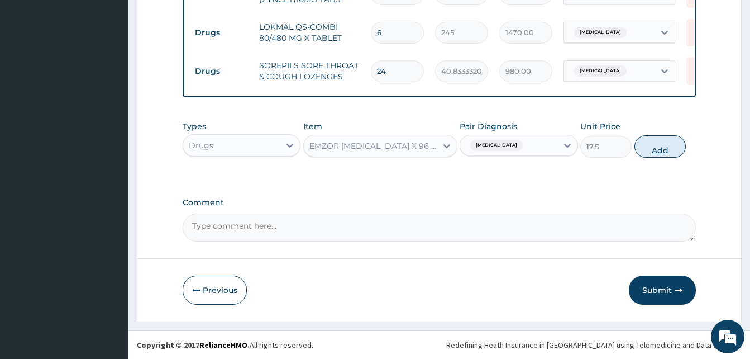
click at [655, 147] on button "Add" at bounding box center [659, 146] width 51 height 22
type input "0"
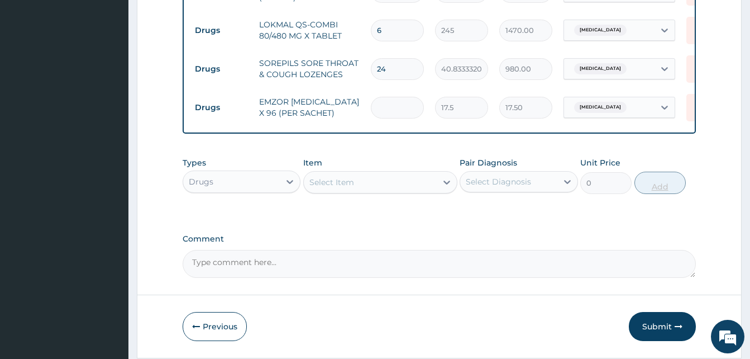
type input "0.00"
type input "3"
type input "52.50"
type input "36"
type input "630.00"
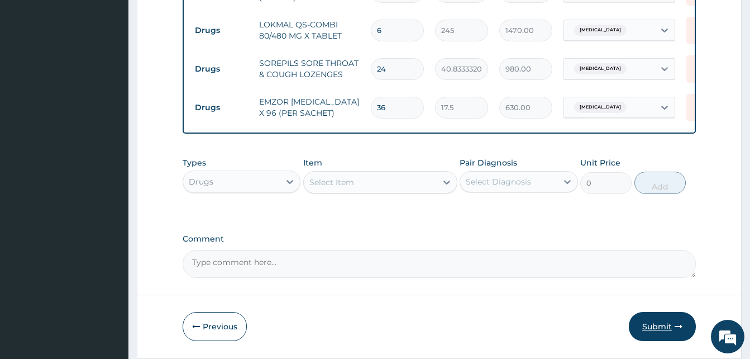
type input "36"
click at [655, 317] on button "Submit" at bounding box center [662, 326] width 67 height 29
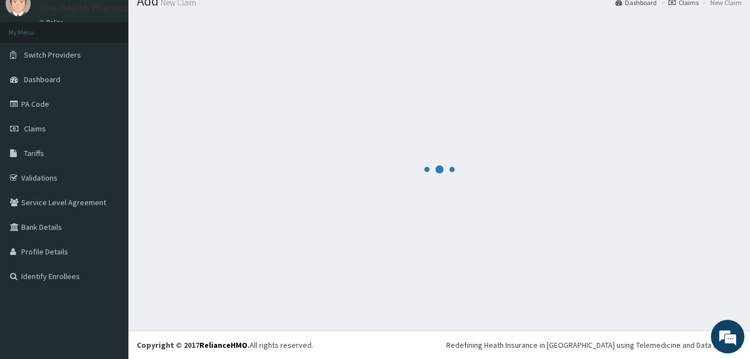
scroll to position [42, 0]
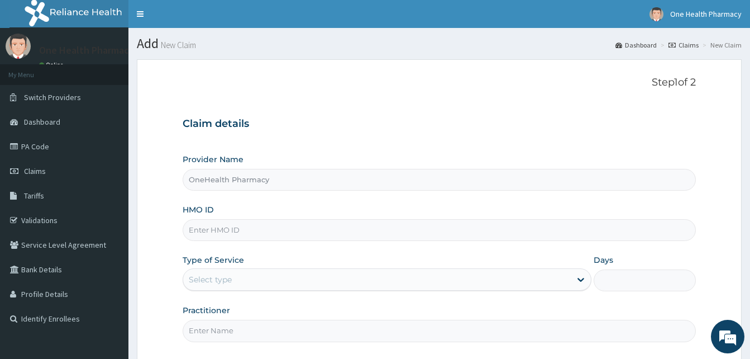
click at [239, 225] on input "HMO ID" at bounding box center [439, 230] width 513 height 22
paste input "ALT/10155/A"
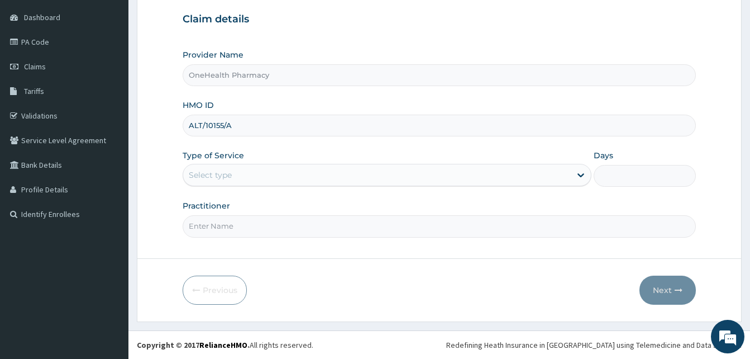
type input "ALT/10155/A"
click at [349, 173] on div "Select type" at bounding box center [377, 175] width 388 height 18
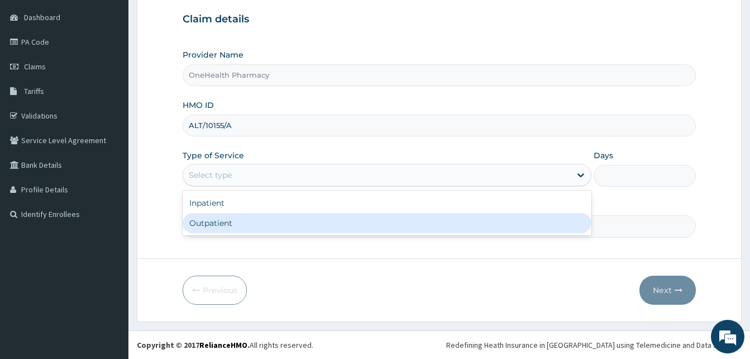
click at [357, 232] on div "Outpatient" at bounding box center [387, 223] width 409 height 20
type input "1"
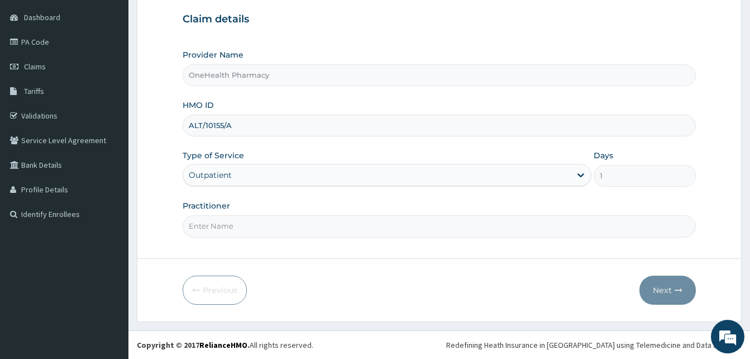
drag, startPoint x: 357, startPoint y: 232, endPoint x: 352, endPoint y: 223, distance: 10.5
click at [357, 232] on input "Practitioner" at bounding box center [439, 226] width 513 height 22
type input "ONEHEALTH"
click at [674, 295] on button "Next" at bounding box center [668, 289] width 56 height 29
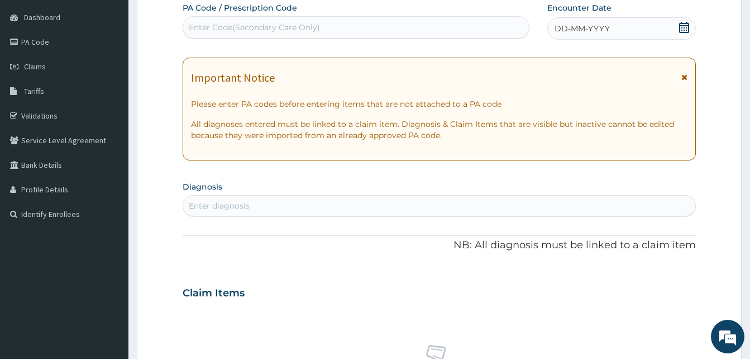
click at [641, 28] on div "DD-MM-YYYY" at bounding box center [621, 28] width 149 height 22
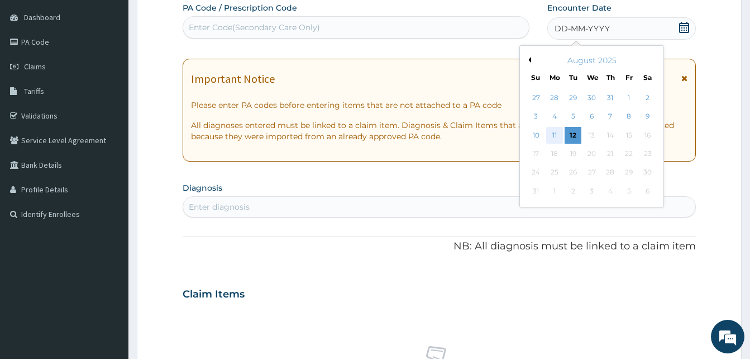
click at [559, 130] on div "11" at bounding box center [554, 135] width 17 height 17
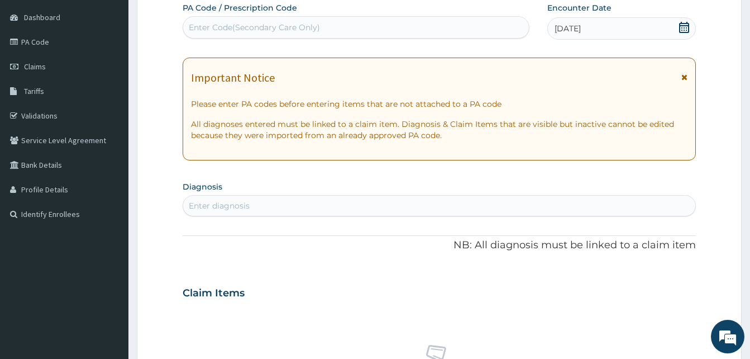
click at [354, 208] on div "Enter diagnosis" at bounding box center [439, 206] width 512 height 18
type input "malari"
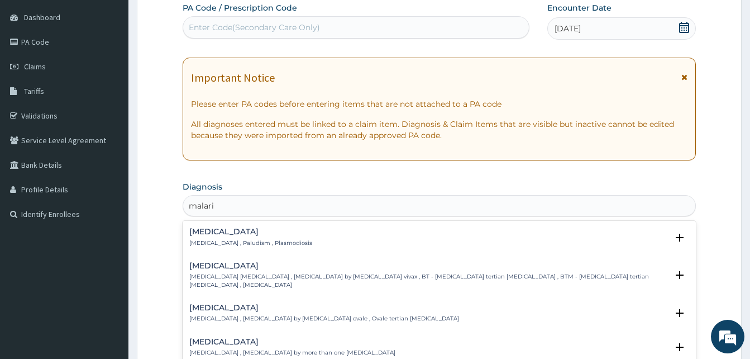
click at [293, 237] on div "[MEDICAL_DATA] [MEDICAL_DATA] , Paludism , Plasmodiosis" at bounding box center [439, 237] width 500 height 20
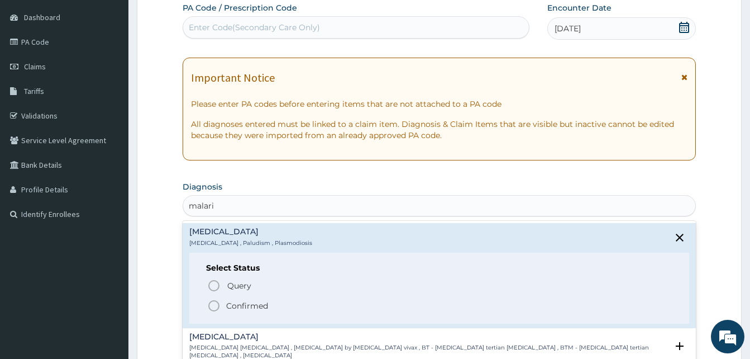
click at [305, 306] on span "Confirmed" at bounding box center [439, 305] width 465 height 13
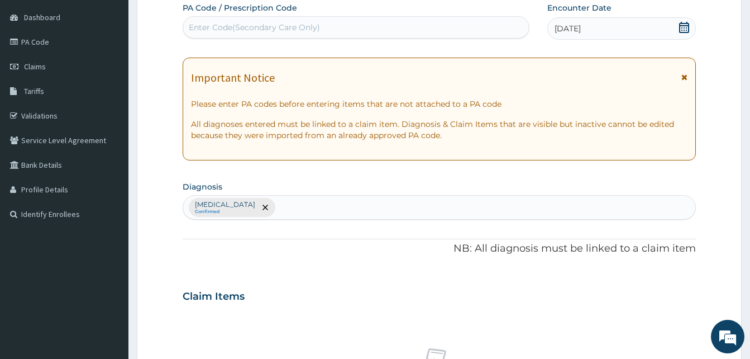
scroll to position [447, 0]
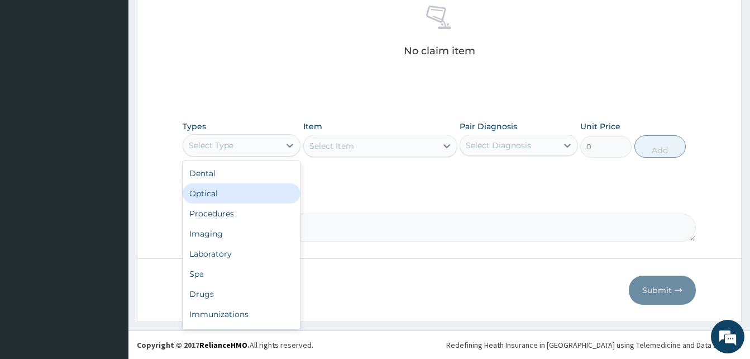
drag, startPoint x: 264, startPoint y: 150, endPoint x: 295, endPoint y: 211, distance: 68.2
click at [295, 156] on div "option Optical focused, 2 of 10. 10 results available. Use Up and Down to choos…" at bounding box center [242, 145] width 118 height 22
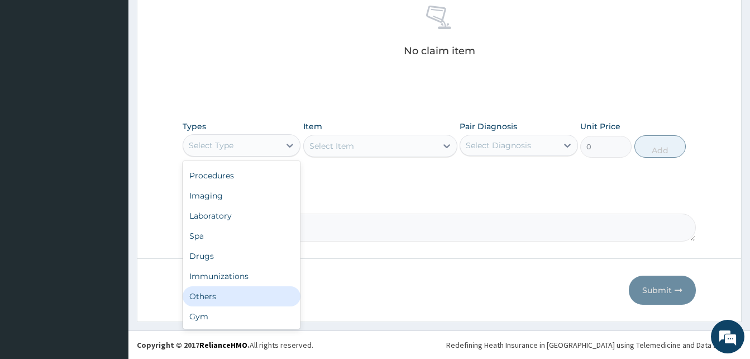
click at [249, 294] on div "Others" at bounding box center [242, 296] width 118 height 20
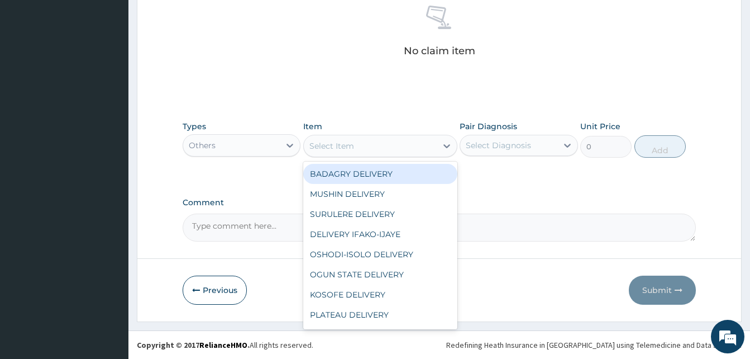
click at [374, 147] on div "Select Item" at bounding box center [370, 146] width 133 height 18
click at [408, 167] on div "BADAGRY DELIVERY" at bounding box center [380, 174] width 154 height 20
type input "3700"
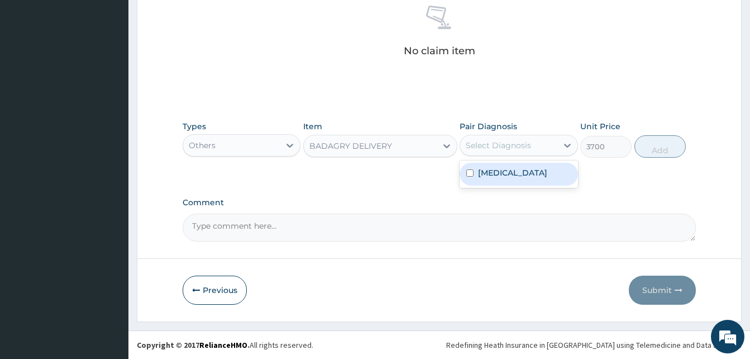
drag, startPoint x: 487, startPoint y: 155, endPoint x: 533, endPoint y: 178, distance: 51.0
click at [533, 156] on div "option [MEDICAL_DATA] focused, 1 of 1. 1 result available. Use Up and Down to c…" at bounding box center [519, 145] width 118 height 21
click at [533, 178] on div "[MEDICAL_DATA]" at bounding box center [519, 174] width 118 height 23
checkbox input "true"
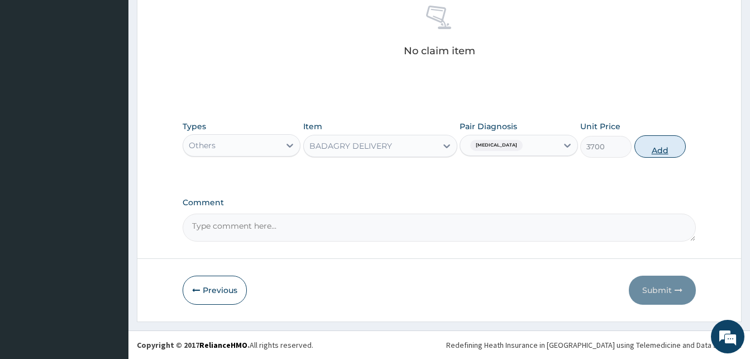
click at [651, 147] on button "Add" at bounding box center [659, 146] width 51 height 22
type input "0"
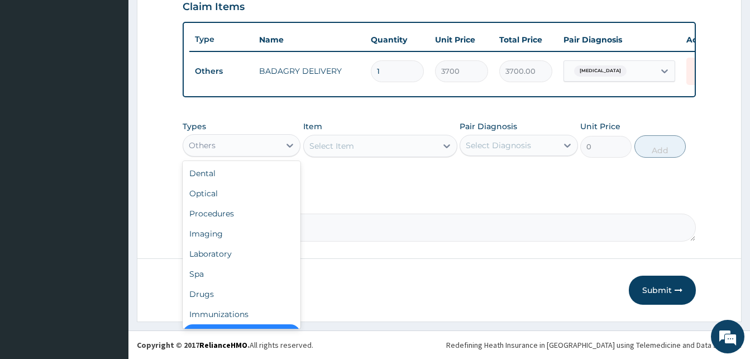
scroll to position [22, 0]
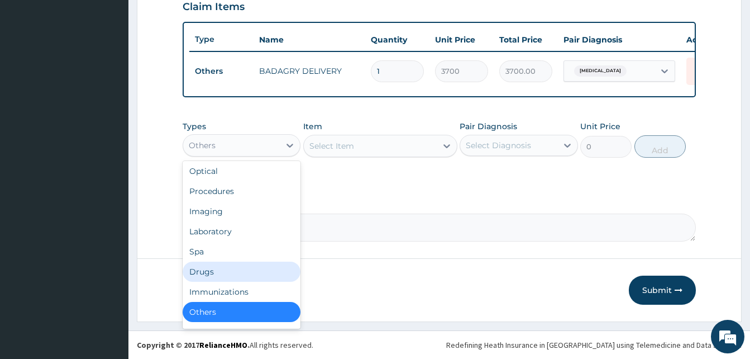
drag, startPoint x: 264, startPoint y: 151, endPoint x: 244, endPoint y: 270, distance: 121.3
click at [244, 156] on div "option Others, selected. option Drugs focused, 7 of 10. 10 results available. U…" at bounding box center [242, 145] width 118 height 22
click at [244, 270] on div "Drugs" at bounding box center [242, 271] width 118 height 20
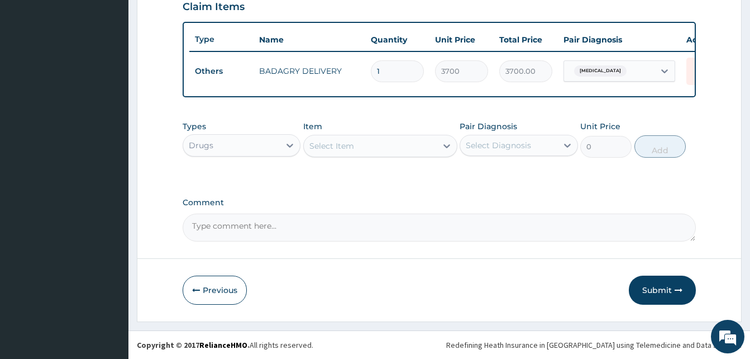
click at [373, 146] on div "Select Item" at bounding box center [370, 146] width 133 height 18
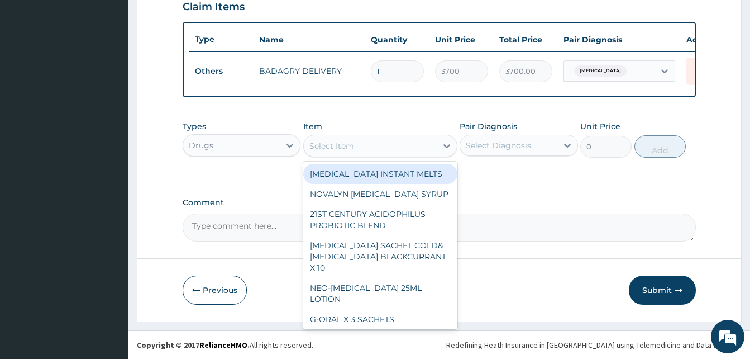
type input "lokm"
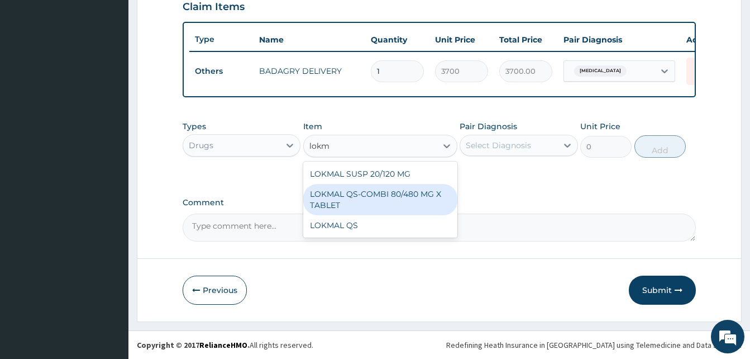
click at [394, 197] on div "LOKMAL QS-COMBI 80/480 MG X TABLET" at bounding box center [380, 199] width 154 height 31
type input "245"
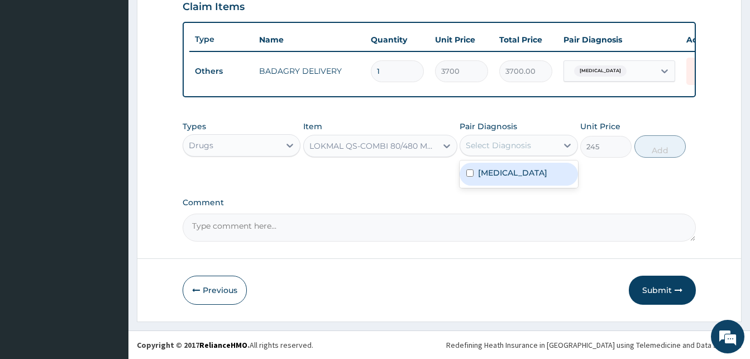
drag, startPoint x: 509, startPoint y: 141, endPoint x: 518, endPoint y: 171, distance: 31.5
click at [518, 156] on div "option [MEDICAL_DATA], selected. option [MEDICAL_DATA] focused, 1 of 1. 1 resul…" at bounding box center [519, 145] width 118 height 21
click at [518, 171] on div "[MEDICAL_DATA]" at bounding box center [519, 174] width 118 height 23
checkbox input "true"
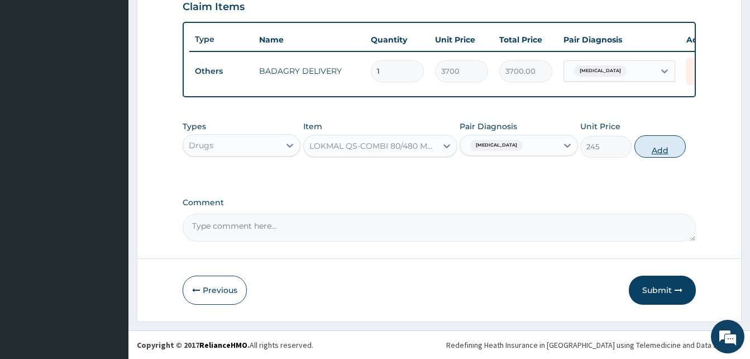
click at [650, 151] on button "Add" at bounding box center [659, 146] width 51 height 22
type input "0"
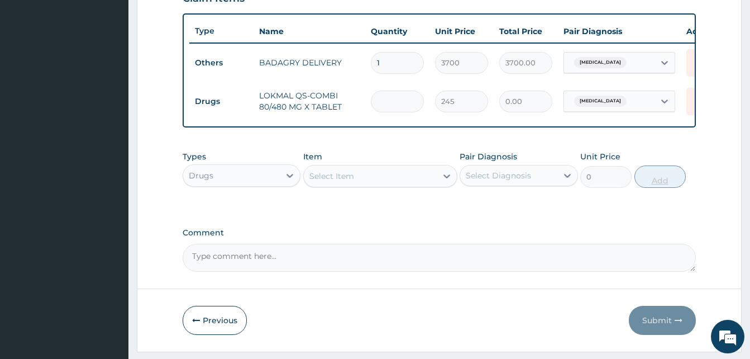
type input "6"
type input "1470.00"
type input "6"
click at [399, 180] on div "Select Item" at bounding box center [370, 176] width 133 height 18
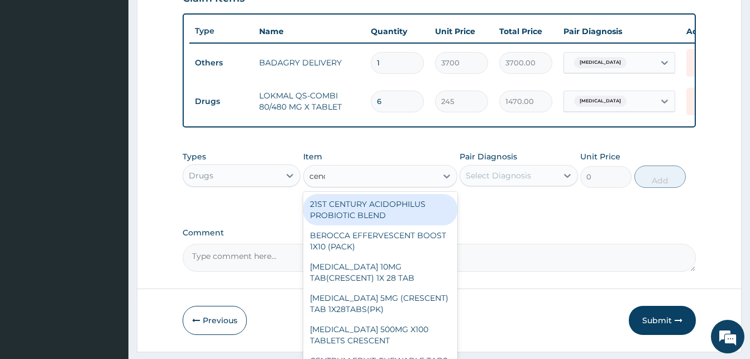
type input "cenox"
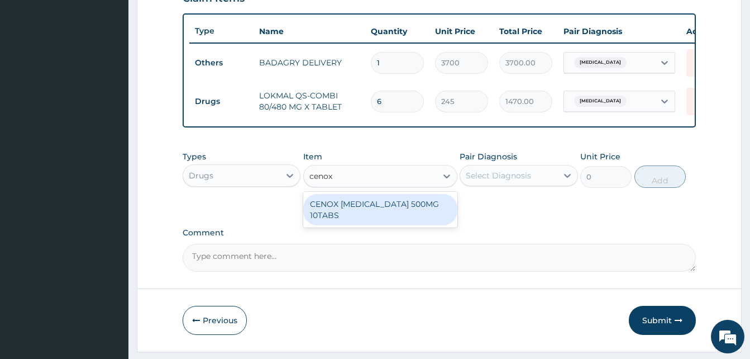
click at [409, 212] on div "CENOX [MEDICAL_DATA] 500MG 10TABS" at bounding box center [380, 209] width 154 height 31
type input "119"
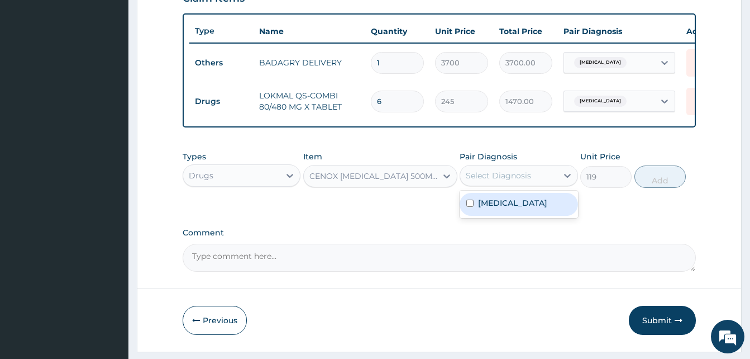
drag, startPoint x: 471, startPoint y: 192, endPoint x: 510, endPoint y: 212, distance: 44.2
click at [510, 186] on div "option [MEDICAL_DATA], selected. option [MEDICAL_DATA] focused, 1 of 1. 1 resul…" at bounding box center [519, 175] width 118 height 21
click at [510, 212] on div "[MEDICAL_DATA]" at bounding box center [519, 204] width 118 height 23
checkbox input "true"
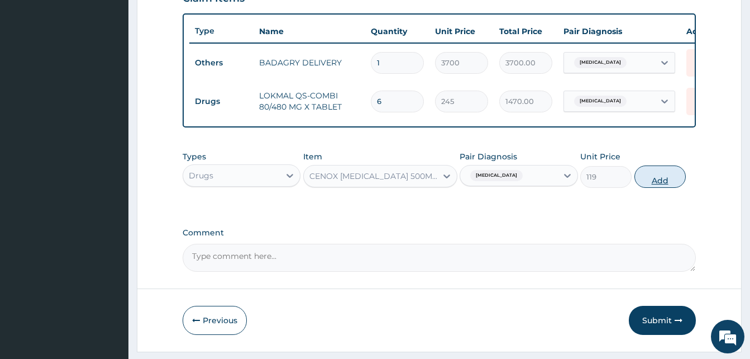
click at [642, 188] on button "Add" at bounding box center [659, 176] width 51 height 22
type input "0"
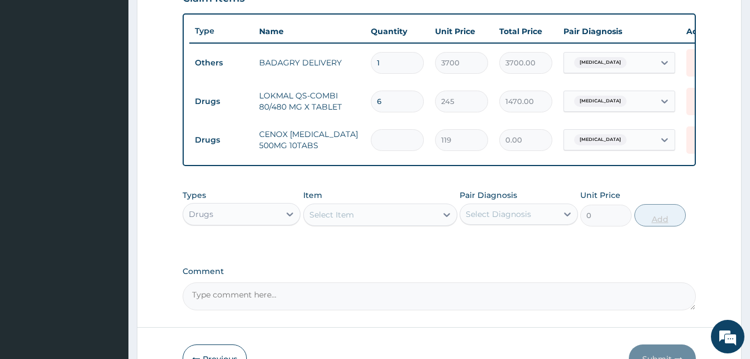
type input "2"
type input "238.00"
type input "20"
type input "2380.00"
type input "20"
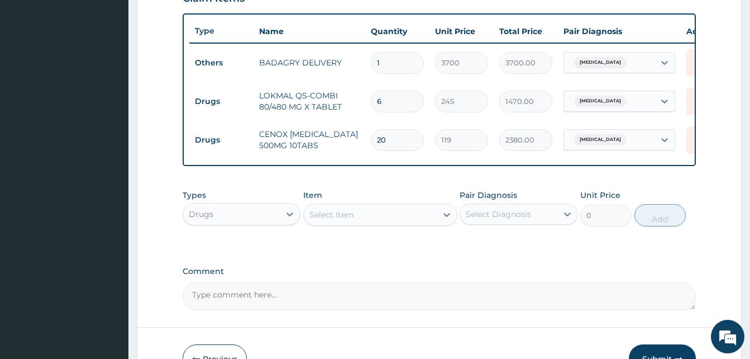
click at [404, 223] on div "Select Item" at bounding box center [370, 215] width 133 height 18
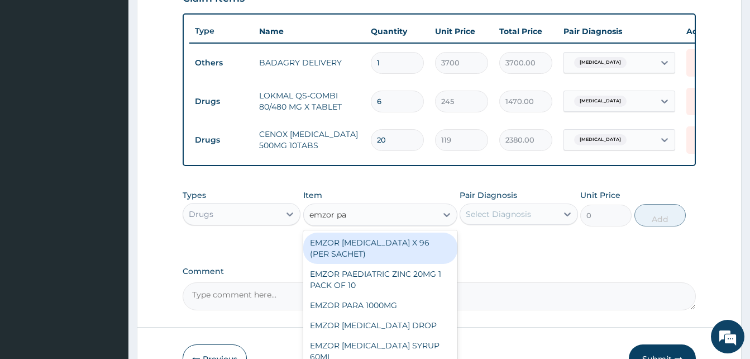
type input "emzor par"
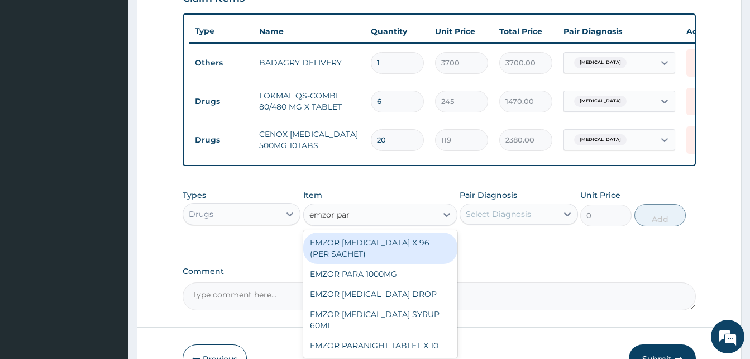
click at [420, 257] on div "EMZOR [MEDICAL_DATA] X 96 (PER SACHET)" at bounding box center [380, 247] width 154 height 31
type input "17.5"
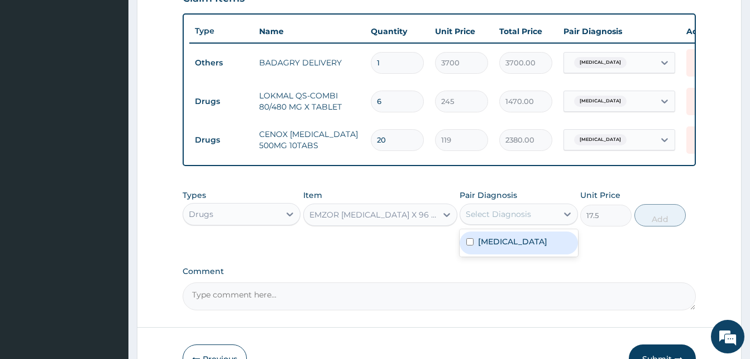
drag, startPoint x: 497, startPoint y: 226, endPoint x: 525, endPoint y: 244, distance: 33.2
click at [525, 225] on div "option [MEDICAL_DATA], selected. option [MEDICAL_DATA] focused, 1 of 1. 1 resul…" at bounding box center [519, 213] width 118 height 21
click at [525, 244] on div "[MEDICAL_DATA]" at bounding box center [519, 242] width 118 height 23
checkbox input "true"
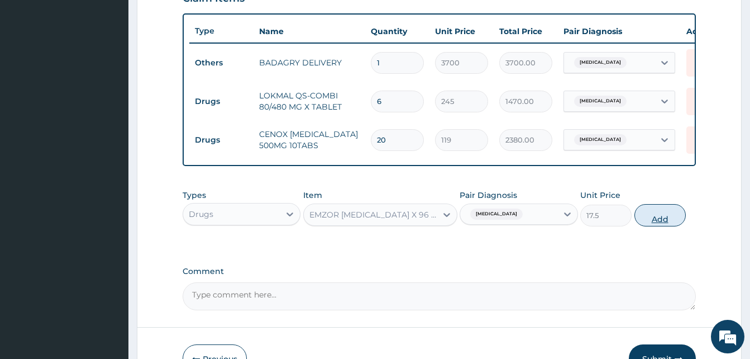
click at [652, 225] on button "Add" at bounding box center [659, 215] width 51 height 22
type input "0"
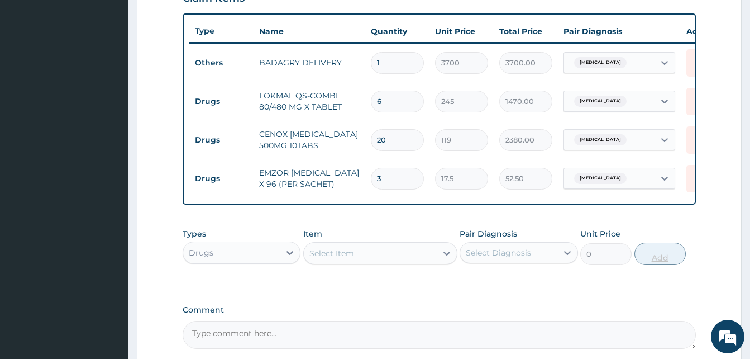
type input "36"
type input "630.00"
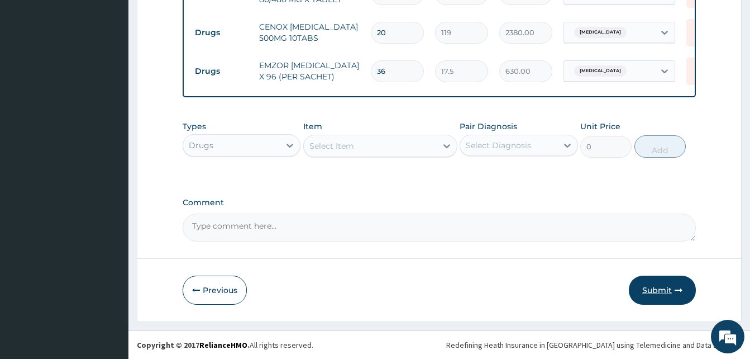
type input "36"
click at [655, 298] on button "Submit" at bounding box center [662, 289] width 67 height 29
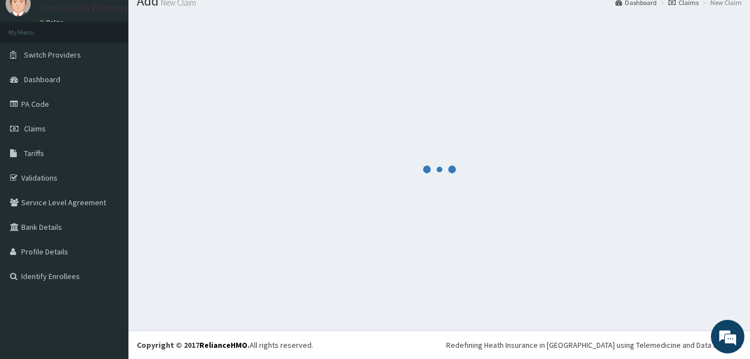
scroll to position [518, 0]
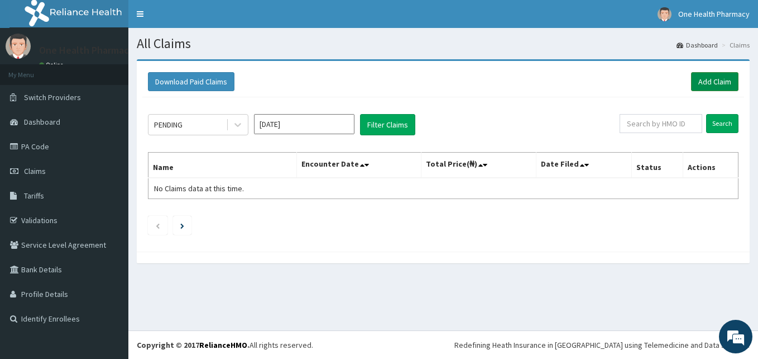
click at [713, 82] on link "Add Claim" at bounding box center [714, 81] width 47 height 19
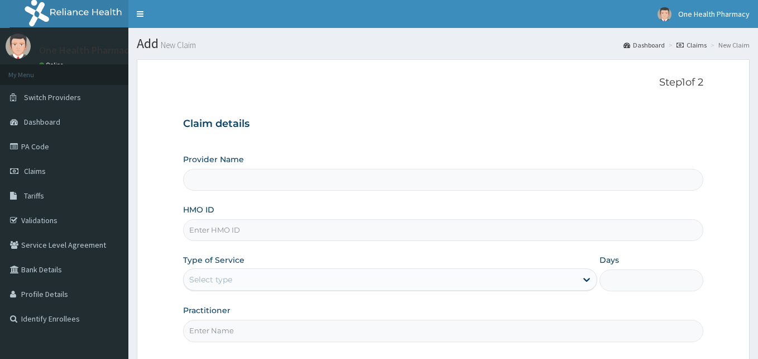
type input "OneHealth Pharmacy"
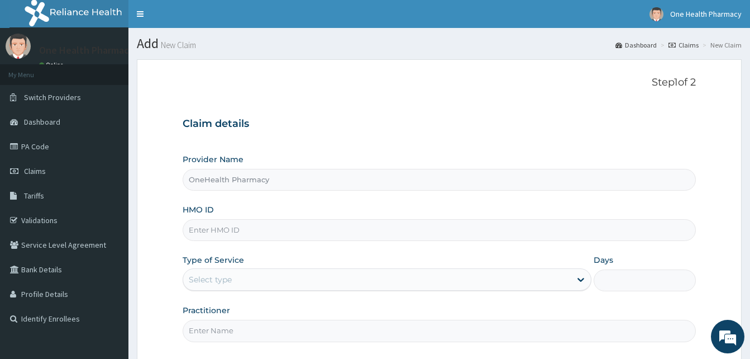
click at [259, 225] on input "HMO ID" at bounding box center [439, 230] width 513 height 22
paste input "FGD/10004/A"
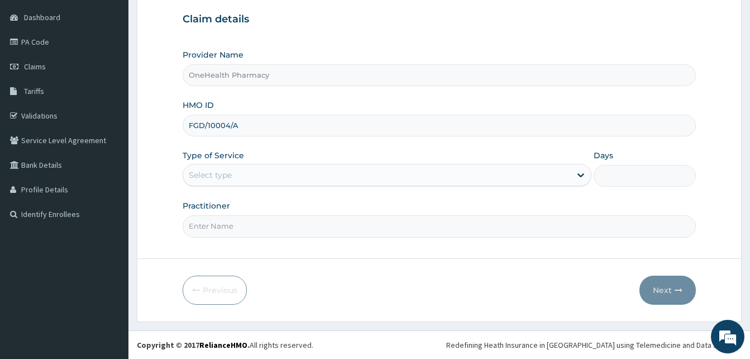
type input "FGD/10004/A"
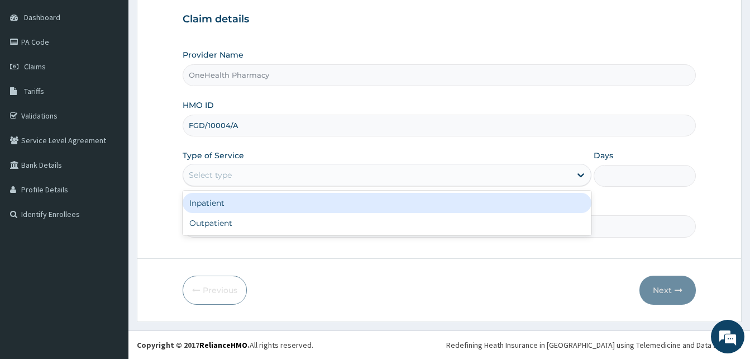
click at [340, 185] on div "Select type" at bounding box center [387, 175] width 409 height 22
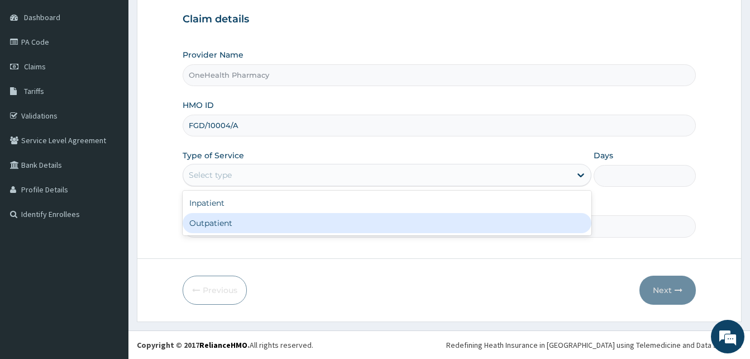
click at [335, 222] on div "Outpatient" at bounding box center [387, 223] width 409 height 20
type input "1"
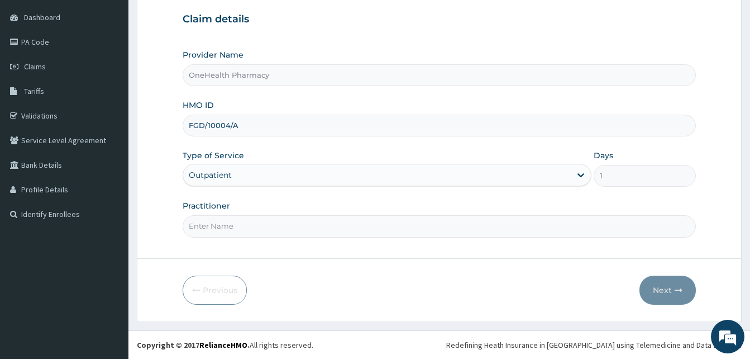
click at [335, 222] on input "Practitioner" at bounding box center [439, 226] width 513 height 22
type input "ONEHEALTH"
click at [665, 297] on button "Next" at bounding box center [668, 289] width 56 height 29
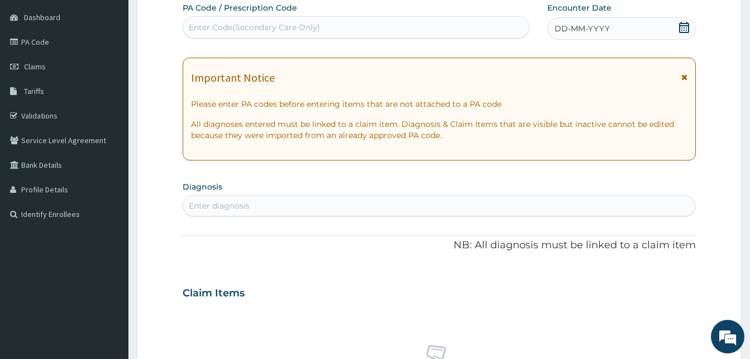
click at [618, 39] on div "DD-MM-YYYY" at bounding box center [621, 28] width 149 height 22
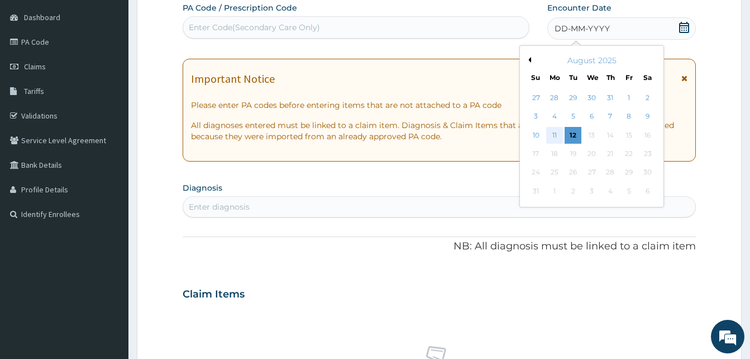
click at [552, 131] on div "11" at bounding box center [554, 135] width 17 height 17
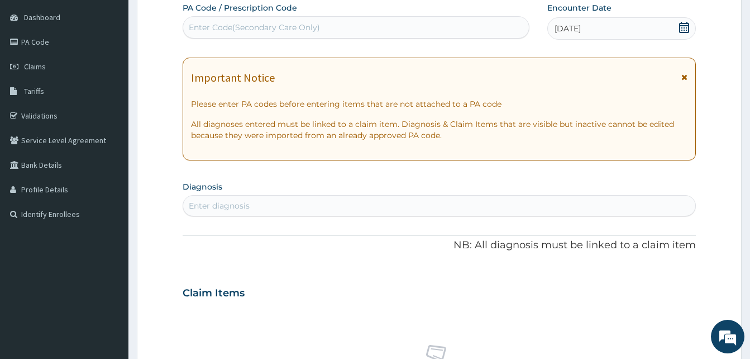
click at [358, 200] on div "Enter diagnosis" at bounding box center [439, 206] width 512 height 18
type input "skin infect"
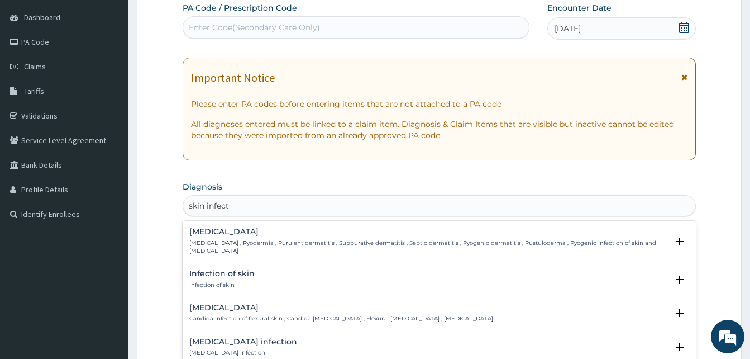
click at [254, 269] on div "Infection of skin Infection of skin" at bounding box center [439, 279] width 500 height 20
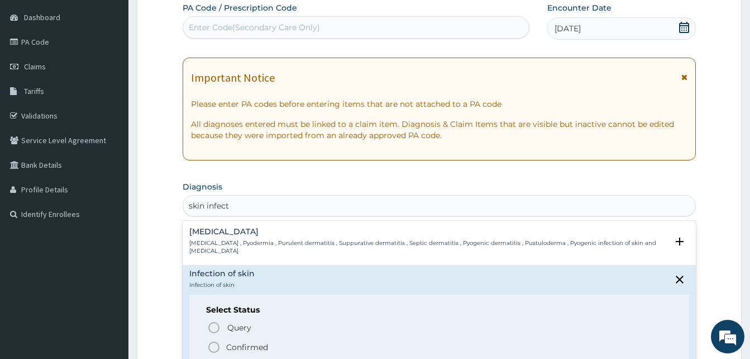
click at [283, 340] on span "Confirmed" at bounding box center [439, 346] width 465 height 13
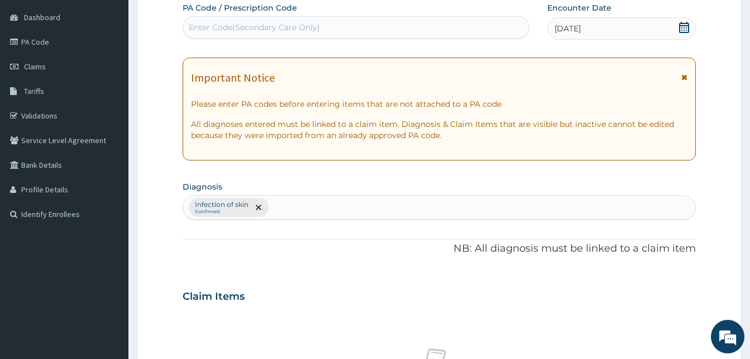
scroll to position [447, 0]
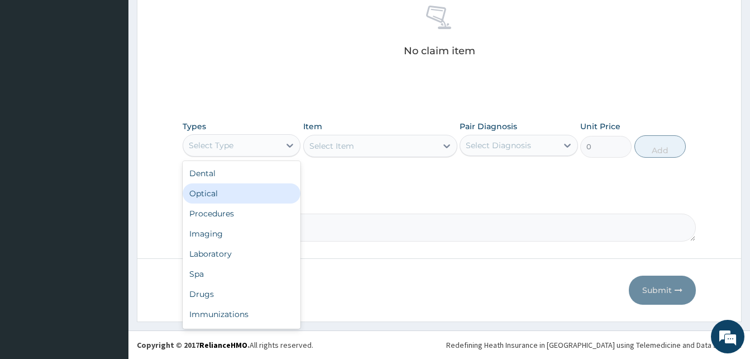
drag, startPoint x: 252, startPoint y: 138, endPoint x: 297, endPoint y: 221, distance: 94.5
click at [297, 156] on div "option Optical focused, 2 of 10. 10 results available. Use Up and Down to choos…" at bounding box center [242, 145] width 118 height 22
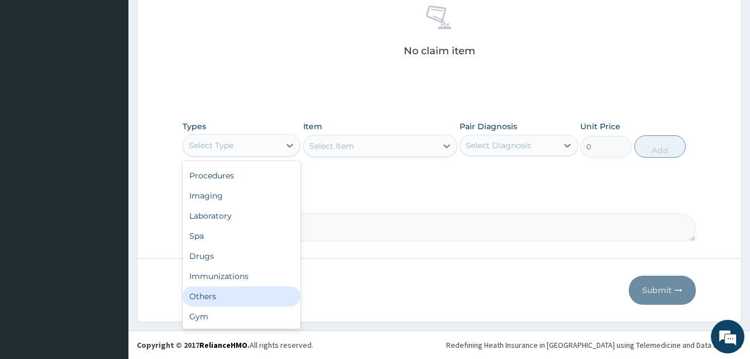
click at [235, 294] on div "Others" at bounding box center [242, 296] width 118 height 20
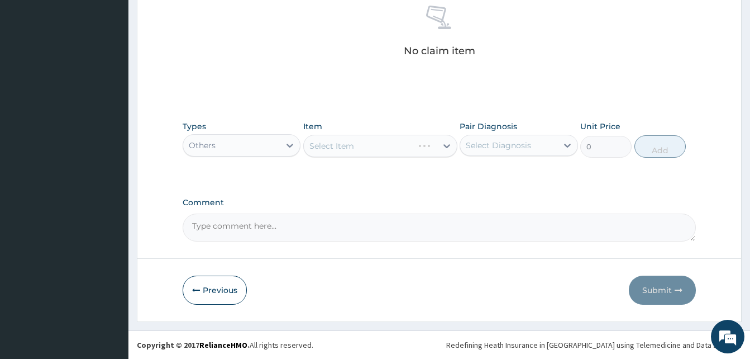
click at [381, 146] on div "Select Item" at bounding box center [380, 146] width 154 height 22
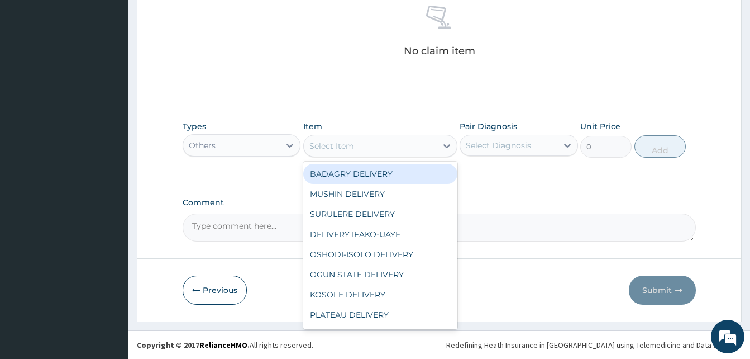
click at [381, 146] on div "Select Item" at bounding box center [370, 146] width 133 height 18
click at [402, 178] on div "BADAGRY DELIVERY" at bounding box center [380, 174] width 154 height 20
type input "3700"
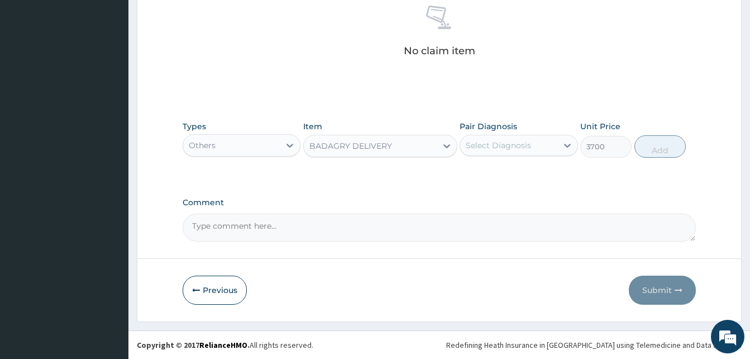
drag, startPoint x: 471, startPoint y: 157, endPoint x: 482, endPoint y: 152, distance: 11.5
click at [482, 152] on div "Pair Diagnosis Select Diagnosis" at bounding box center [519, 139] width 118 height 37
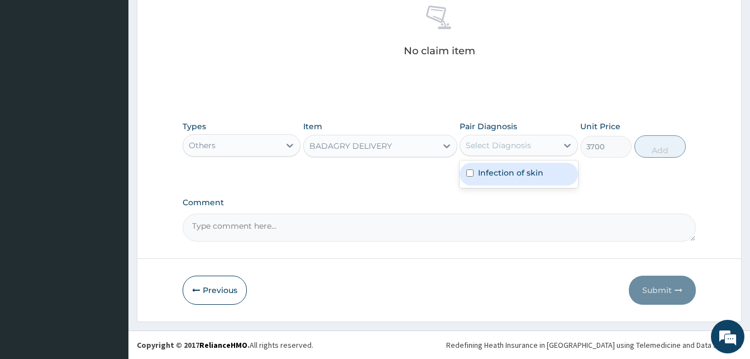
drag, startPoint x: 482, startPoint y: 152, endPoint x: 508, endPoint y: 173, distance: 33.4
click at [508, 156] on div "option Infection of skin focused, 1 of 1. 1 result available. Use Up and Down t…" at bounding box center [519, 145] width 118 height 21
click at [508, 173] on label "Infection of skin" at bounding box center [510, 172] width 65 height 11
checkbox input "true"
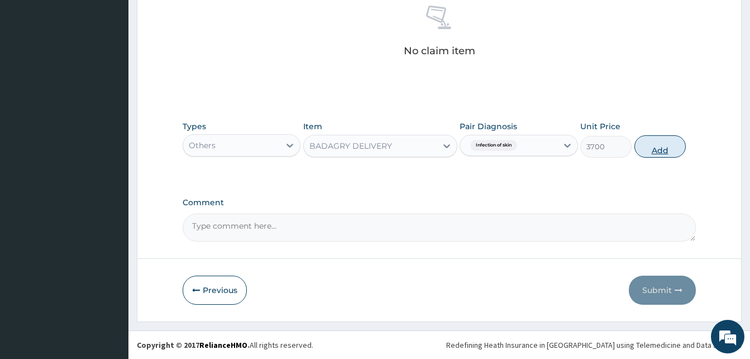
click at [643, 152] on button "Add" at bounding box center [659, 146] width 51 height 22
type input "0"
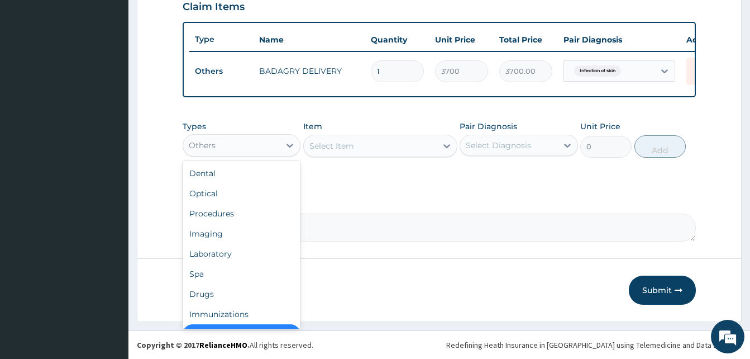
scroll to position [22, 0]
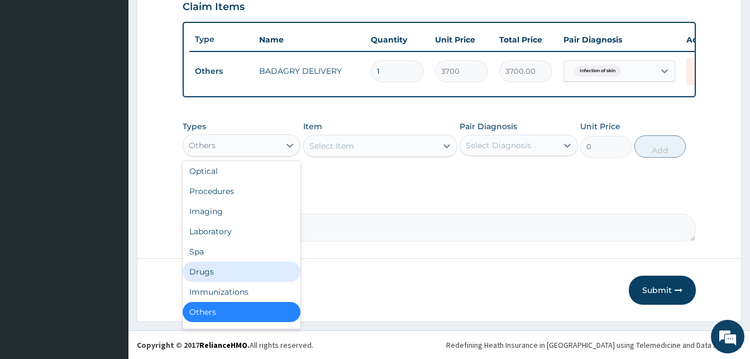
drag, startPoint x: 261, startPoint y: 141, endPoint x: 233, endPoint y: 276, distance: 137.6
click at [233, 156] on div "option Others, selected. option Drugs focused, 7 of 10. 10 results available. U…" at bounding box center [242, 145] width 118 height 22
click at [233, 276] on div "Drugs" at bounding box center [242, 271] width 118 height 20
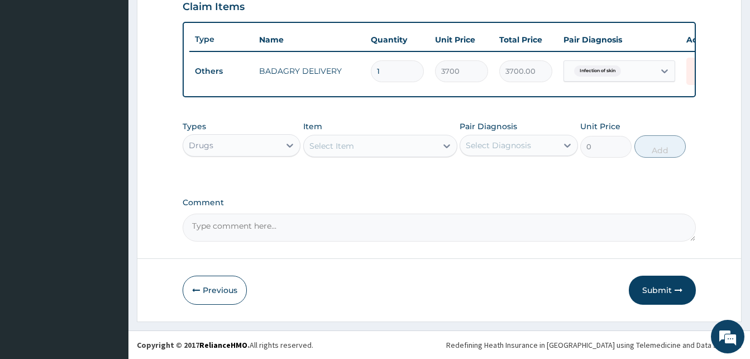
click at [365, 145] on div "Select Item" at bounding box center [370, 146] width 133 height 18
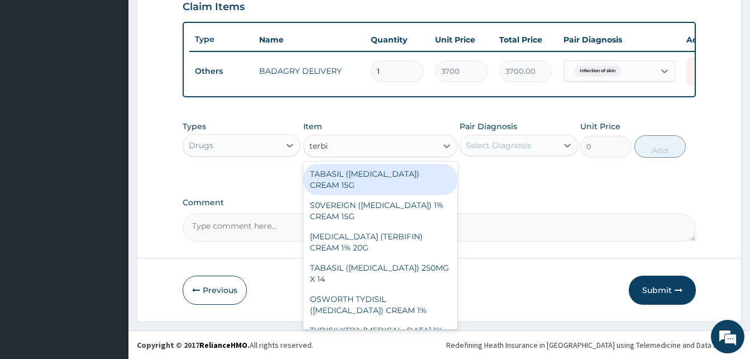
type input "terbif"
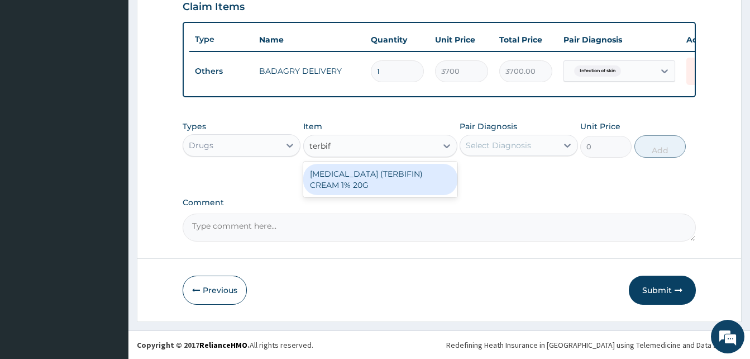
click at [397, 168] on div "[MEDICAL_DATA] (TERBIFIN) CREAM 1% 20G" at bounding box center [380, 179] width 154 height 31
type input "2730"
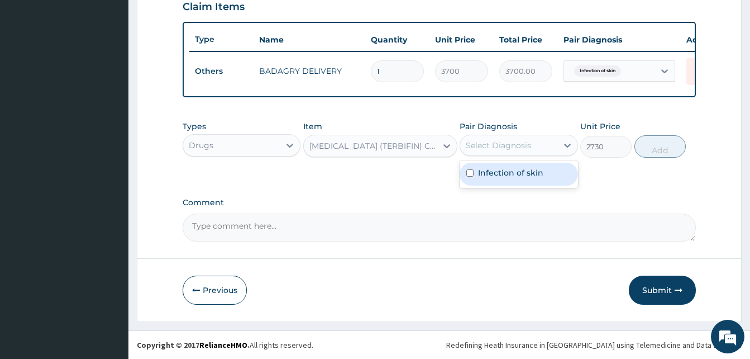
drag, startPoint x: 480, startPoint y: 152, endPoint x: 526, endPoint y: 183, distance: 54.7
click at [526, 156] on div "option Infection of skin, selected. option Infection of skin focused, 1 of 1. 1…" at bounding box center [519, 145] width 118 height 21
click at [526, 183] on div "Infection of skin" at bounding box center [519, 174] width 118 height 23
checkbox input "true"
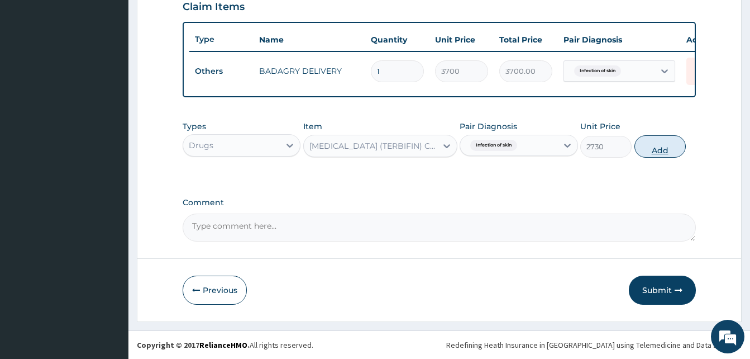
click at [661, 149] on button "Add" at bounding box center [659, 146] width 51 height 22
type input "0"
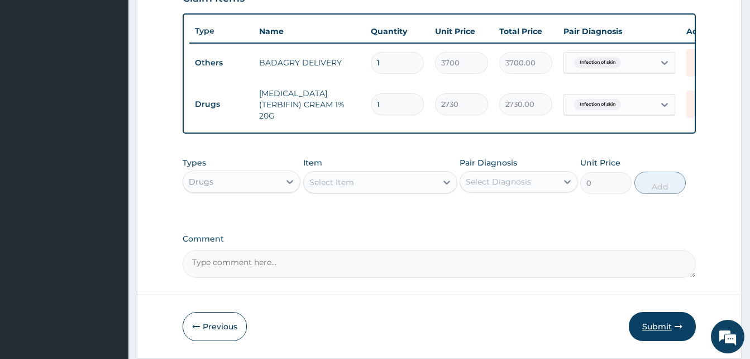
click at [656, 325] on button "Submit" at bounding box center [662, 326] width 67 height 29
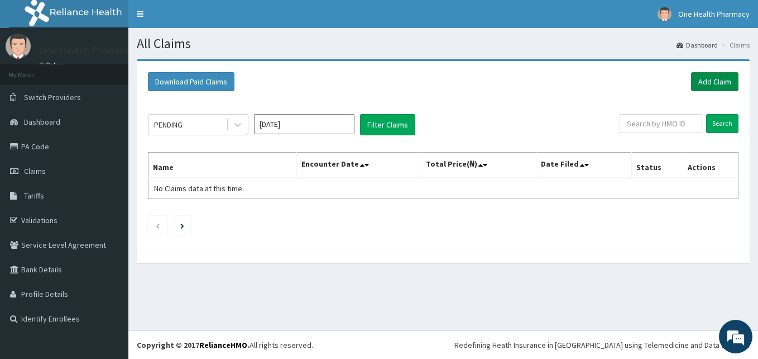
click at [717, 78] on link "Add Claim" at bounding box center [714, 81] width 47 height 19
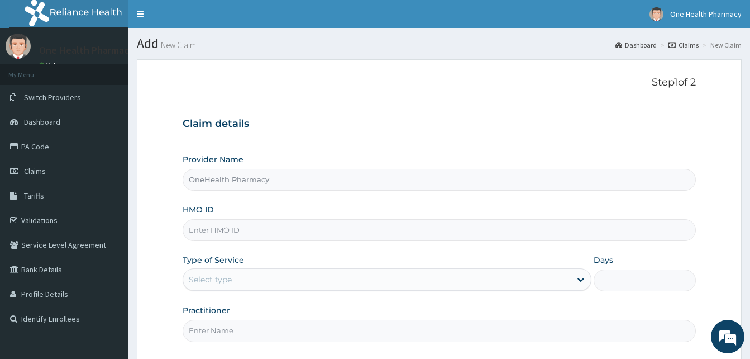
click at [263, 230] on input "HMO ID" at bounding box center [439, 230] width 513 height 22
paste input "GAR/10006/A"
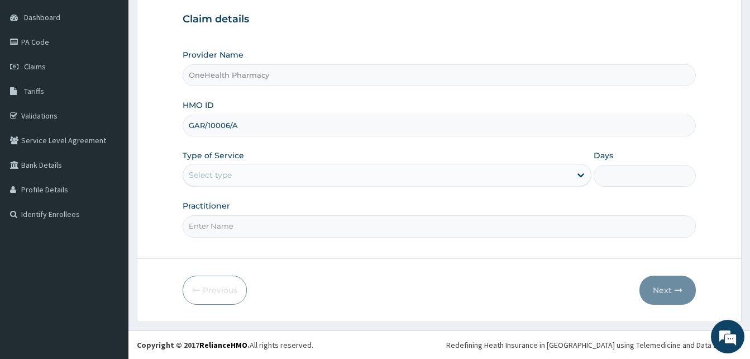
type input "GAR/10006/A"
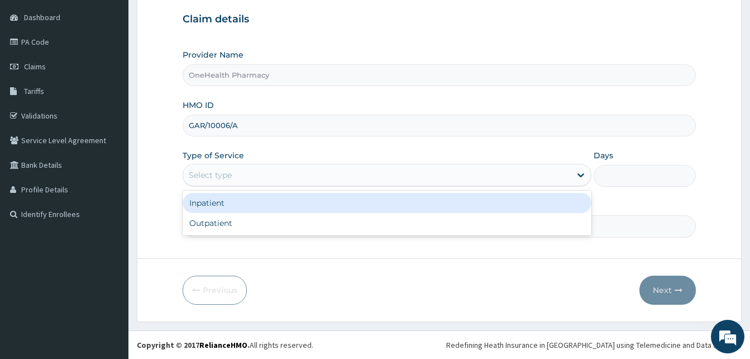
click at [302, 176] on div "Select type" at bounding box center [377, 175] width 388 height 18
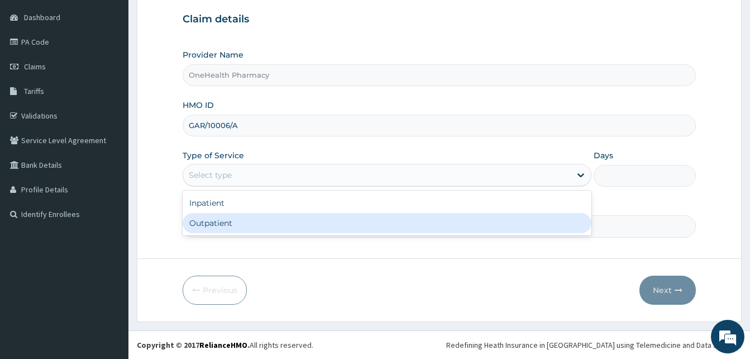
click at [314, 221] on div "Outpatient" at bounding box center [387, 223] width 409 height 20
type input "1"
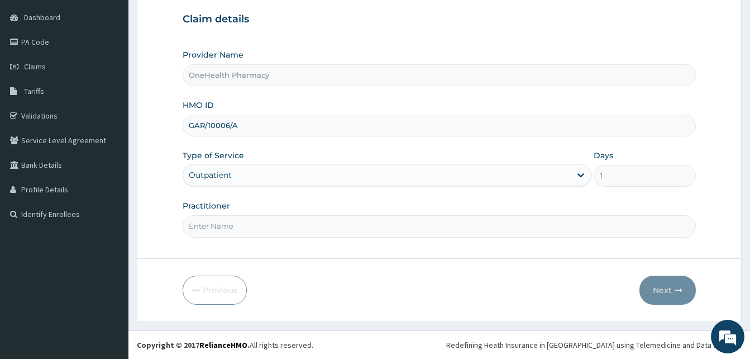
drag, startPoint x: 314, startPoint y: 221, endPoint x: 295, endPoint y: 159, distance: 64.3
click at [295, 159] on div "Provider Name OneHealth Pharmacy HMO ID GAR/10006/A Type of Service Outpatient …" at bounding box center [439, 143] width 513 height 188
type input "ONE HEALTH"
click at [664, 290] on button "Next" at bounding box center [668, 289] width 56 height 29
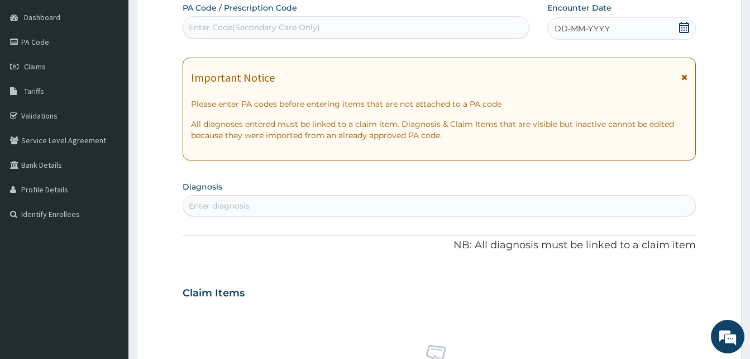
click at [608, 36] on div "DD-MM-YYYY" at bounding box center [621, 28] width 149 height 22
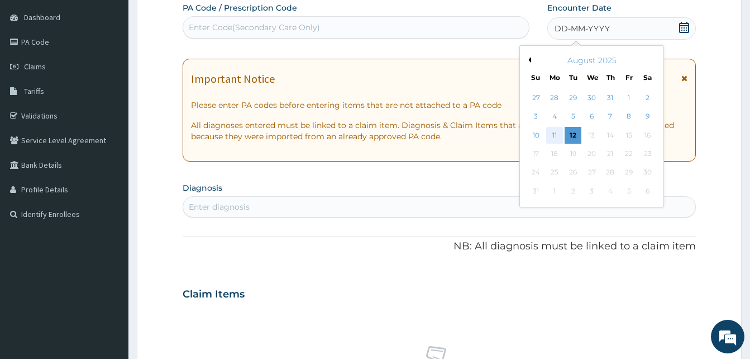
click at [554, 129] on div "11" at bounding box center [554, 135] width 17 height 17
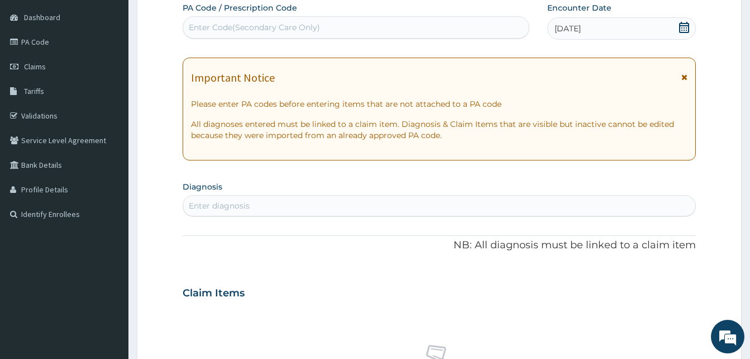
click at [303, 206] on div "Enter diagnosis" at bounding box center [439, 206] width 512 height 18
type input "pain"
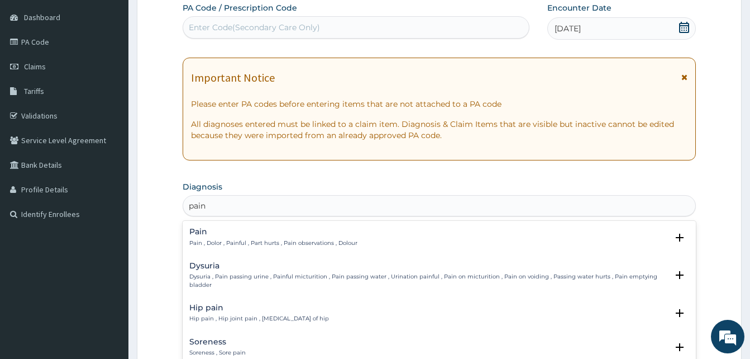
click at [280, 232] on h4 "Pain" at bounding box center [273, 231] width 168 height 8
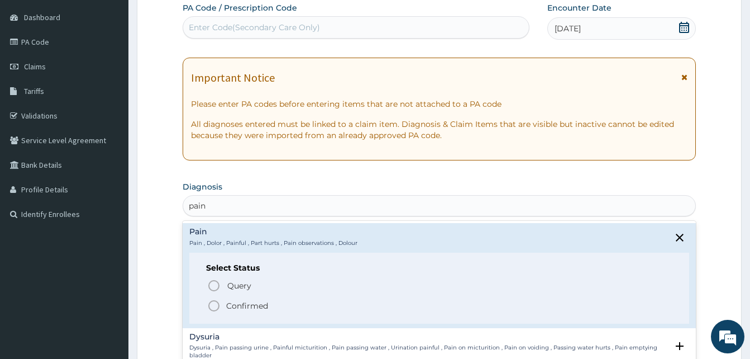
click at [307, 307] on span "Confirmed" at bounding box center [439, 305] width 465 height 13
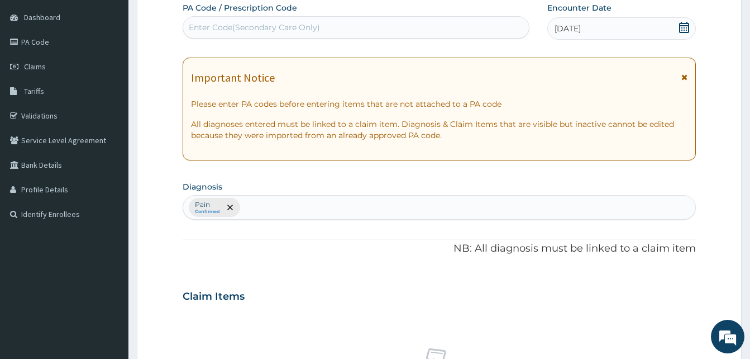
scroll to position [447, 0]
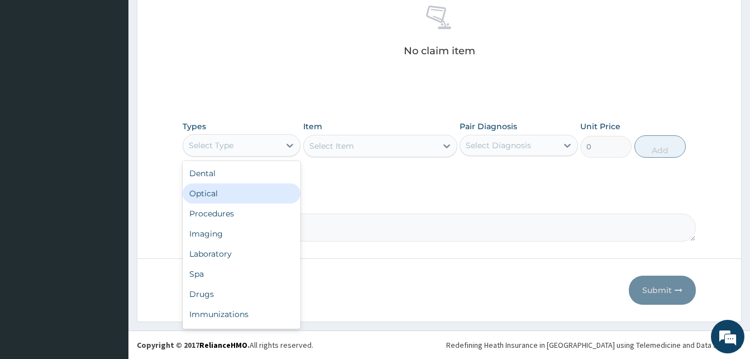
drag, startPoint x: 256, startPoint y: 144, endPoint x: 296, endPoint y: 216, distance: 82.2
click at [296, 156] on div "option Optical focused, 2 of 10. 10 results available. Use Up and Down to choos…" at bounding box center [242, 145] width 118 height 22
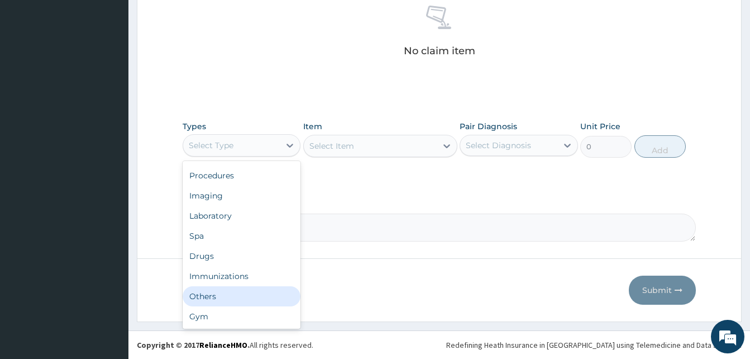
click at [243, 298] on div "Others" at bounding box center [242, 296] width 118 height 20
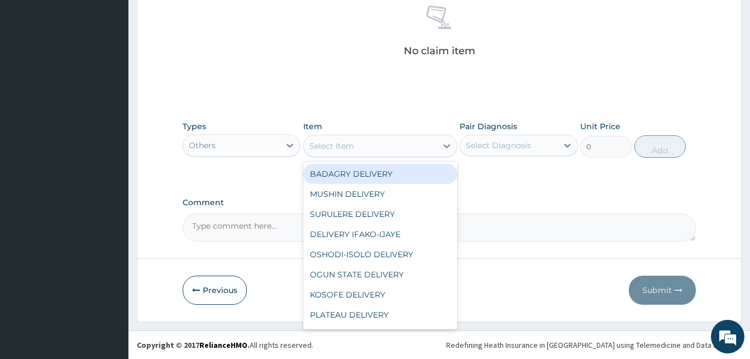
click at [369, 148] on div "Select Item" at bounding box center [370, 146] width 133 height 18
click at [402, 174] on div "BADAGRY DELIVERY" at bounding box center [380, 174] width 154 height 20
type input "3700"
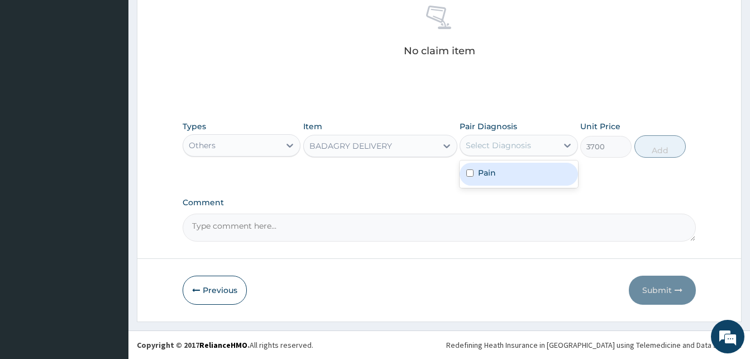
drag, startPoint x: 504, startPoint y: 141, endPoint x: 538, endPoint y: 186, distance: 55.9
click at [538, 156] on div "option Pain focused, 1 of 1. 1 result available. Use Up and Down to choose opti…" at bounding box center [519, 145] width 118 height 21
click at [538, 186] on div "Pain" at bounding box center [519, 173] width 118 height 27
click at [538, 183] on div "Pain" at bounding box center [519, 174] width 118 height 23
checkbox input "true"
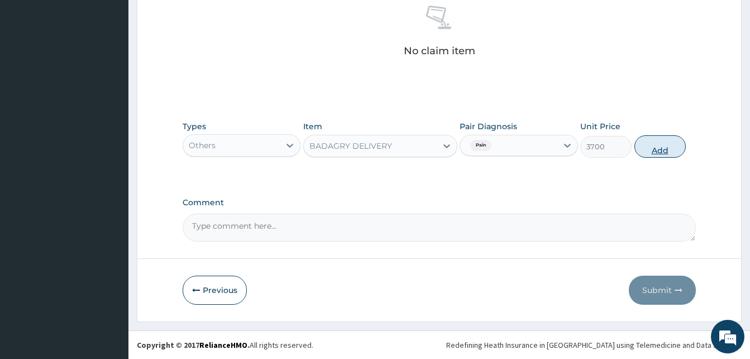
click at [648, 142] on button "Add" at bounding box center [659, 146] width 51 height 22
type input "0"
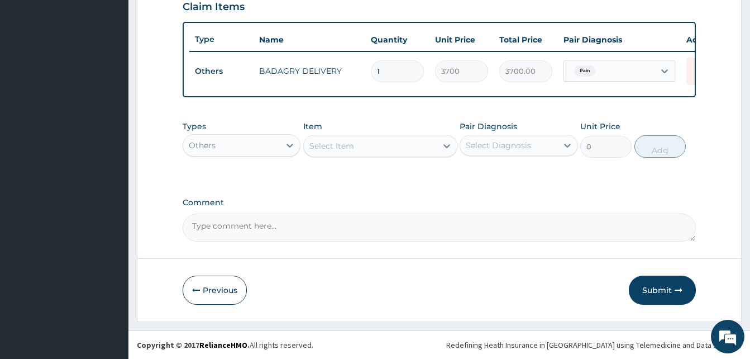
scroll to position [402, 0]
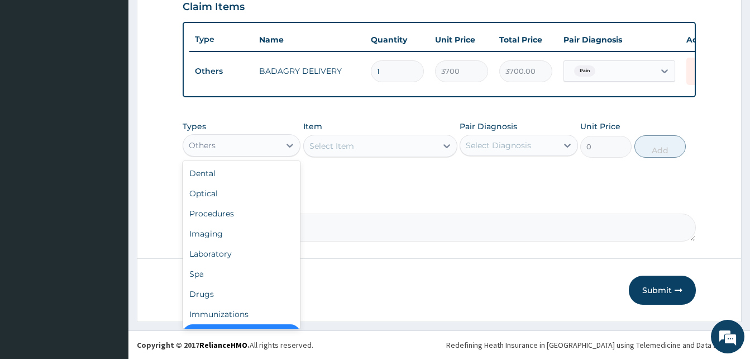
click at [262, 151] on div "Others" at bounding box center [231, 145] width 97 height 18
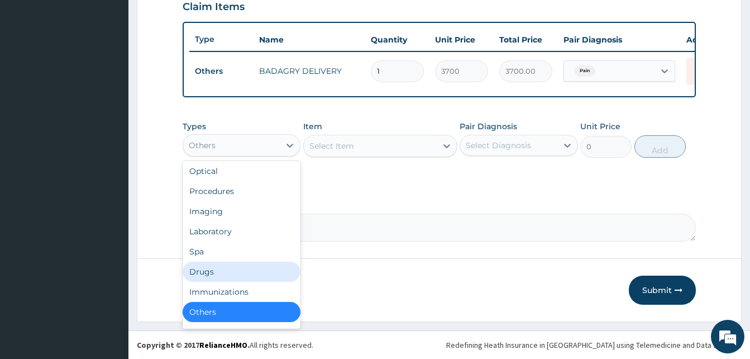
click at [244, 267] on div "Drugs" at bounding box center [242, 271] width 118 height 20
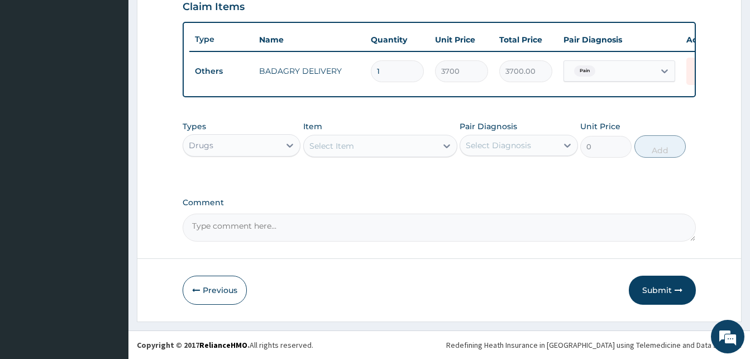
click at [394, 144] on div "Select Item" at bounding box center [370, 146] width 133 height 18
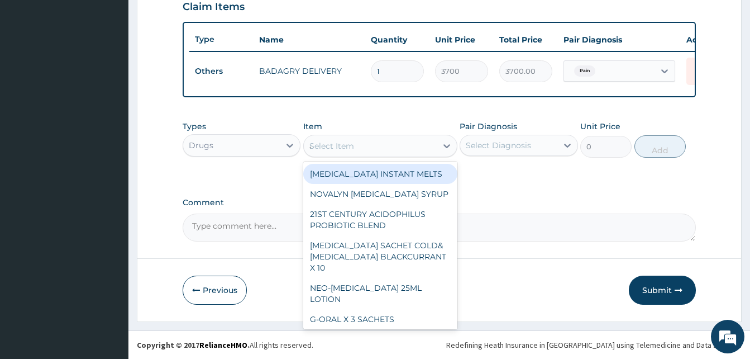
type input "atady"
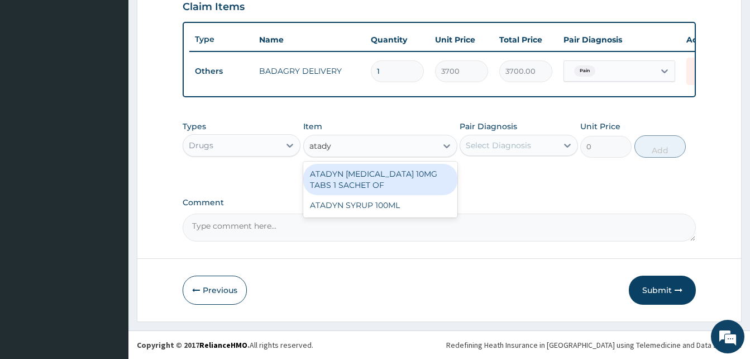
click at [404, 173] on div "ATADYN [MEDICAL_DATA] 10MG TABS 1 SACHET OF" at bounding box center [380, 179] width 154 height 31
type input "350"
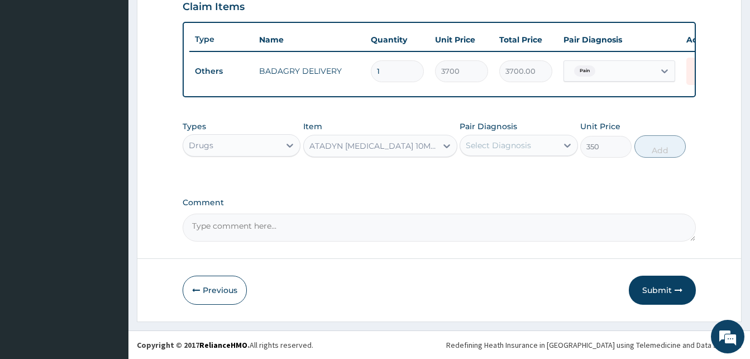
click at [470, 153] on div "Select Diagnosis" at bounding box center [508, 145] width 97 height 18
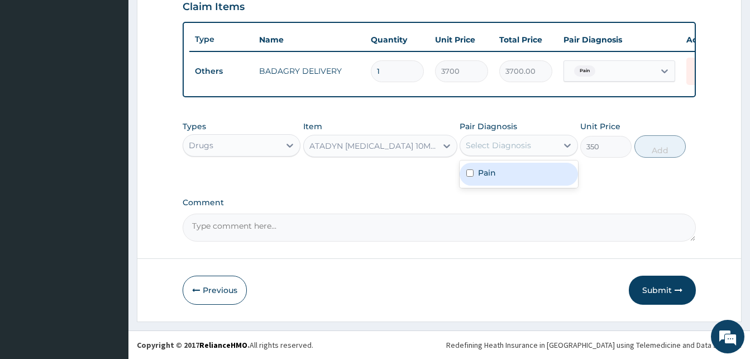
click at [505, 173] on div "Pain" at bounding box center [519, 174] width 118 height 23
checkbox input "true"
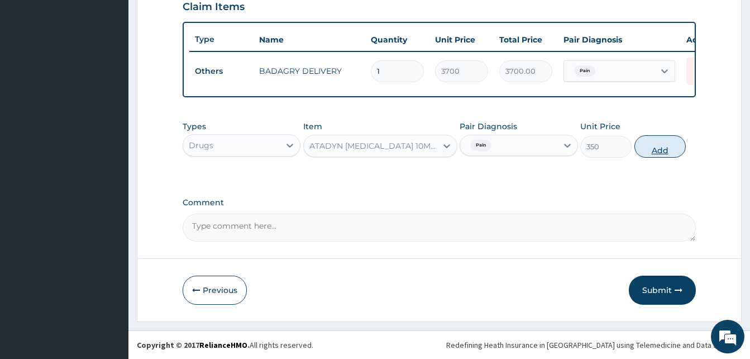
click at [655, 146] on button "Add" at bounding box center [659, 146] width 51 height 22
type input "0"
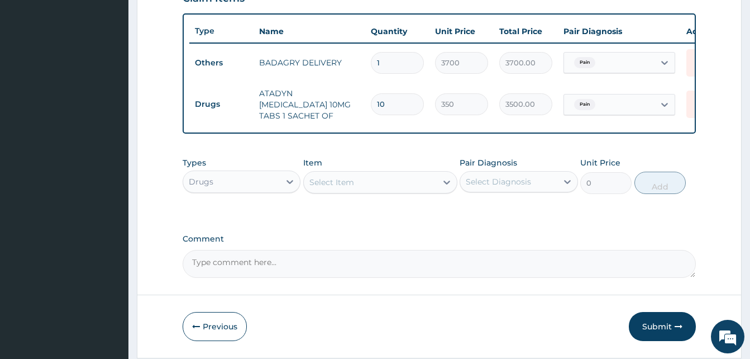
type input "10"
click at [413, 187] on div "Select Item" at bounding box center [370, 182] width 133 height 18
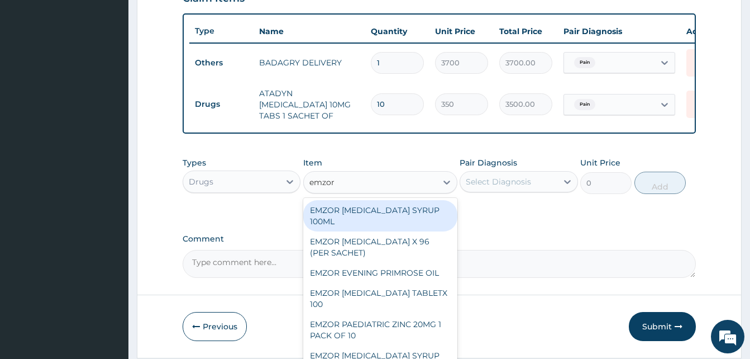
type input "emzor par"
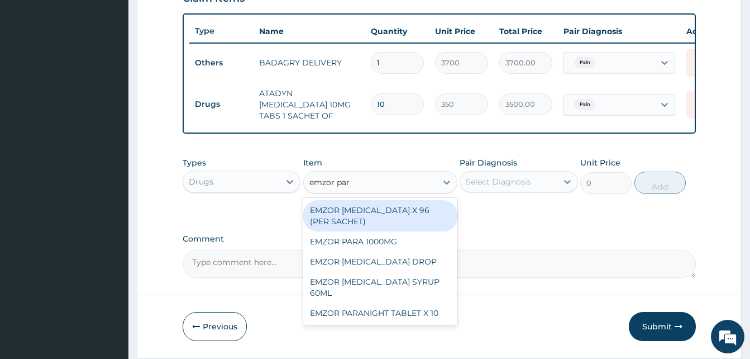
click at [419, 211] on div "EMZOR [MEDICAL_DATA] X 96 (PER SACHET)" at bounding box center [380, 215] width 154 height 31
type input "17.5"
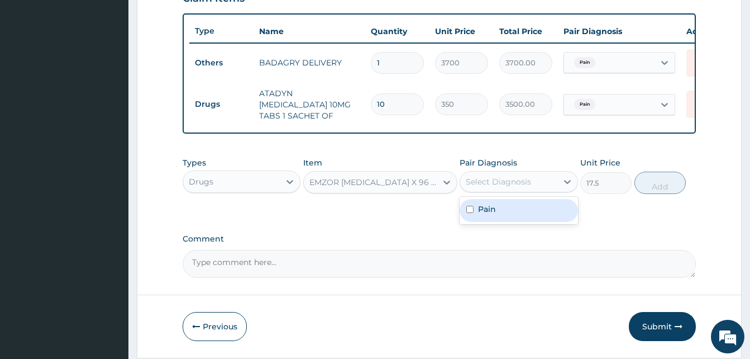
drag, startPoint x: 494, startPoint y: 187, endPoint x: 517, endPoint y: 206, distance: 29.3
click at [517, 192] on div "option Pain, selected. option Pain focused, 1 of 1. 1 result available. Use Up …" at bounding box center [519, 181] width 118 height 21
click at [517, 206] on div "Pain" at bounding box center [519, 210] width 118 height 23
checkbox input "true"
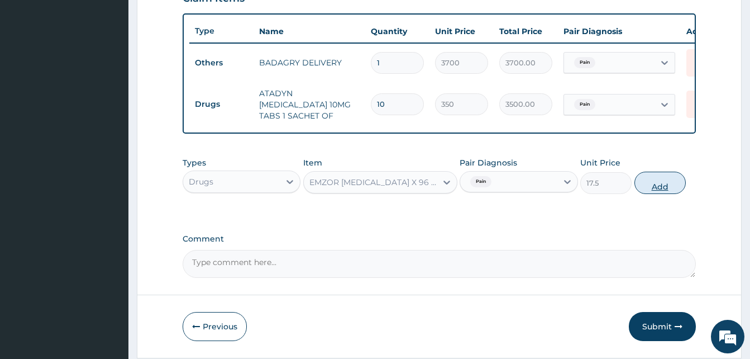
click at [660, 192] on button "Add" at bounding box center [659, 182] width 51 height 22
type input "0"
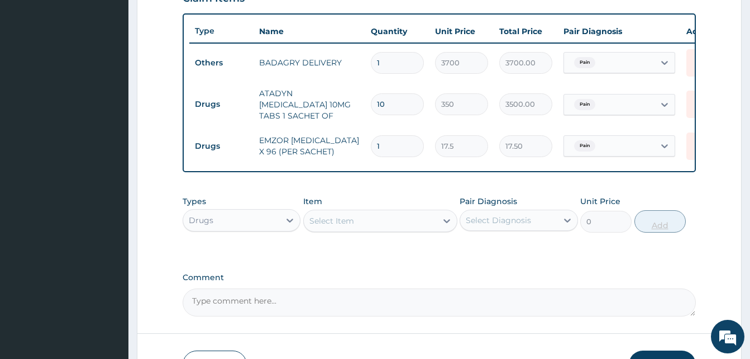
type input "0.00"
type input "3"
type input "52.50"
type input "36"
type input "630.00"
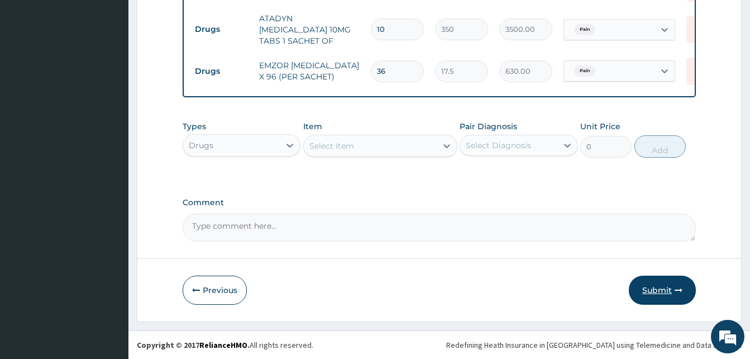
type input "36"
click at [660, 293] on button "Submit" at bounding box center [662, 289] width 67 height 29
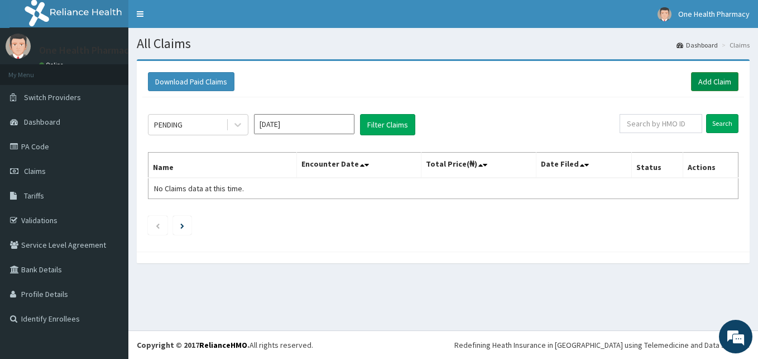
click at [705, 80] on link "Add Claim" at bounding box center [714, 81] width 47 height 19
click at [701, 81] on link "Add Claim" at bounding box center [714, 81] width 47 height 19
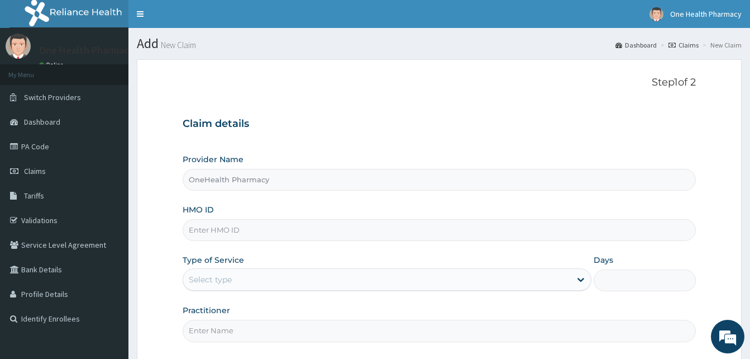
click at [255, 227] on input "HMO ID" at bounding box center [439, 230] width 513 height 22
paste input "PPY/10239/A"
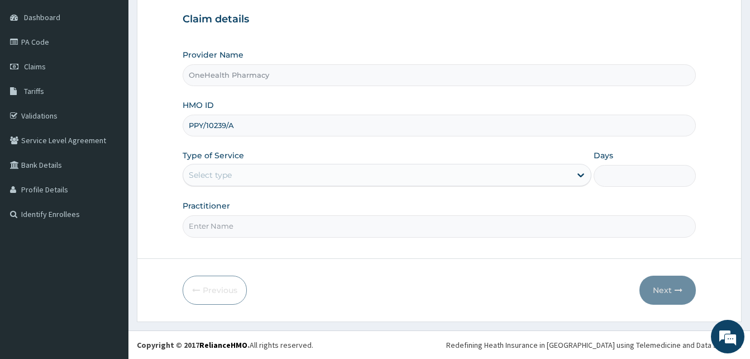
type input "PPY/10239/A"
click at [360, 174] on div "Select type" at bounding box center [377, 175] width 388 height 18
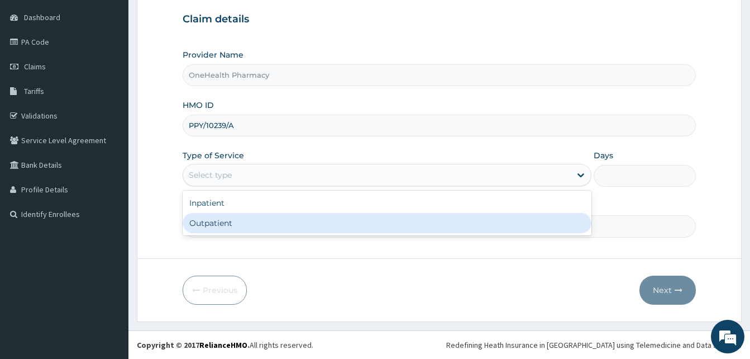
click at [334, 225] on div "Outpatient" at bounding box center [387, 223] width 409 height 20
type input "1"
click at [334, 225] on input "Practitioner" at bounding box center [439, 226] width 513 height 22
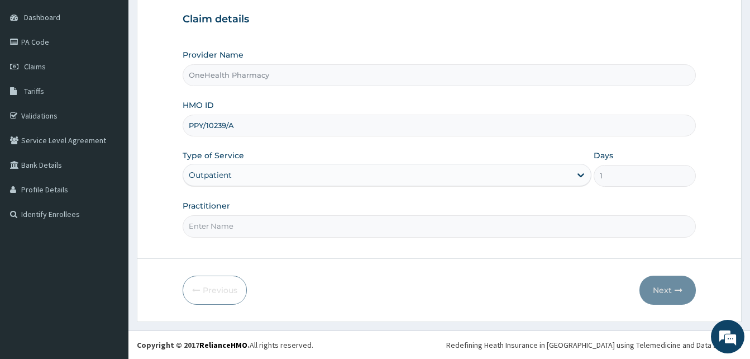
type input "ONEHEALTH"
click at [654, 290] on button "Next" at bounding box center [668, 289] width 56 height 29
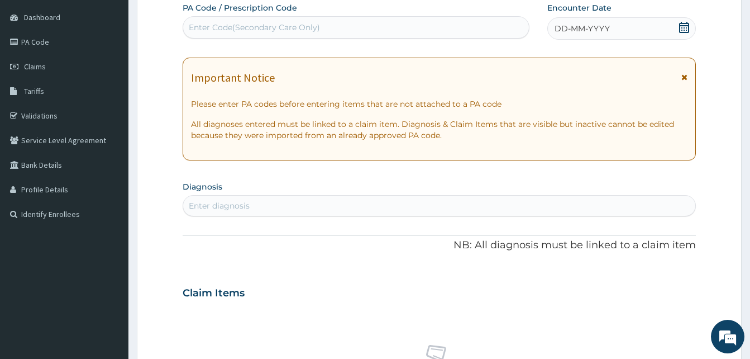
click at [629, 32] on div "DD-MM-YYYY" at bounding box center [621, 28] width 149 height 22
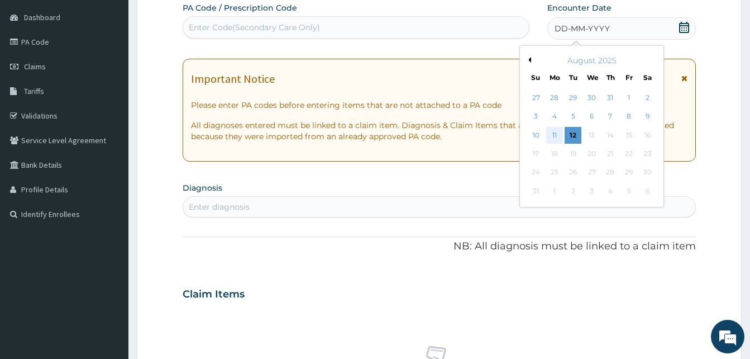
click at [555, 129] on div "11" at bounding box center [554, 135] width 17 height 17
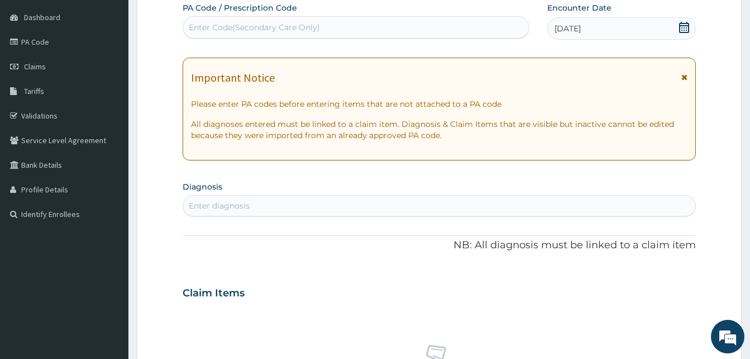
click at [376, 199] on div "Enter diagnosis" at bounding box center [439, 206] width 512 height 18
type input "pain"
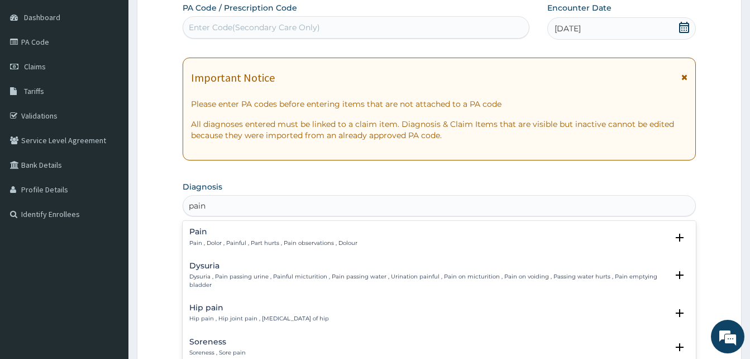
click at [308, 237] on div "Pain Pain , Dolor , Painful , Part hurts , Pain observations , Dolour" at bounding box center [273, 237] width 168 height 20
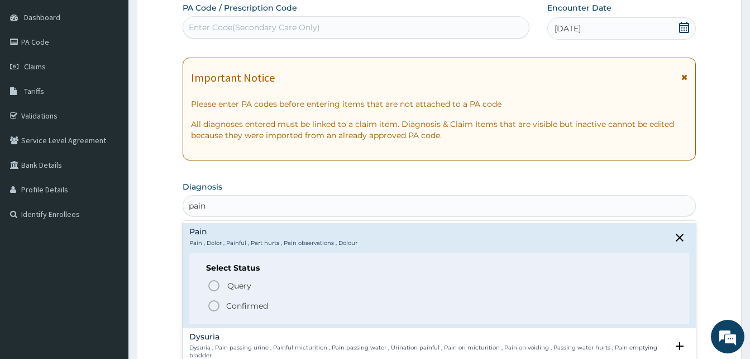
click at [322, 303] on span "Confirmed" at bounding box center [439, 305] width 465 height 13
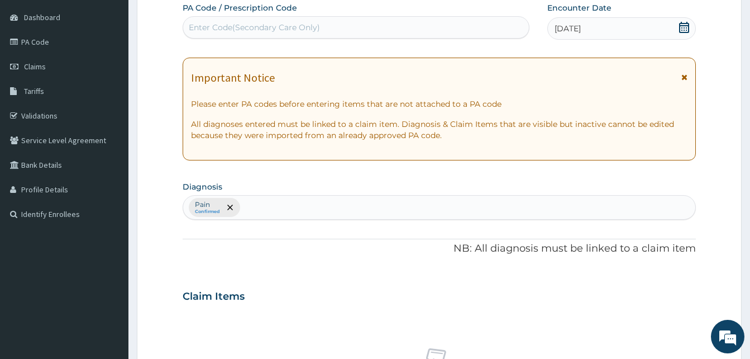
scroll to position [447, 0]
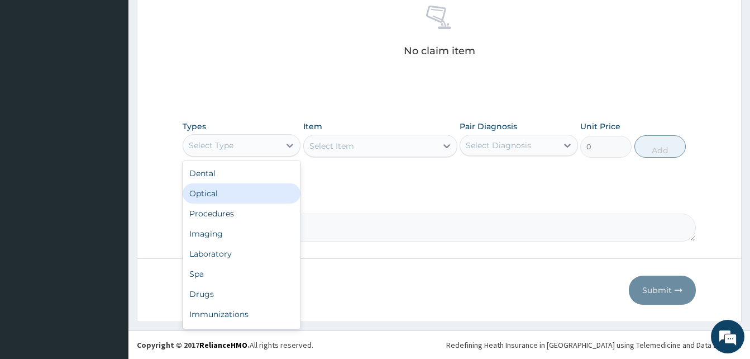
drag, startPoint x: 242, startPoint y: 147, endPoint x: 295, endPoint y: 219, distance: 89.8
click at [295, 156] on div "option Optical focused, 2 of 10. 10 results available. Use Up and Down to choos…" at bounding box center [242, 145] width 118 height 22
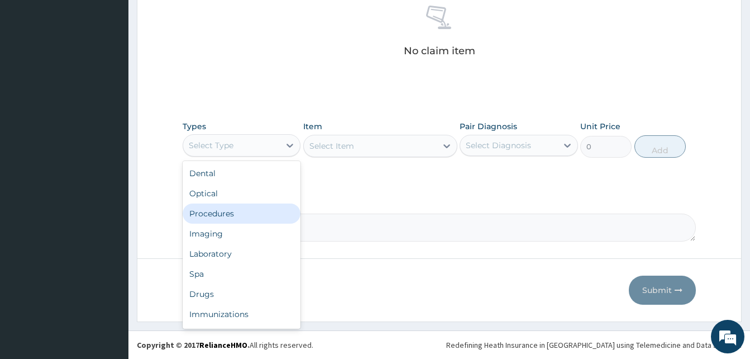
scroll to position [38, 0]
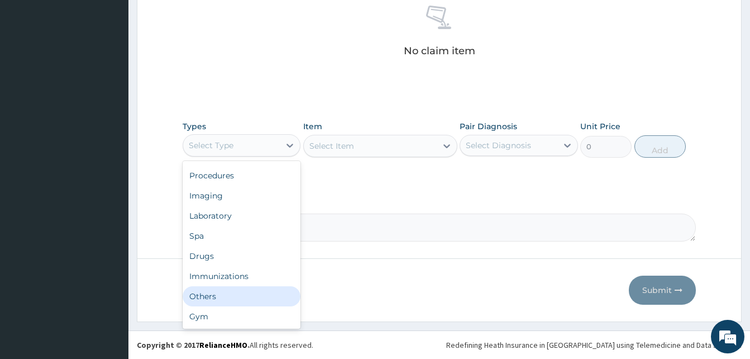
click at [249, 298] on div "Others" at bounding box center [242, 296] width 118 height 20
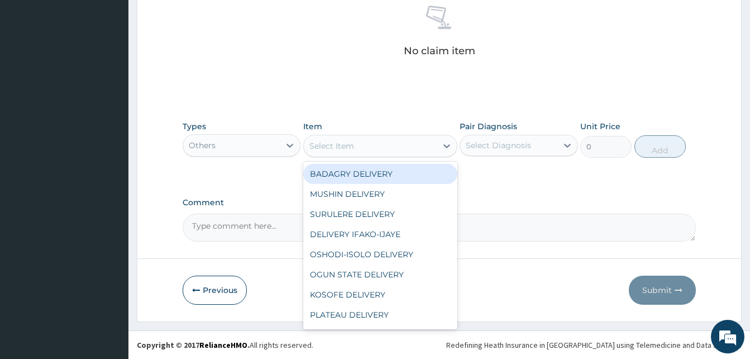
click at [364, 145] on div "Select Item" at bounding box center [370, 146] width 133 height 18
click at [403, 173] on div "BADAGRY DELIVERY" at bounding box center [380, 174] width 154 height 20
type input "3700"
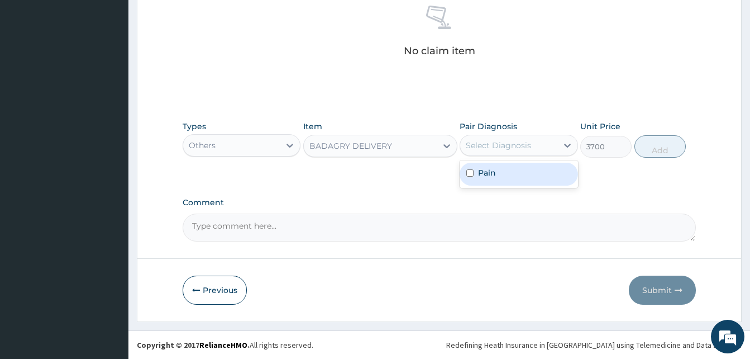
drag, startPoint x: 476, startPoint y: 150, endPoint x: 507, endPoint y: 174, distance: 38.6
click at [507, 156] on div "option Pain focused, 1 of 1. 1 result available. Use Up and Down to choose opti…" at bounding box center [519, 145] width 118 height 21
click at [507, 174] on div "Pain" at bounding box center [519, 174] width 118 height 23
checkbox input "true"
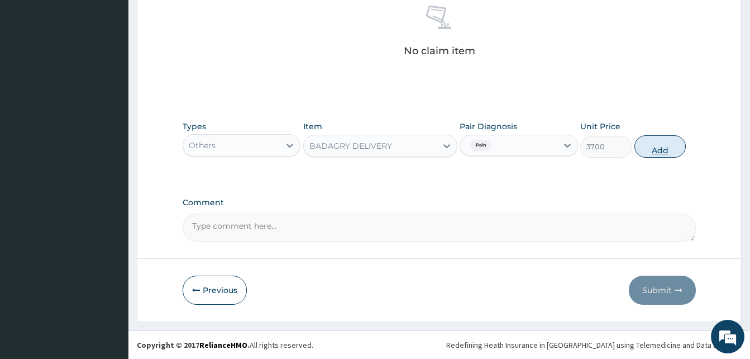
click at [662, 149] on button "Add" at bounding box center [659, 146] width 51 height 22
type input "0"
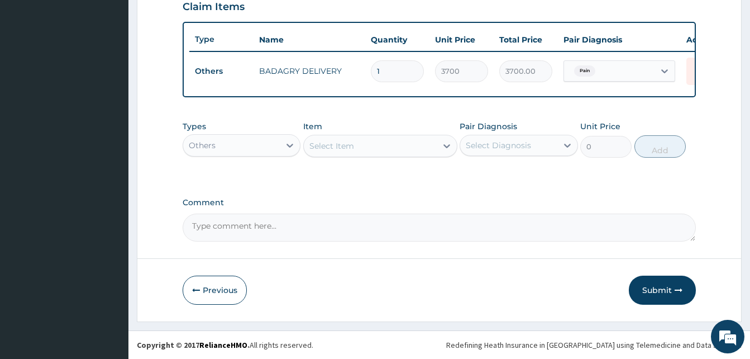
scroll to position [402, 0]
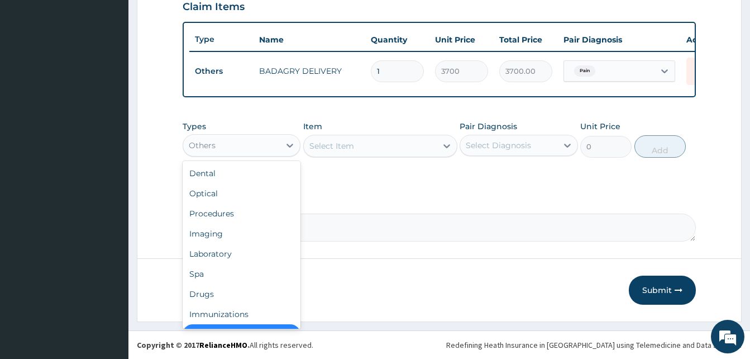
click at [260, 142] on div "Others" at bounding box center [231, 145] width 97 height 18
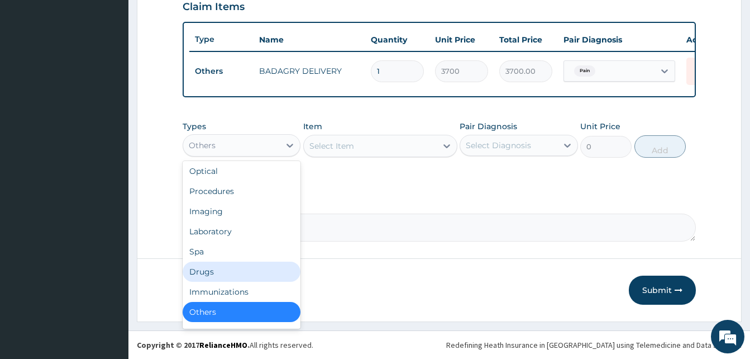
click at [243, 271] on div "Drugs" at bounding box center [242, 271] width 118 height 20
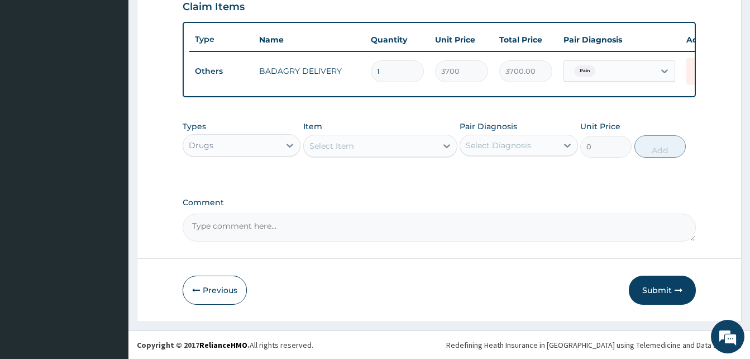
click at [356, 149] on div "Select Item" at bounding box center [370, 146] width 133 height 18
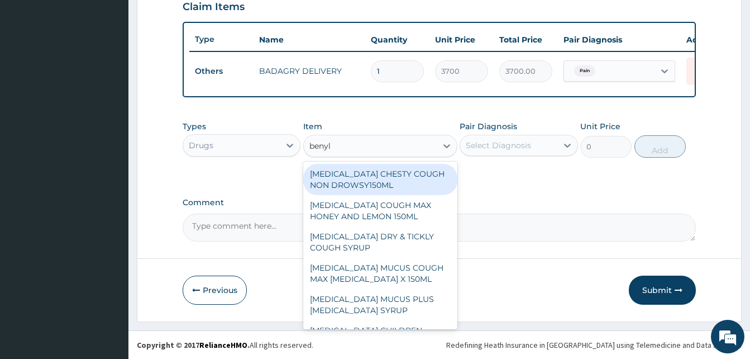
type input "benyli"
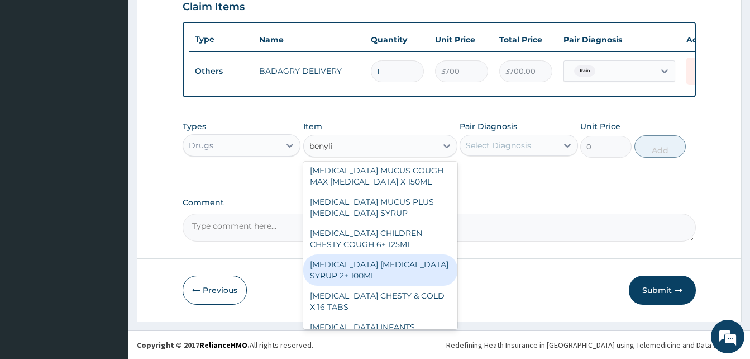
click at [386, 267] on div "[MEDICAL_DATA] [MEDICAL_DATA] SYRUP 2+ 100ML" at bounding box center [380, 269] width 154 height 31
type input "2100"
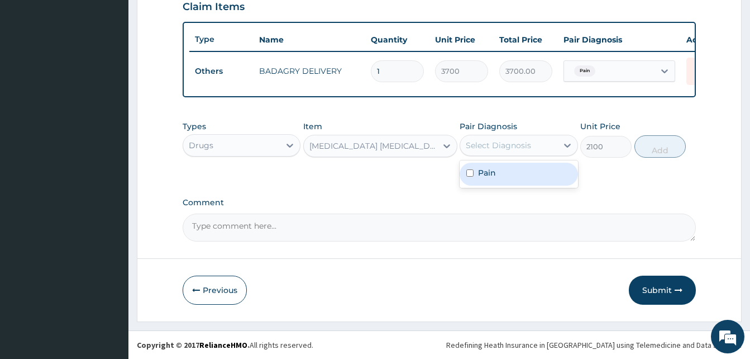
click at [516, 147] on div "Select Diagnosis" at bounding box center [498, 145] width 65 height 11
click at [532, 175] on div "Pain" at bounding box center [519, 174] width 118 height 23
checkbox input "true"
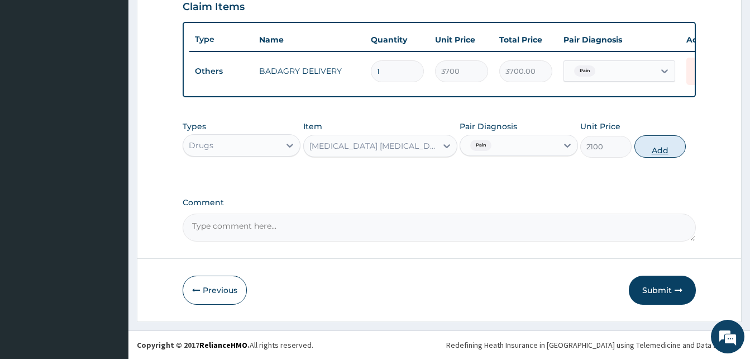
click at [658, 149] on button "Add" at bounding box center [659, 146] width 51 height 22
type input "0"
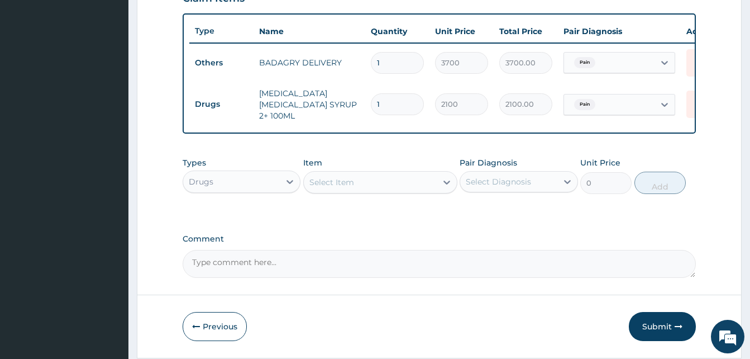
click at [375, 183] on div "Select Item" at bounding box center [370, 182] width 133 height 18
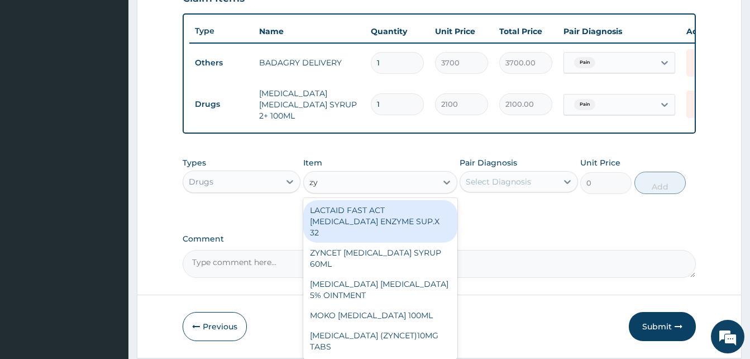
type input "zyn"
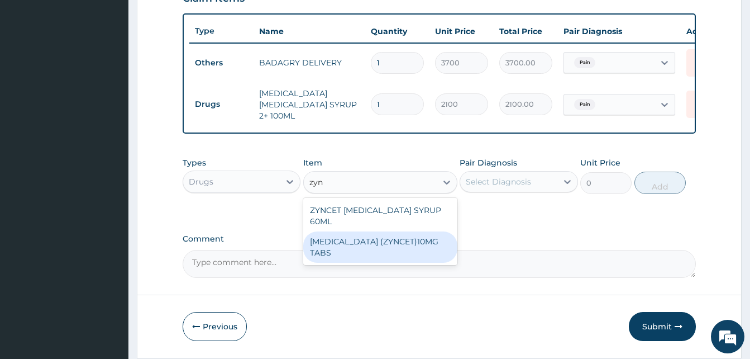
click at [428, 231] on div "[MEDICAL_DATA] (ZYNCET)10MG TABS" at bounding box center [380, 246] width 154 height 31
type input "119"
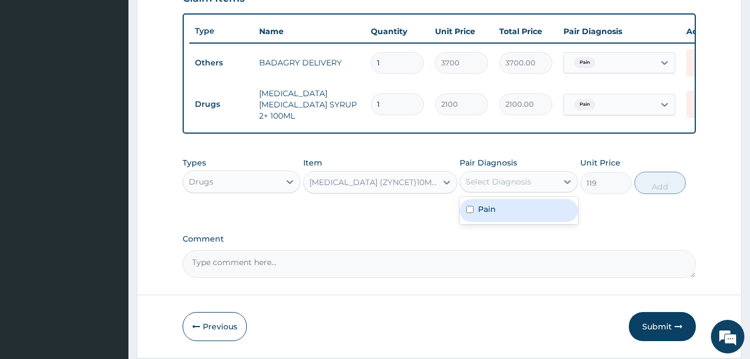
drag, startPoint x: 505, startPoint y: 185, endPoint x: 517, endPoint y: 212, distance: 29.5
click at [517, 192] on div "option Pain, selected. option Pain focused, 1 of 1. 1 result available. Use Up …" at bounding box center [519, 181] width 118 height 21
click at [517, 212] on div "Pain" at bounding box center [519, 210] width 118 height 23
checkbox input "true"
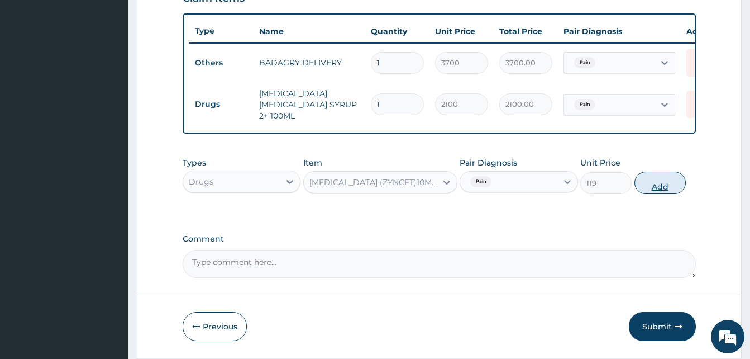
click at [646, 186] on button "Add" at bounding box center [659, 182] width 51 height 22
type input "0"
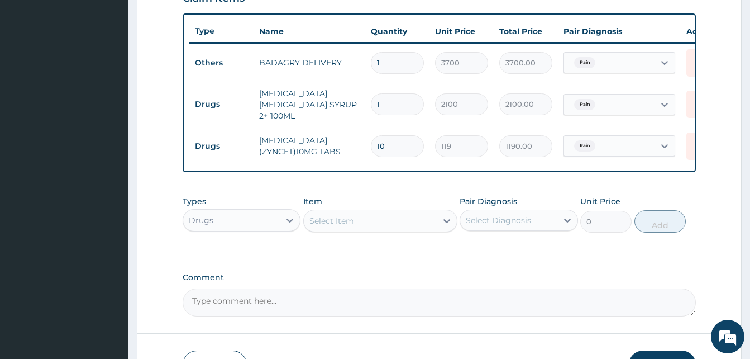
type input "10"
click at [370, 223] on div "Select Item" at bounding box center [370, 221] width 133 height 18
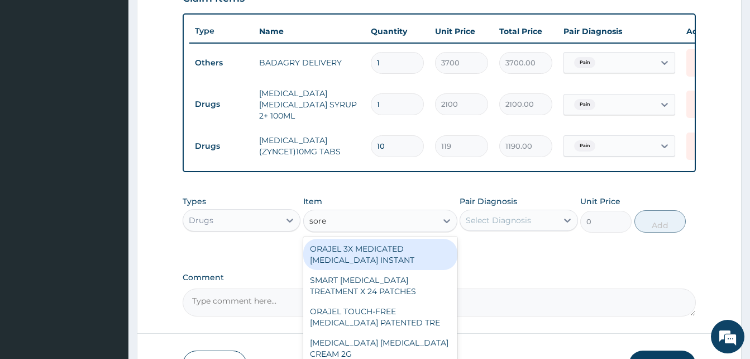
type input "sorep"
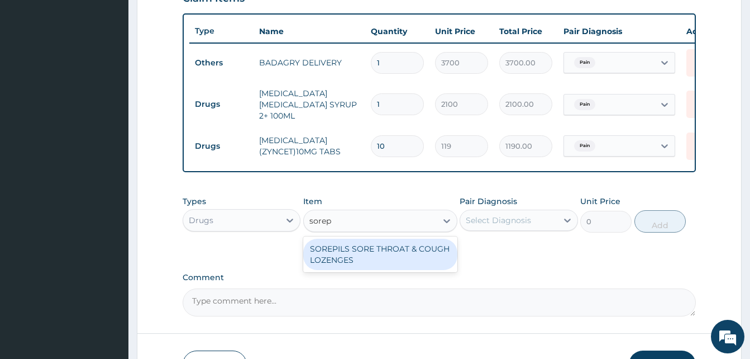
click at [397, 245] on div "SOREPILS SORE THROAT & COUGH LOZENGES" at bounding box center [380, 253] width 154 height 31
type input "40.83333206176758"
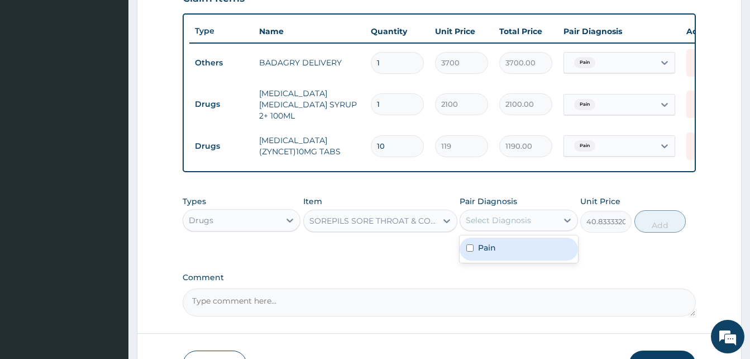
drag, startPoint x: 471, startPoint y: 225, endPoint x: 498, endPoint y: 245, distance: 33.5
click at [498, 231] on div "option Pain, selected. option Pain focused, 1 of 1. 1 result available. Use Up …" at bounding box center [519, 219] width 118 height 21
click at [498, 245] on div "Pain" at bounding box center [519, 248] width 118 height 23
checkbox input "true"
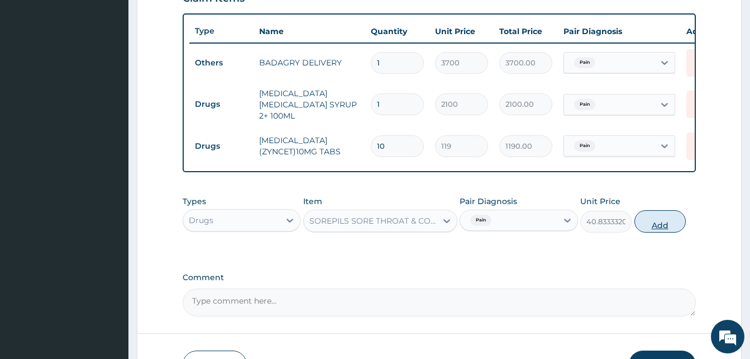
click at [648, 228] on button "Add" at bounding box center [659, 221] width 51 height 22
type input "0"
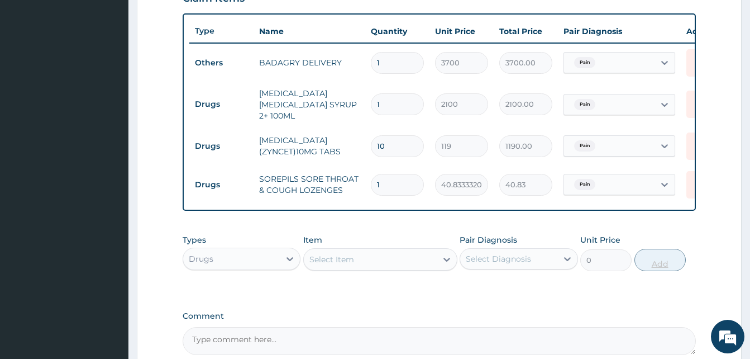
type input "0.00"
type input "2"
type input "81.67"
type input "24"
type input "980.00"
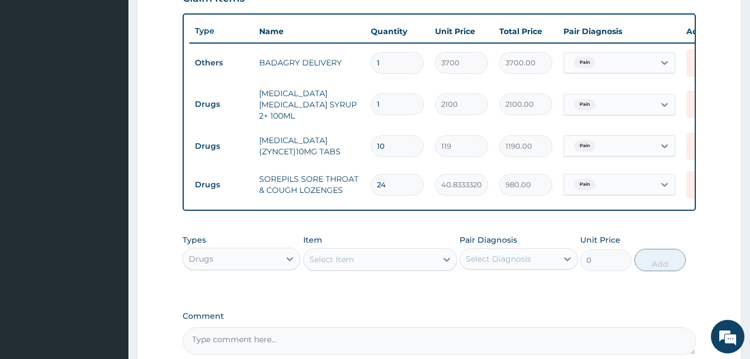
type input "24"
click at [419, 260] on div "Select Item" at bounding box center [370, 259] width 133 height 18
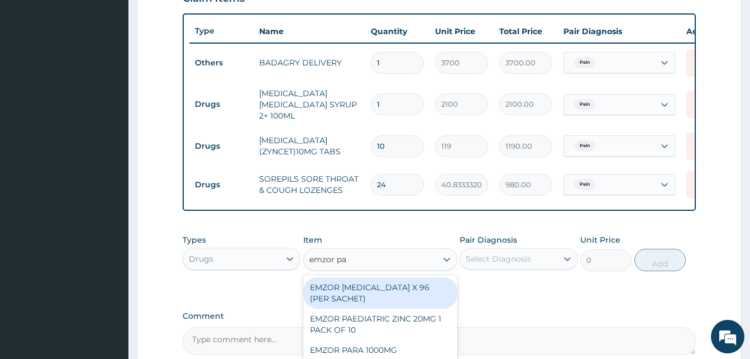
type input "emzor par"
click at [424, 292] on div "EMZOR [MEDICAL_DATA] X 96 (PER SACHET)" at bounding box center [380, 292] width 154 height 31
type input "17.5"
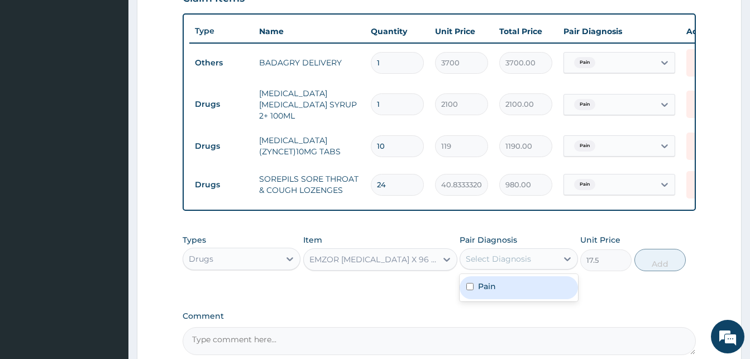
drag, startPoint x: 497, startPoint y: 265, endPoint x: 512, endPoint y: 288, distance: 27.7
click at [512, 269] on div "option Pain, selected. option Pain focused, 1 of 1. 1 result available. Use Up …" at bounding box center [519, 258] width 118 height 21
click at [512, 288] on div "Pain" at bounding box center [519, 287] width 118 height 23
checkbox input "true"
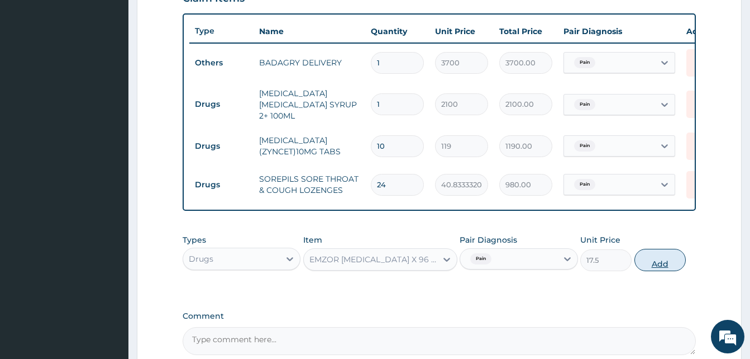
click at [662, 265] on button "Add" at bounding box center [659, 260] width 51 height 22
type input "0"
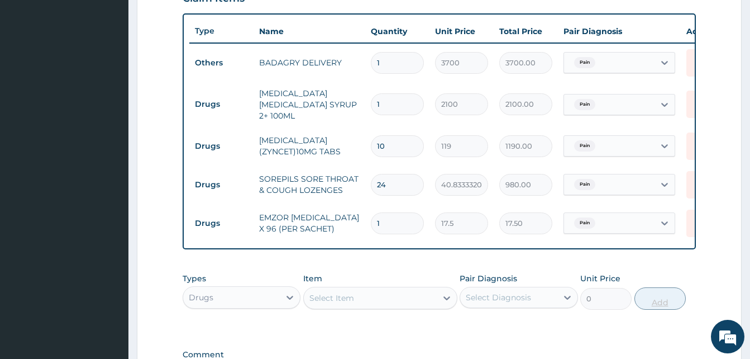
type input "0.00"
type input "3"
type input "52.50"
type input "36"
type input "630.00"
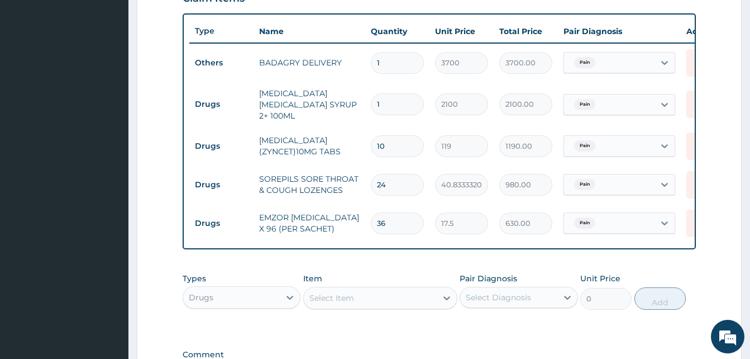
scroll to position [556, 0]
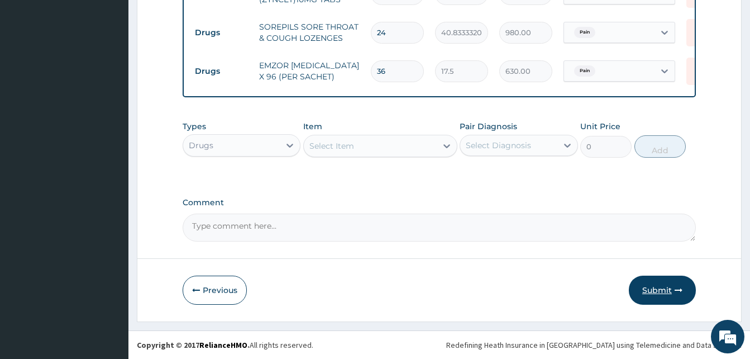
type input "36"
click at [642, 289] on button "Submit" at bounding box center [662, 289] width 67 height 29
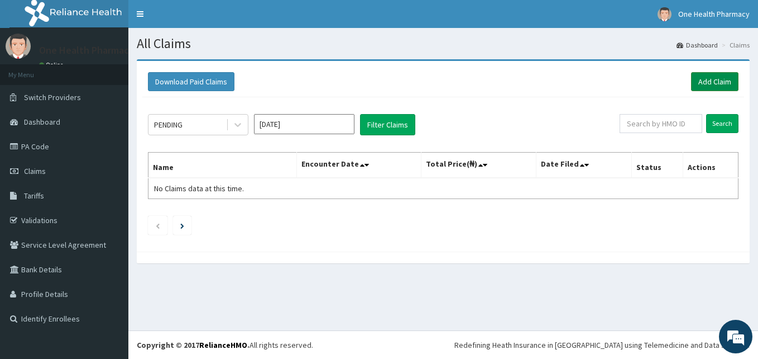
click at [704, 79] on link "Add Claim" at bounding box center [714, 81] width 47 height 19
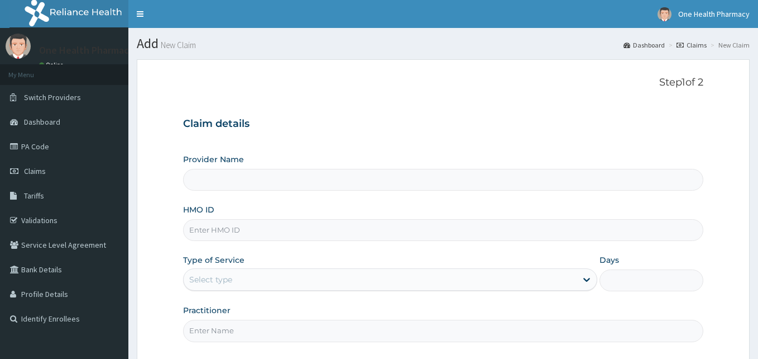
type input "OneHealth Pharmacy"
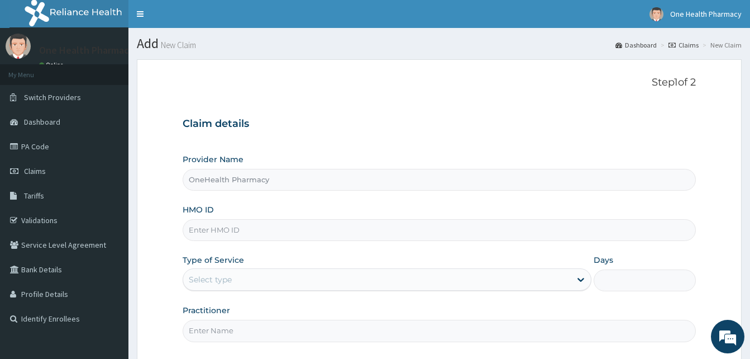
click at [258, 224] on input "HMO ID" at bounding box center [439, 230] width 513 height 22
paste input "SNL/10258/A"
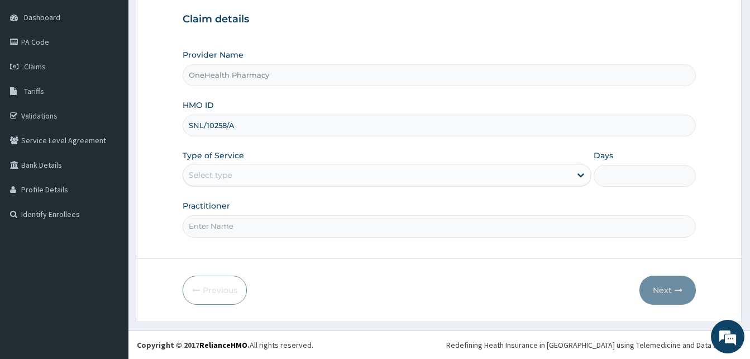
type input "SNL/10258/A"
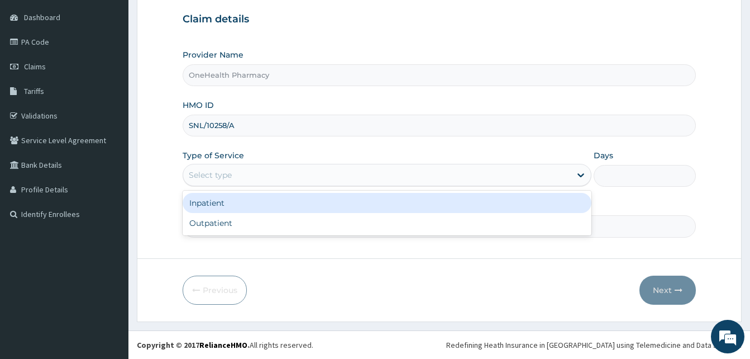
click at [369, 179] on div "Select type" at bounding box center [377, 175] width 388 height 18
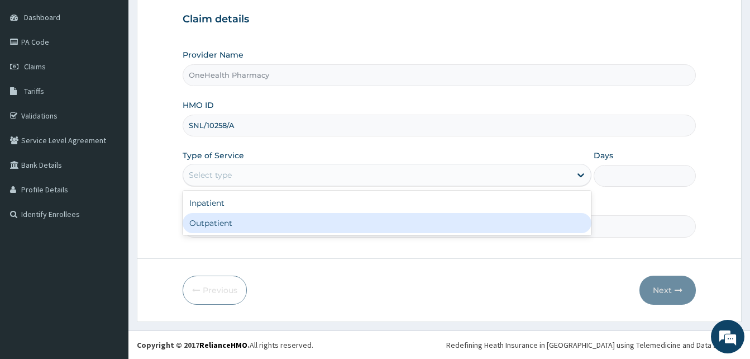
click at [357, 222] on div "Outpatient" at bounding box center [387, 223] width 409 height 20
type input "1"
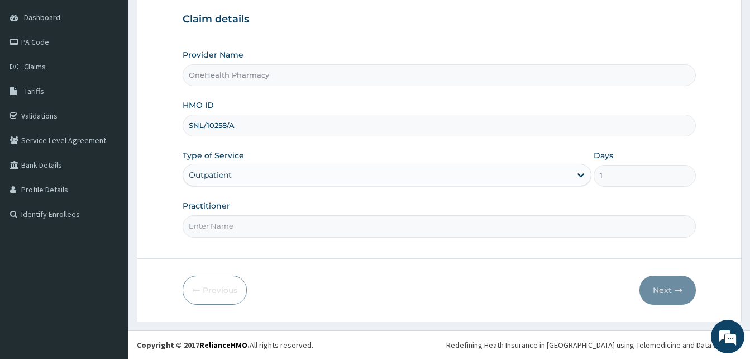
click at [357, 222] on input "Practitioner" at bounding box center [439, 226] width 513 height 22
type input "ONE HEALTH"
click at [658, 278] on button "Next" at bounding box center [668, 289] width 56 height 29
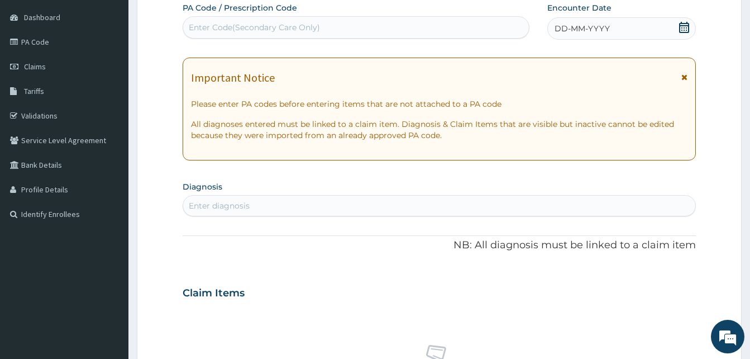
click at [609, 31] on div "DD-MM-YYYY" at bounding box center [621, 28] width 149 height 22
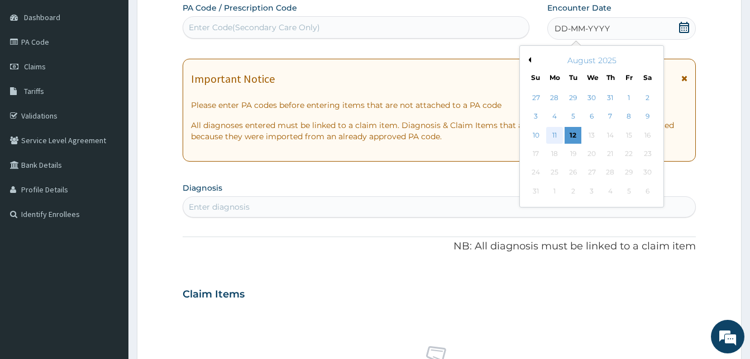
click at [555, 136] on div "11" at bounding box center [554, 135] width 17 height 17
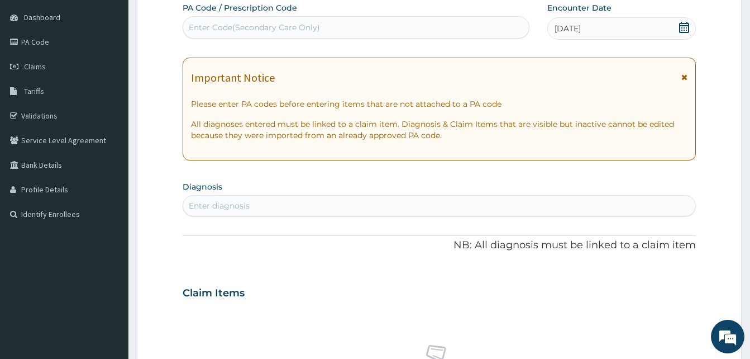
click at [336, 213] on div "Enter diagnosis" at bounding box center [439, 206] width 512 height 18
type input "pain"
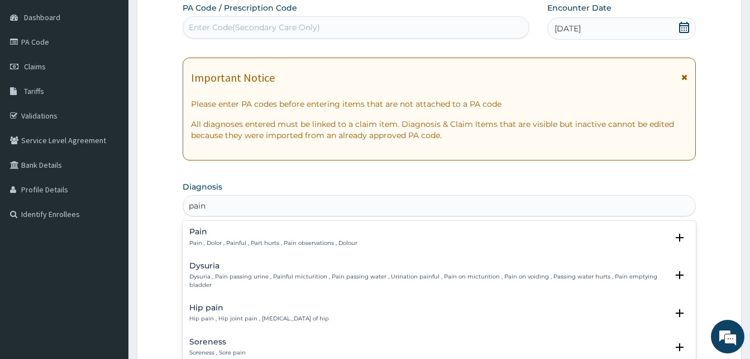
click at [312, 233] on h4 "Pain" at bounding box center [273, 231] width 168 height 8
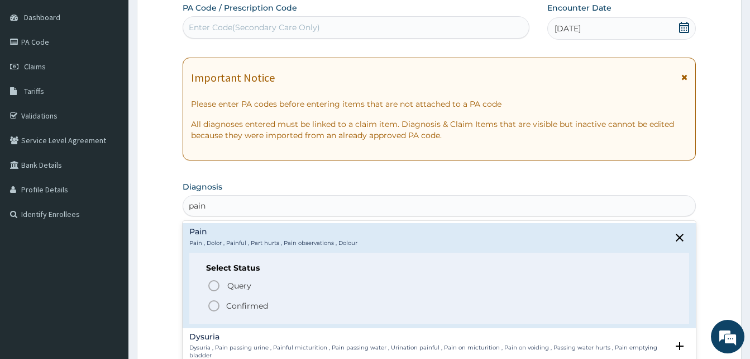
click at [305, 301] on span "Confirmed" at bounding box center [439, 305] width 465 height 13
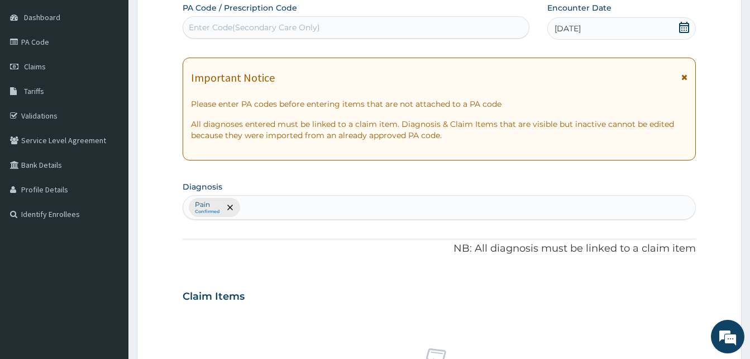
scroll to position [447, 0]
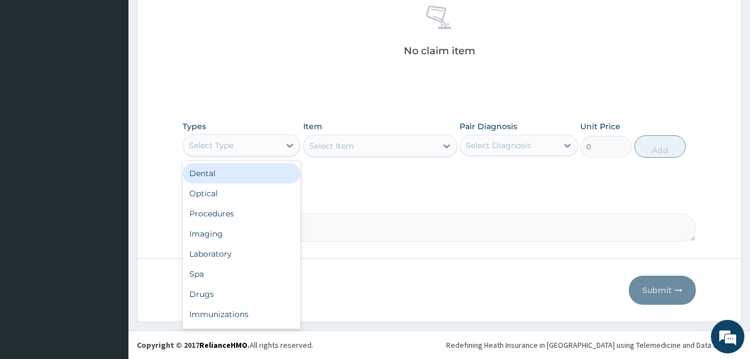
drag, startPoint x: 251, startPoint y: 145, endPoint x: 292, endPoint y: 204, distance: 71.7
click at [292, 156] on div "option Dental focused, 1 of 10. 10 results available. Use Up and Down to choose…" at bounding box center [242, 145] width 118 height 22
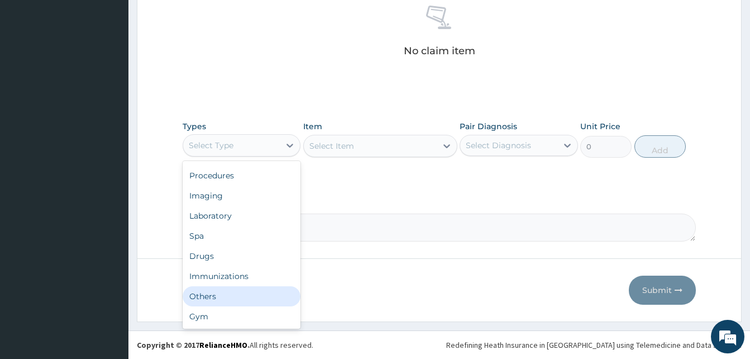
click at [248, 292] on div "Others" at bounding box center [242, 296] width 118 height 20
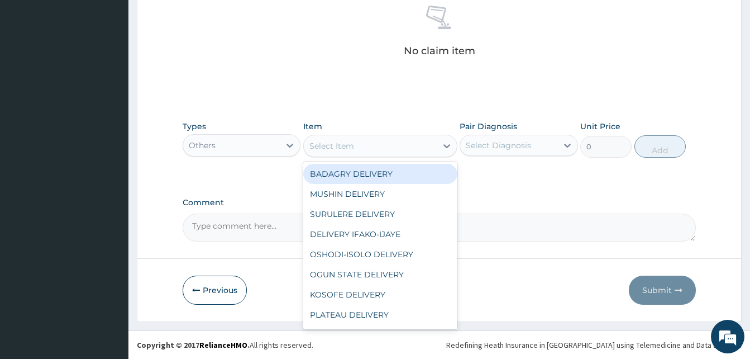
click at [392, 144] on div "Select Item" at bounding box center [370, 146] width 133 height 18
click at [404, 170] on div "BADAGRY DELIVERY" at bounding box center [380, 174] width 154 height 20
type input "3700"
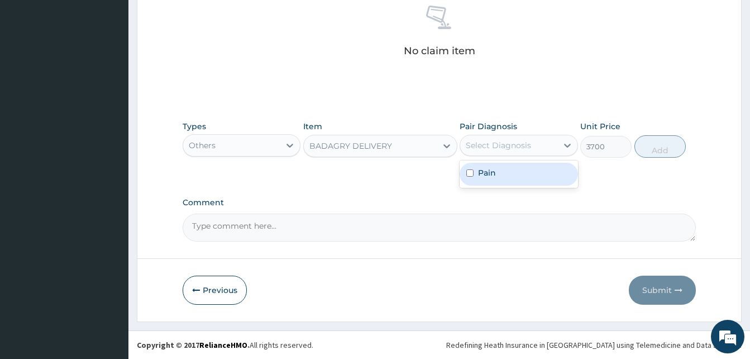
click at [502, 152] on div "Select Diagnosis" at bounding box center [508, 145] width 97 height 18
click at [522, 173] on div "Pain" at bounding box center [519, 174] width 118 height 23
checkbox input "true"
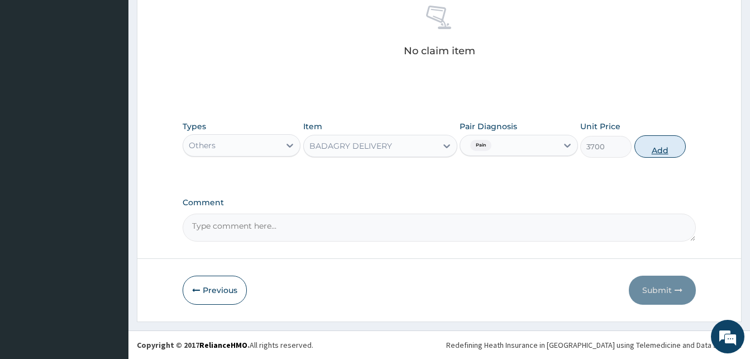
click at [652, 150] on button "Add" at bounding box center [659, 146] width 51 height 22
type input "0"
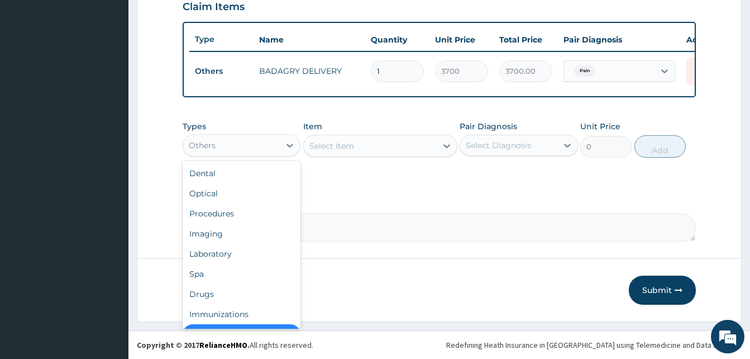
scroll to position [22, 0]
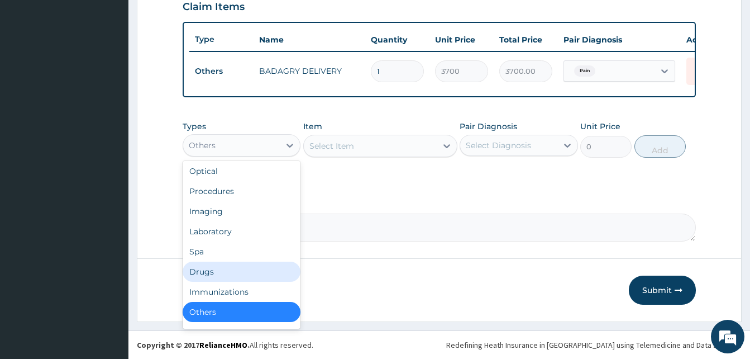
drag, startPoint x: 255, startPoint y: 140, endPoint x: 224, endPoint y: 274, distance: 137.6
click at [224, 156] on div "option Others, selected. option Drugs focused, 7 of 10. 10 results available. U…" at bounding box center [242, 145] width 118 height 22
click at [224, 274] on div "Drugs" at bounding box center [242, 271] width 118 height 20
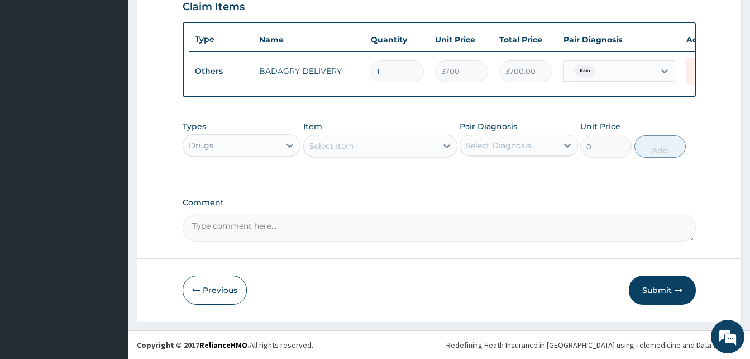
click at [365, 144] on div "Select Item" at bounding box center [370, 146] width 133 height 18
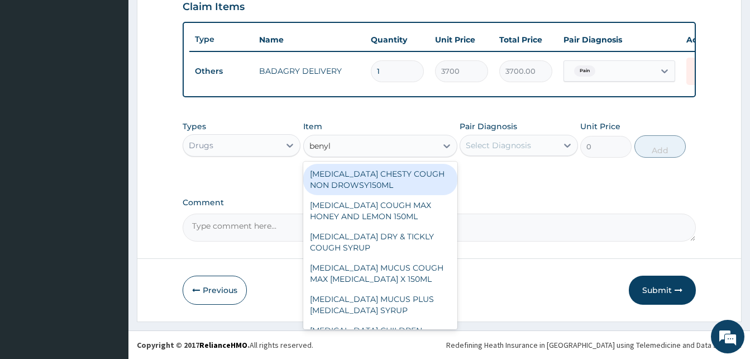
type input "benyli"
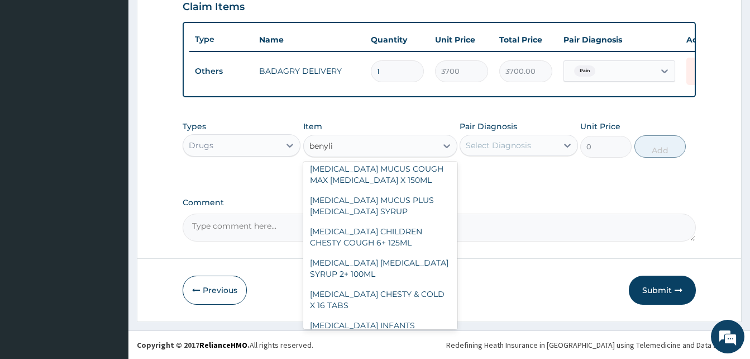
scroll to position [114, 0]
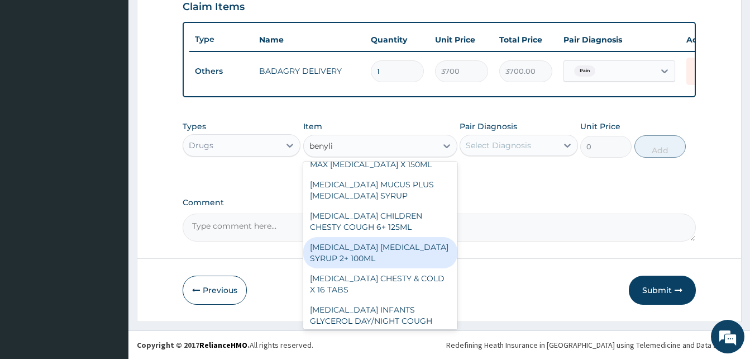
click at [396, 246] on div "[MEDICAL_DATA] [MEDICAL_DATA] SYRUP 2+ 100ML" at bounding box center [380, 252] width 154 height 31
type input "2100"
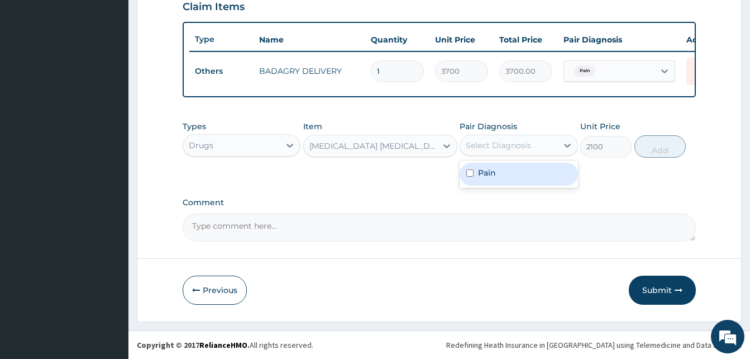
click at [504, 151] on div "Select Diagnosis" at bounding box center [508, 145] width 97 height 18
click at [525, 171] on div "Pain" at bounding box center [519, 174] width 118 height 23
checkbox input "true"
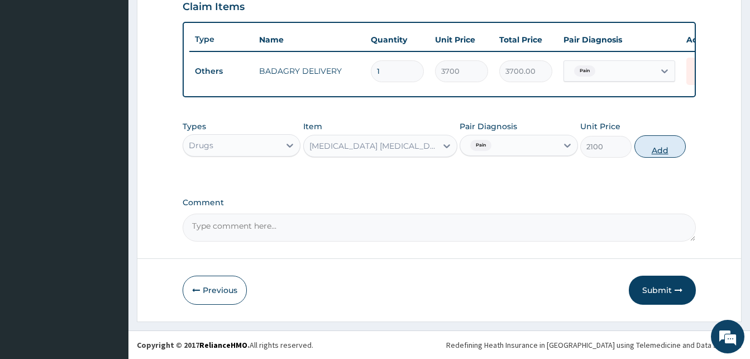
click at [659, 144] on button "Add" at bounding box center [659, 146] width 51 height 22
type input "0"
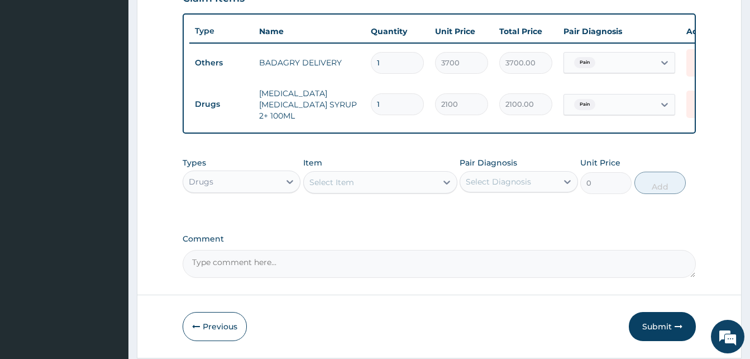
click at [419, 173] on div "Select Item" at bounding box center [380, 182] width 154 height 22
click at [406, 175] on div "Select Item" at bounding box center [370, 182] width 133 height 18
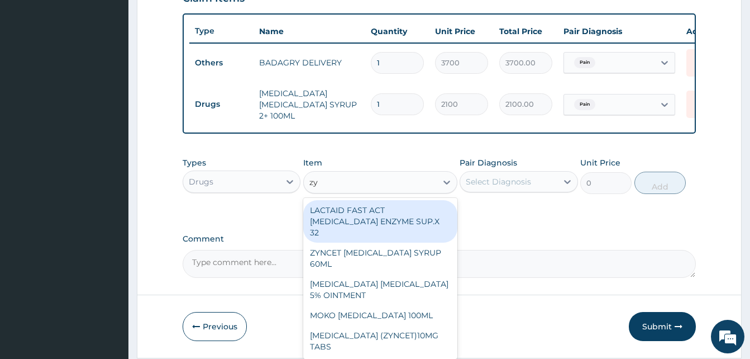
type input "zyn"
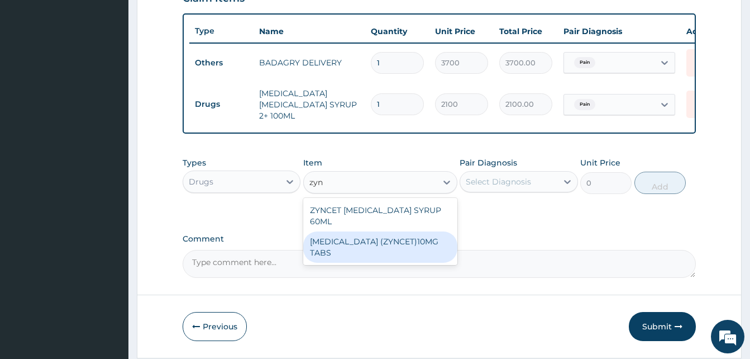
click at [413, 231] on div "[MEDICAL_DATA] (ZYNCET)10MG TABS" at bounding box center [380, 246] width 154 height 31
type input "119"
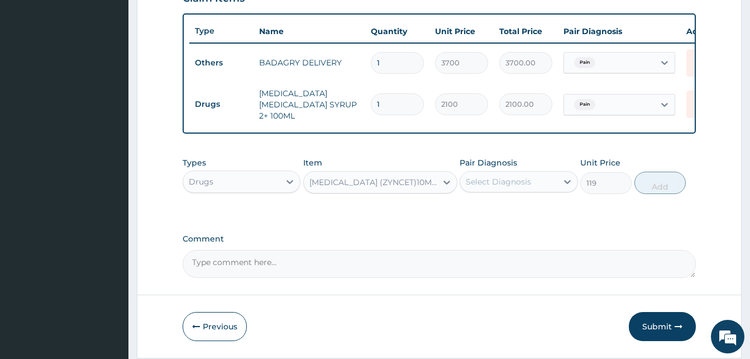
click at [504, 185] on div "Select Diagnosis" at bounding box center [498, 181] width 65 height 11
click at [524, 209] on div "Pain" at bounding box center [519, 210] width 118 height 23
checkbox input "true"
click at [645, 190] on button "Add" at bounding box center [659, 182] width 51 height 22
type input "0"
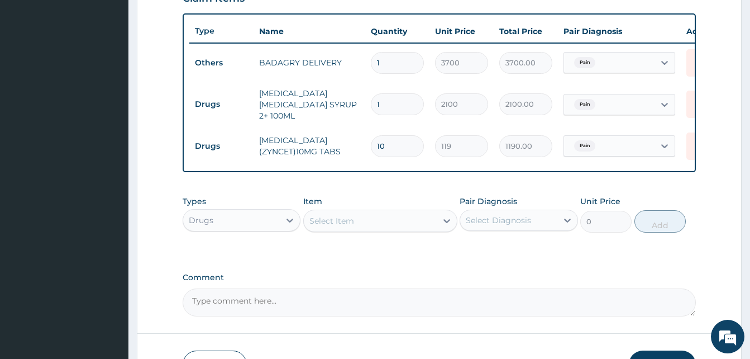
type input "10"
click at [390, 222] on div "Select Item" at bounding box center [370, 221] width 133 height 18
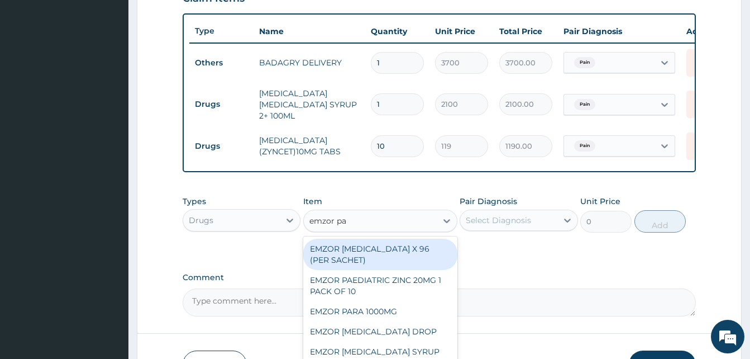
type input "emzor par"
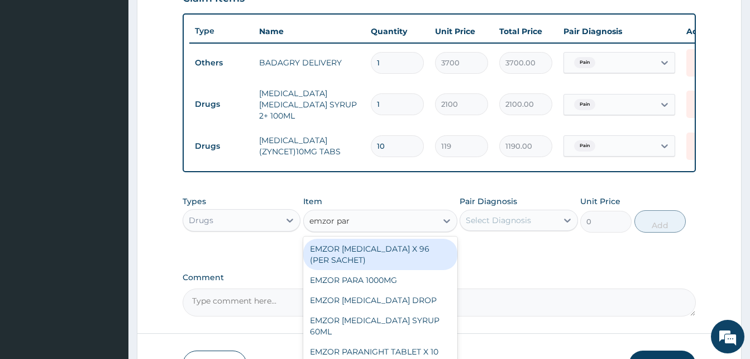
click at [424, 246] on div "EMZOR [MEDICAL_DATA] X 96 (PER SACHET)" at bounding box center [380, 253] width 154 height 31
type input "17.5"
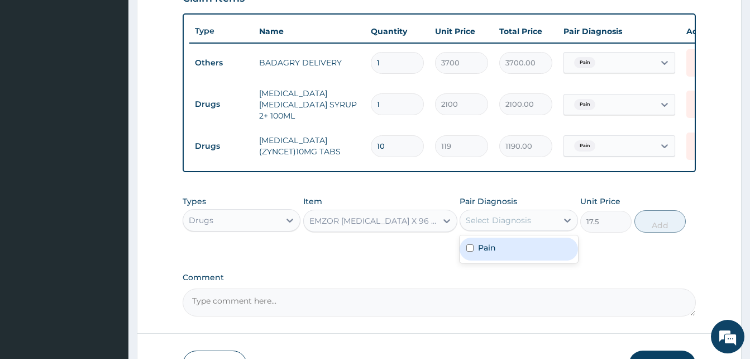
click at [509, 225] on div "Select Diagnosis" at bounding box center [498, 219] width 65 height 11
click at [535, 251] on div "Pain" at bounding box center [519, 248] width 118 height 23
checkbox input "true"
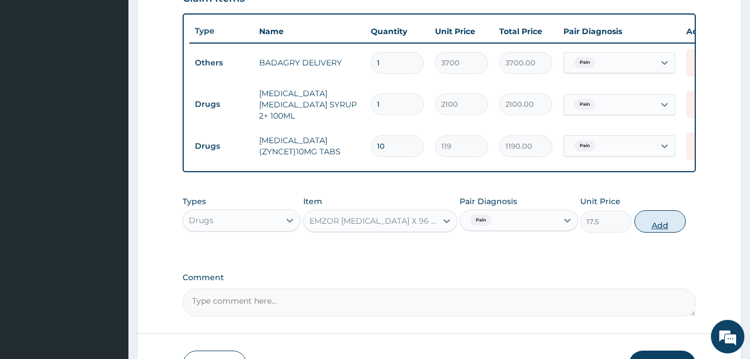
click at [662, 228] on button "Add" at bounding box center [659, 221] width 51 height 22
type input "0"
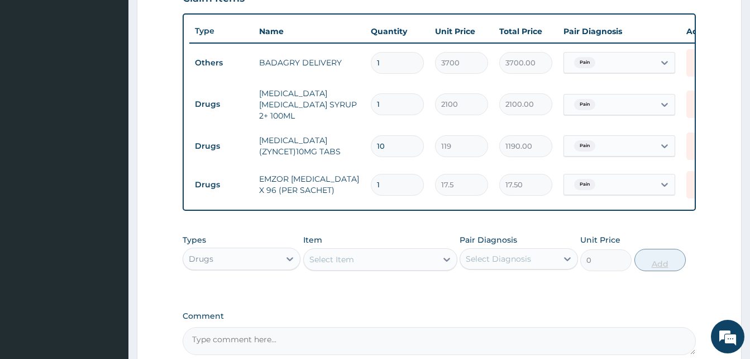
type input "0.00"
type input "3"
type input "52.50"
type input "36"
type input "630.00"
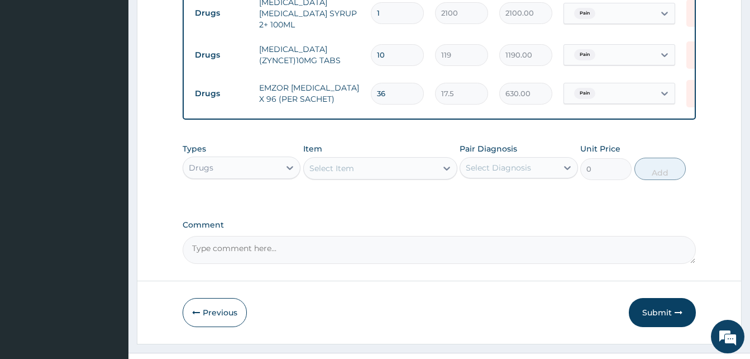
scroll to position [518, 0]
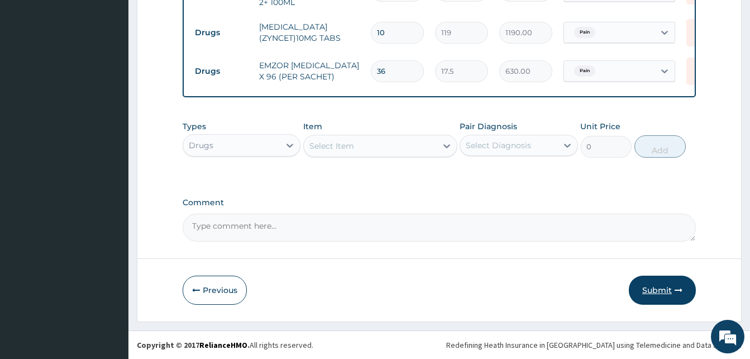
type input "36"
click at [671, 291] on button "Submit" at bounding box center [662, 289] width 67 height 29
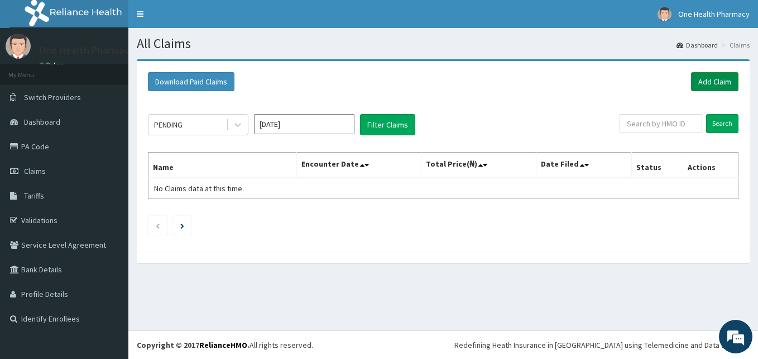
click at [704, 83] on link "Add Claim" at bounding box center [714, 81] width 47 height 19
